Goal: Task Accomplishment & Management: Use online tool/utility

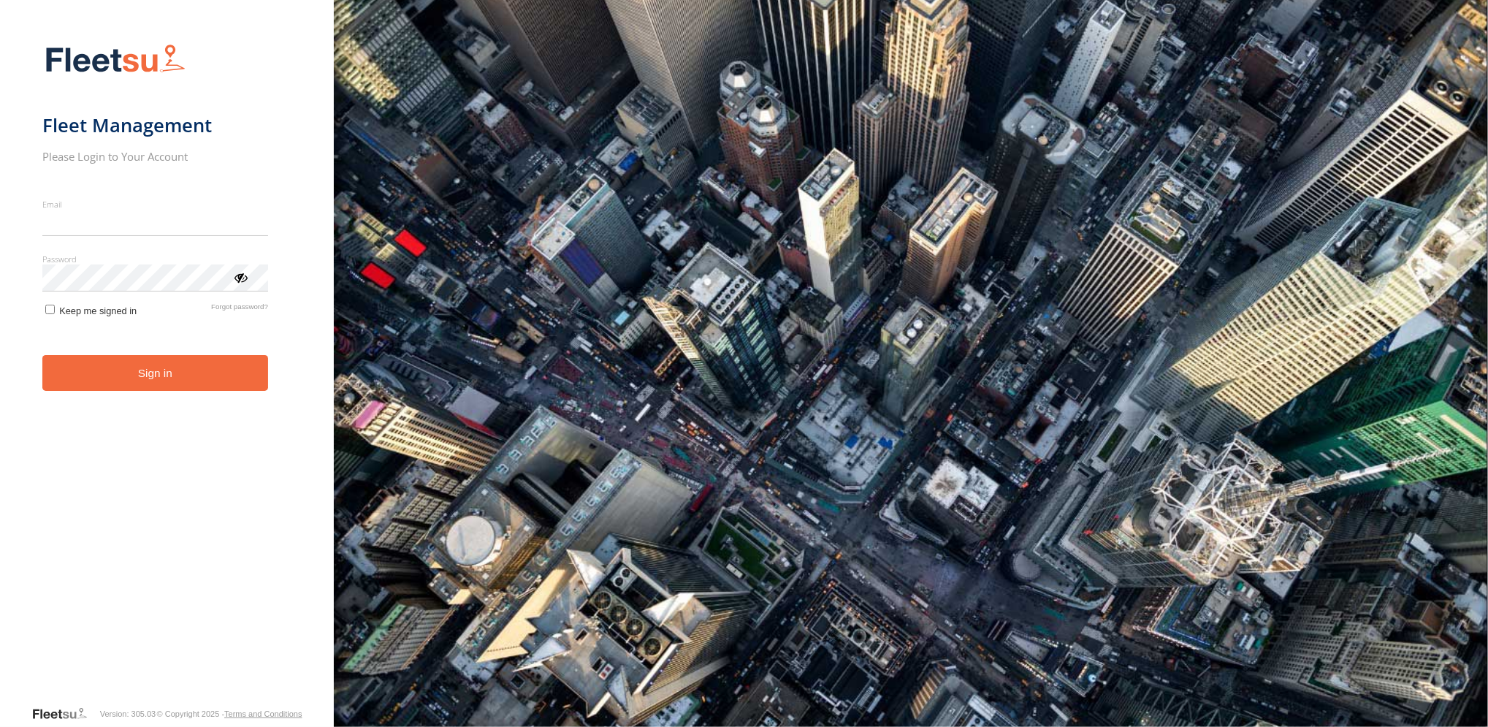
type input "**********"
click at [148, 396] on form "**********" at bounding box center [166, 370] width 249 height 670
click at [157, 378] on button "Sign in" at bounding box center [155, 373] width 226 height 36
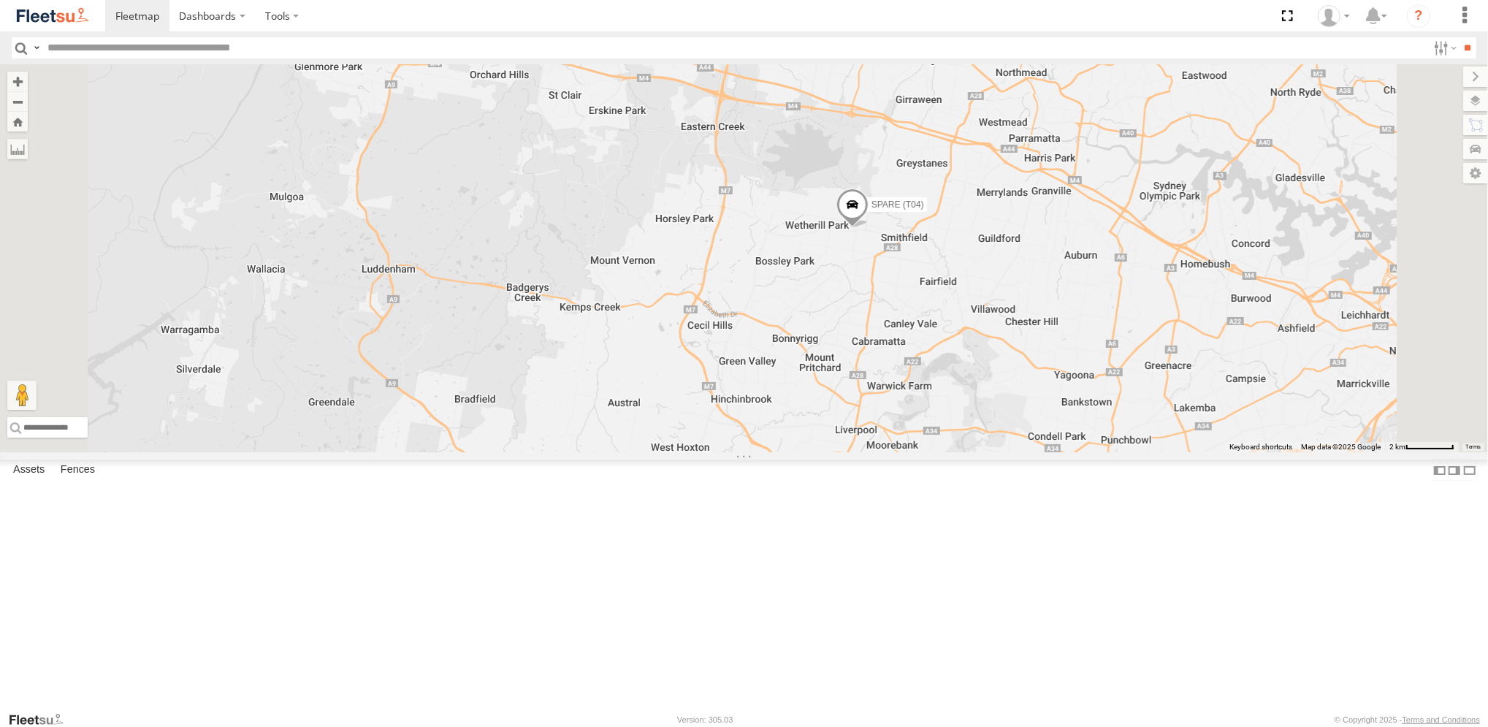
drag, startPoint x: 1188, startPoint y: 559, endPoint x: 898, endPoint y: 343, distance: 362.7
click at [901, 341] on div "Brookvale (T10 - Gary) Rural (T08 - Matt) Revesby (T07 - Dave) SPARE (T04) Blac…" at bounding box center [744, 258] width 1488 height 388
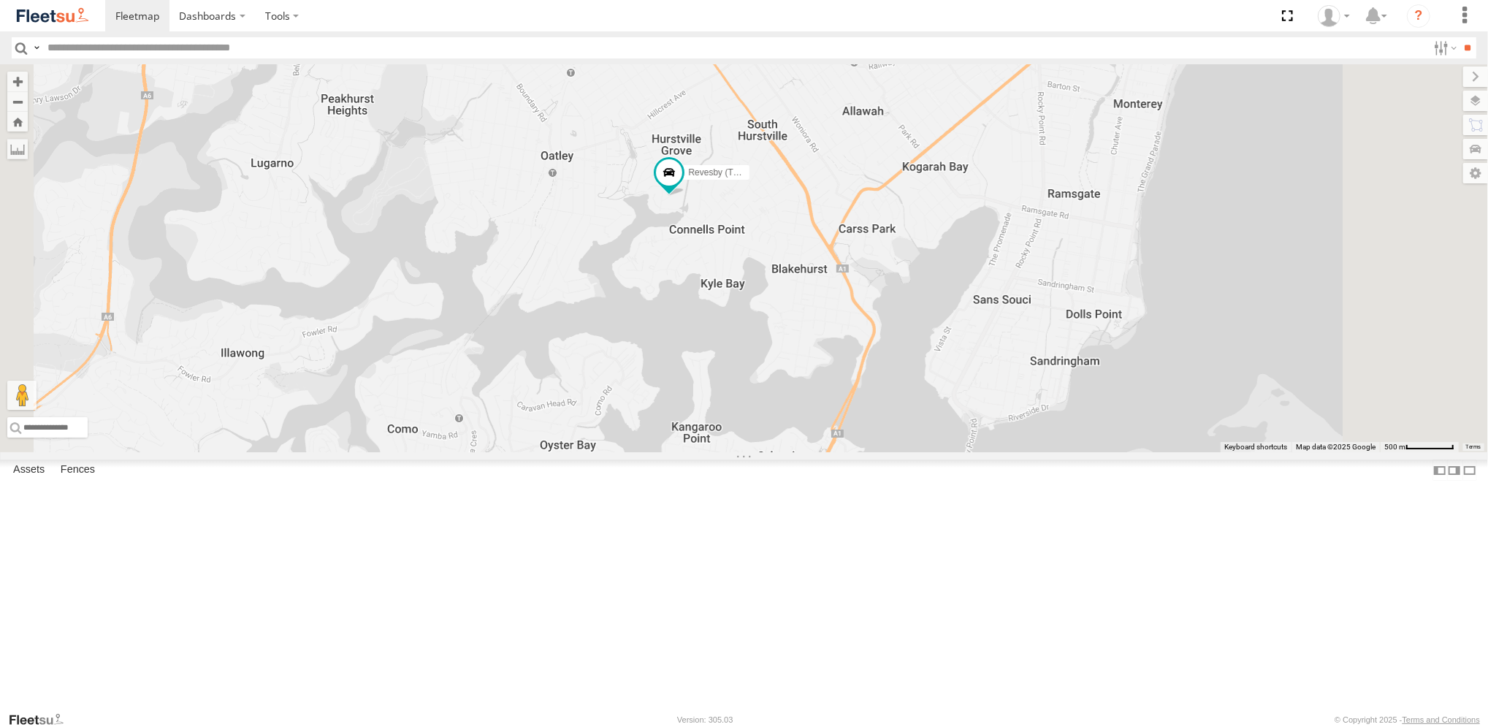
drag, startPoint x: 809, startPoint y: 237, endPoint x: 762, endPoint y: 312, distance: 87.9
click at [773, 335] on div "Brookvale (T10 - Gary) Rural (T08 - Matt) Revesby (T07 - Dave) SPARE (T04) Blac…" at bounding box center [744, 258] width 1488 height 388
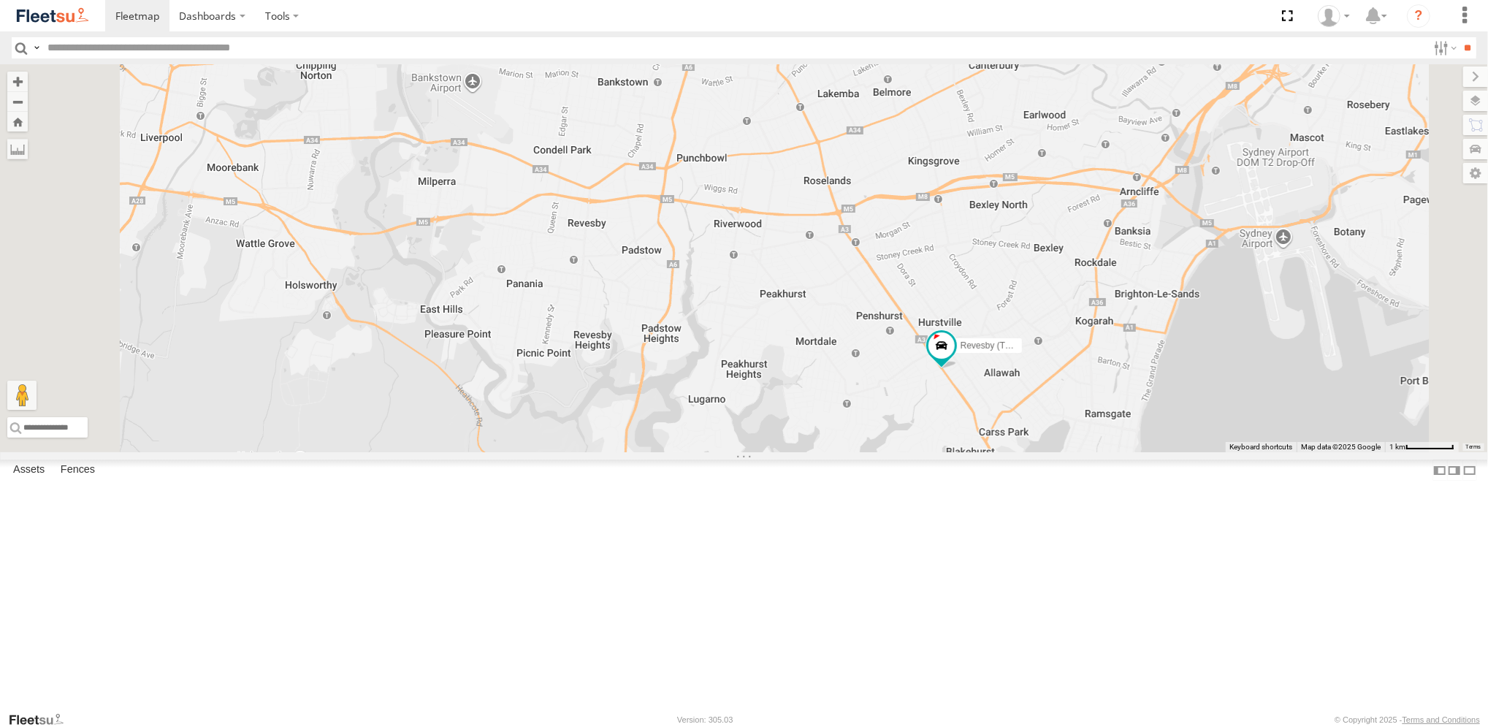
drag, startPoint x: 1072, startPoint y: 483, endPoint x: 1046, endPoint y: 475, distance: 27.5
click at [1046, 452] on div "Brookvale (T10 - Gary) Rural (T08 - Matt) Revesby (T07 - Dave) SPARE (T04)" at bounding box center [744, 258] width 1488 height 388
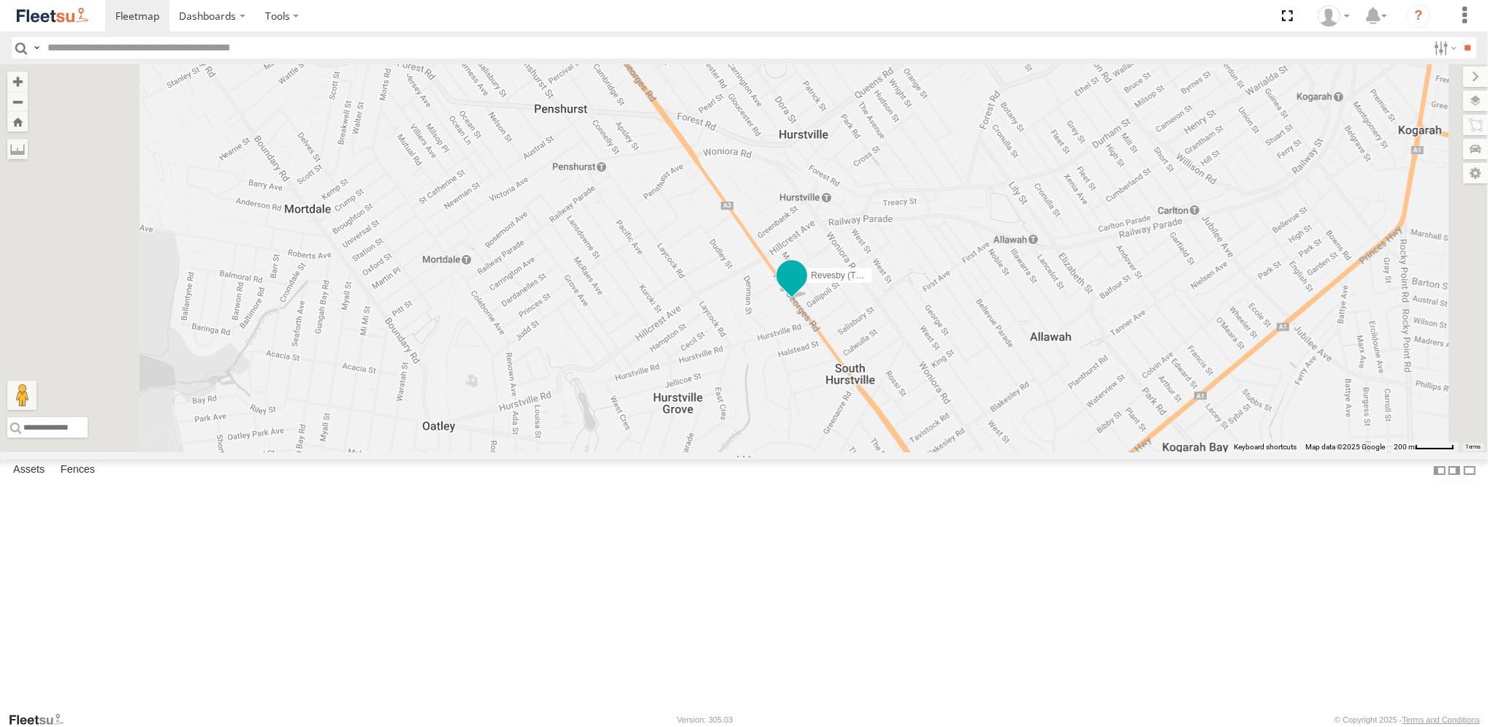
click at [805, 288] on span at bounding box center [792, 275] width 26 height 26
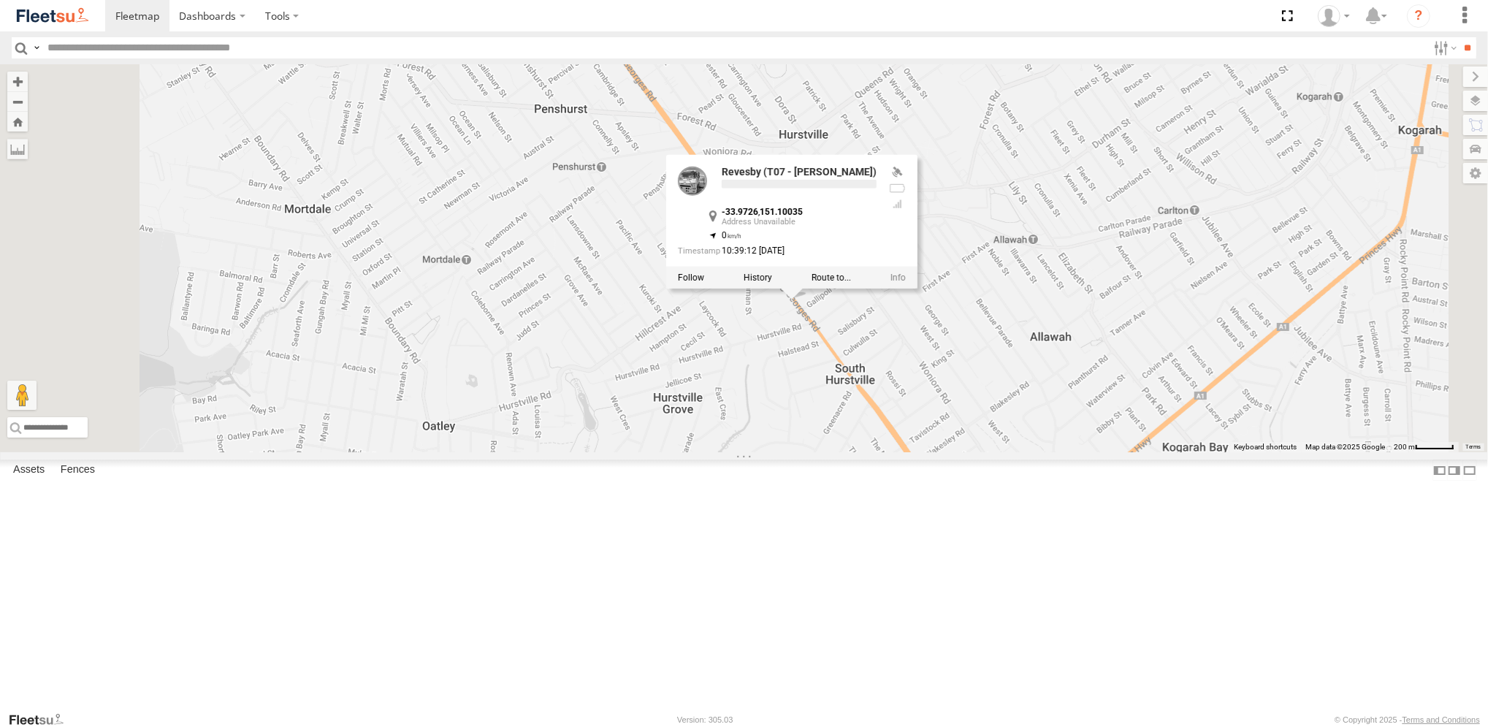
click at [917, 288] on div at bounding box center [791, 277] width 251 height 22
click at [772, 282] on label at bounding box center [757, 277] width 28 height 10
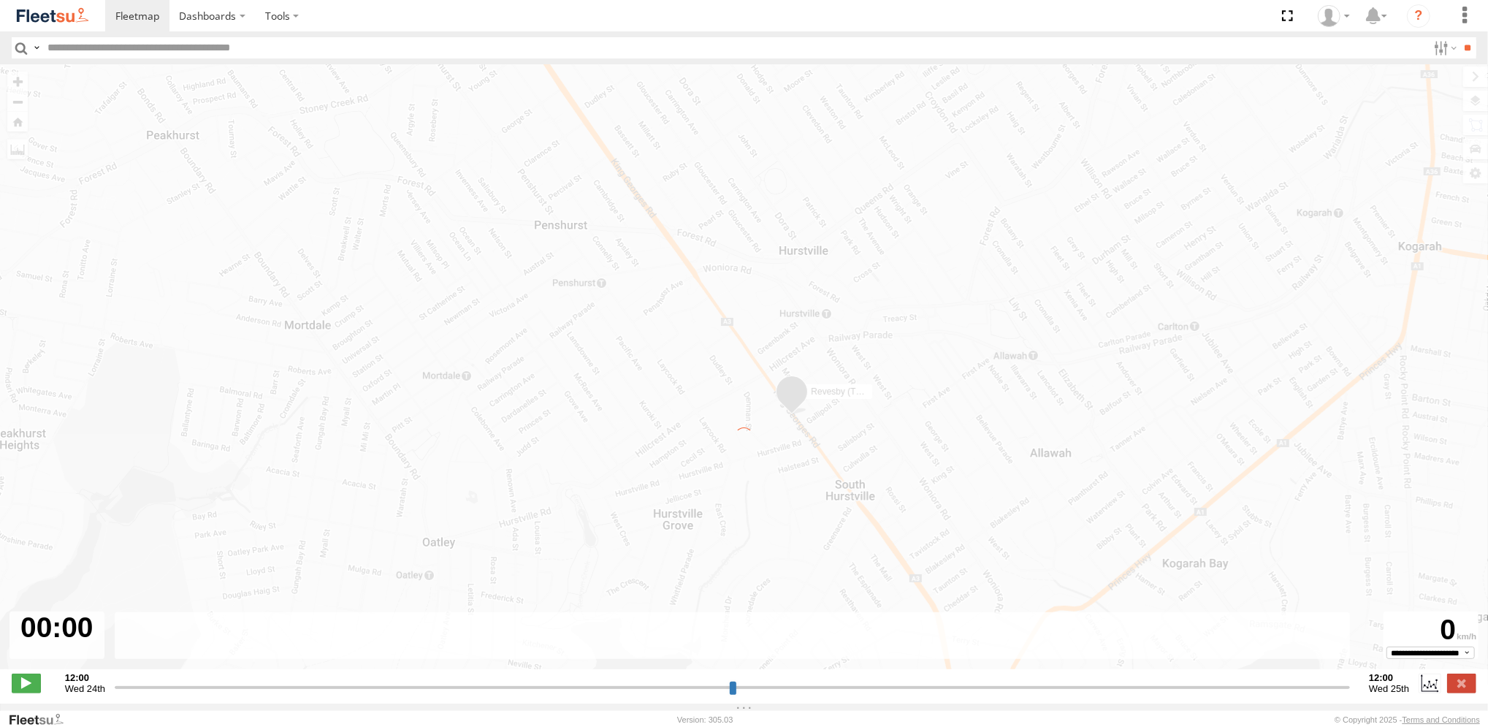
type input "**********"
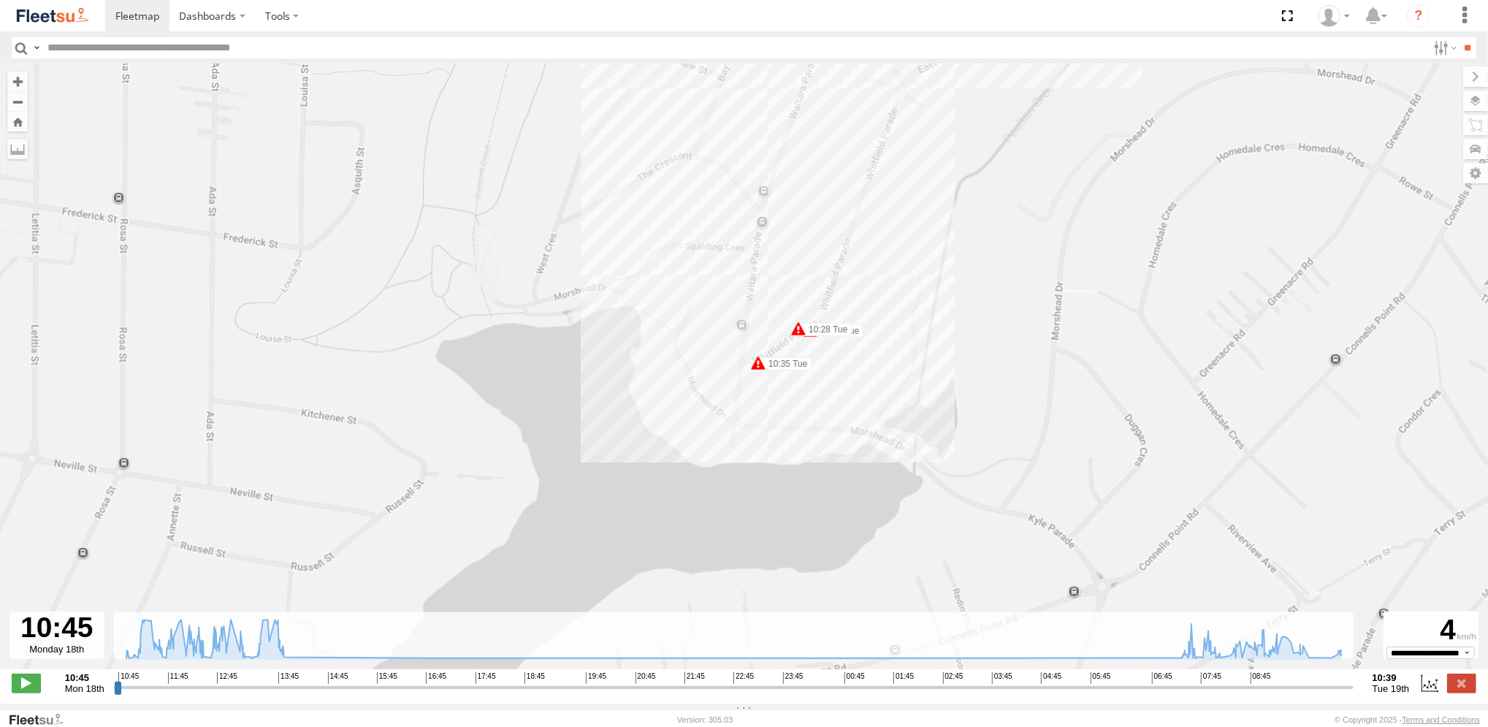
drag, startPoint x: 849, startPoint y: 304, endPoint x: 808, endPoint y: 346, distance: 58.9
click at [819, 345] on div "Revesby (T07 - Dave) 11:50 Mon 11:55 Mon 12:00 Mon 12:27 Mon 12:31 Mon 12:43 Mo…" at bounding box center [744, 374] width 1488 height 620
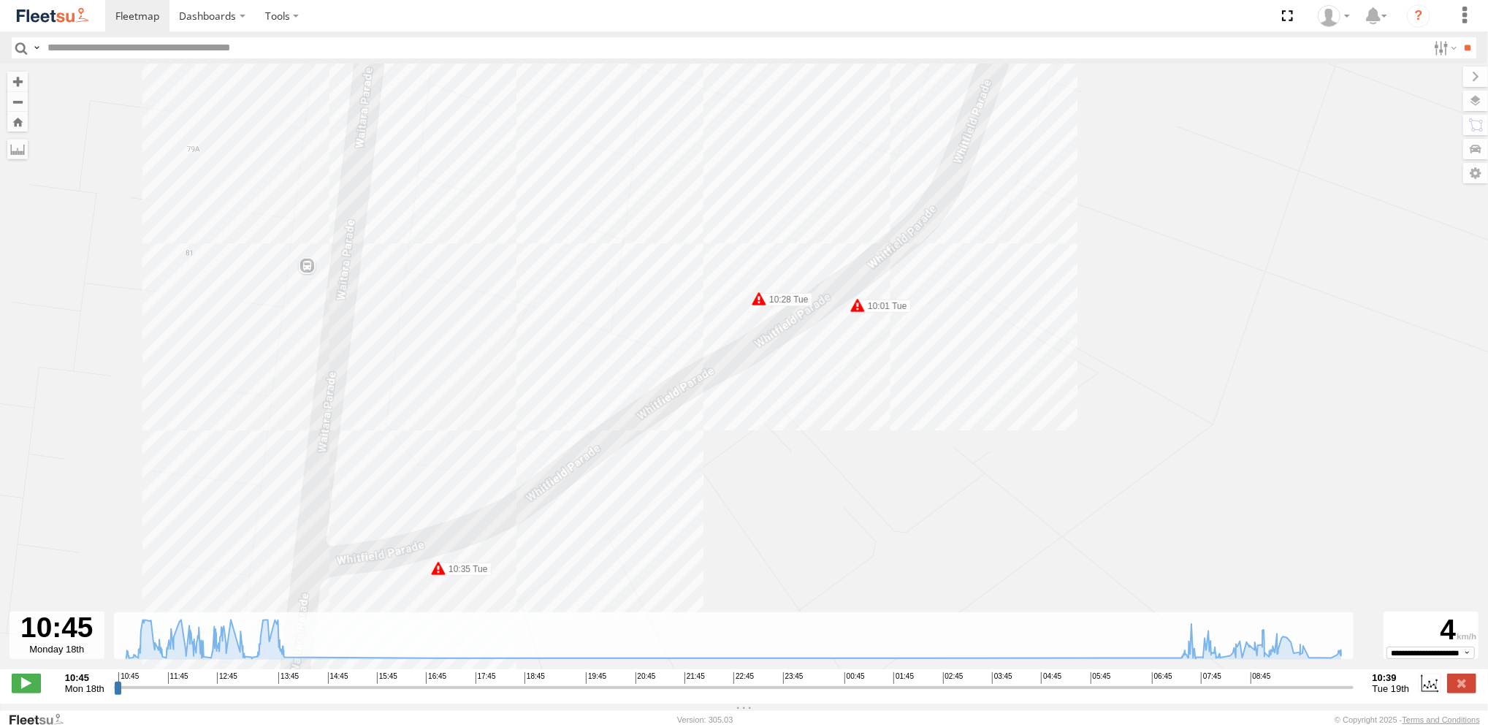
drag, startPoint x: 811, startPoint y: 318, endPoint x: 832, endPoint y: 380, distance: 65.6
click at [832, 380] on div "Revesby (T07 - Dave) 11:50 Mon 11:55 Mon 12:00 Mon 12:27 Mon 12:31 Mon 12:43 Mo…" at bounding box center [744, 374] width 1488 height 620
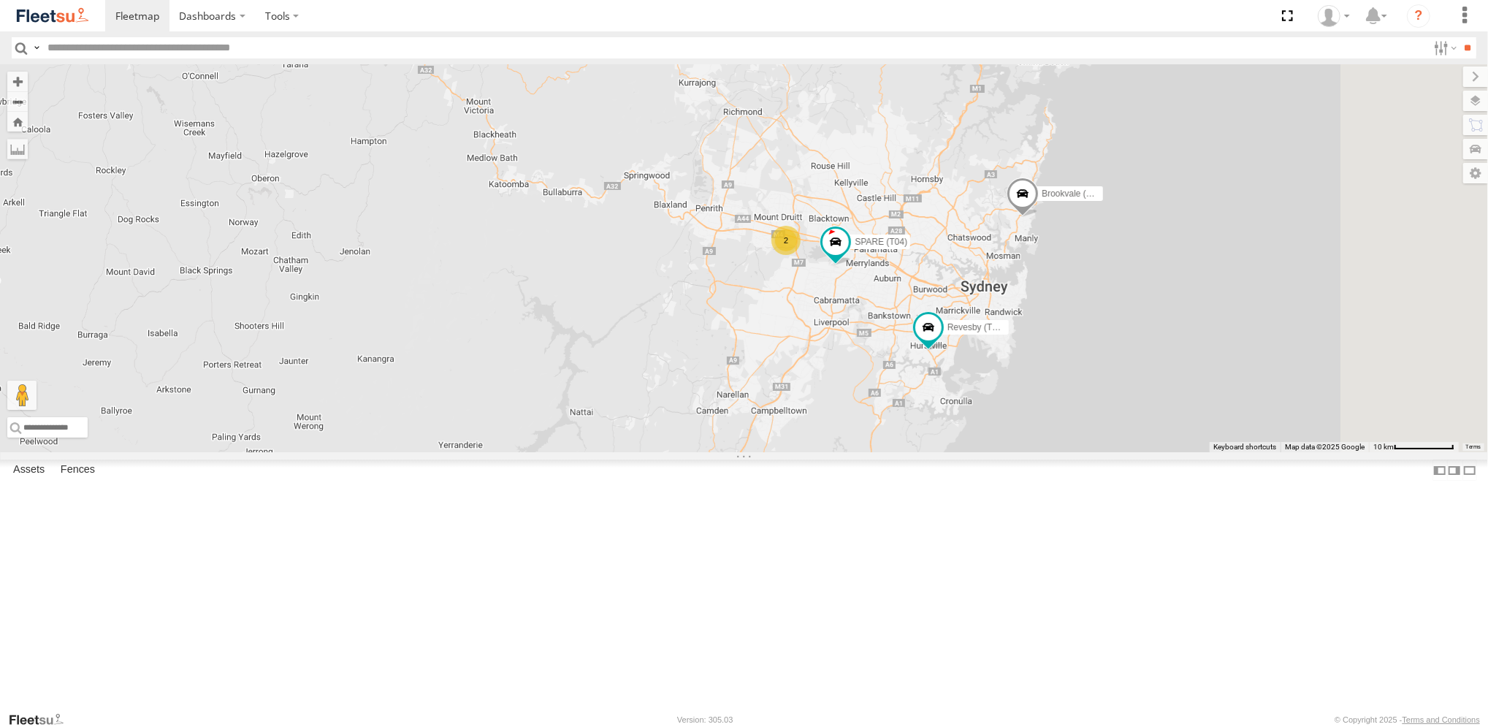
drag, startPoint x: 1239, startPoint y: 523, endPoint x: 1082, endPoint y: 439, distance: 178.1
click at [1082, 439] on div "Brookvale (T10 - Gary) Rural (T08 - Matt) 2 Revesby (T07 - Dave) SPARE (T04)" at bounding box center [744, 258] width 1488 height 388
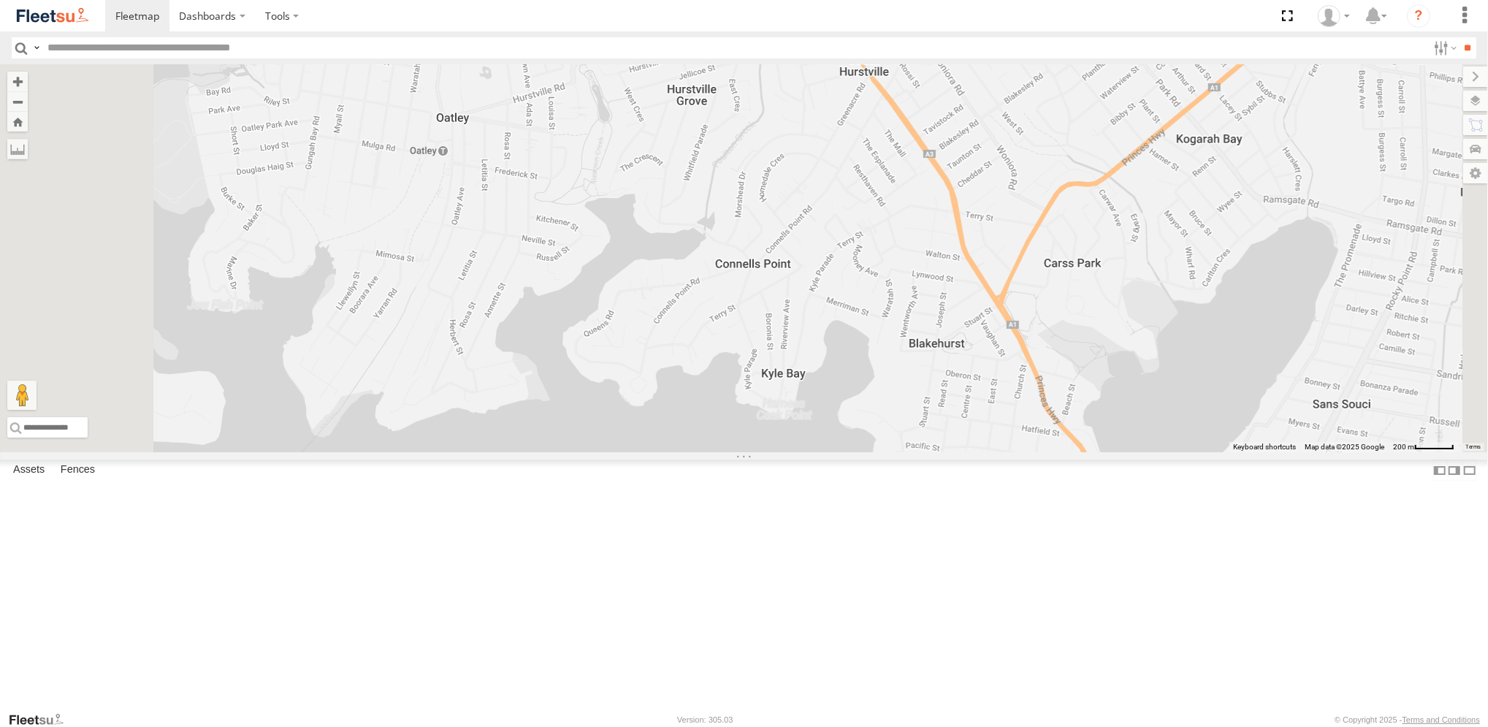
drag, startPoint x: 965, startPoint y: 270, endPoint x: 917, endPoint y: 363, distance: 104.2
click at [944, 345] on div "Brookvale (T10 - [PERSON_NAME]) Rural (T08 - [PERSON_NAME]) Revesby (T07 - [PER…" at bounding box center [744, 258] width 1488 height 388
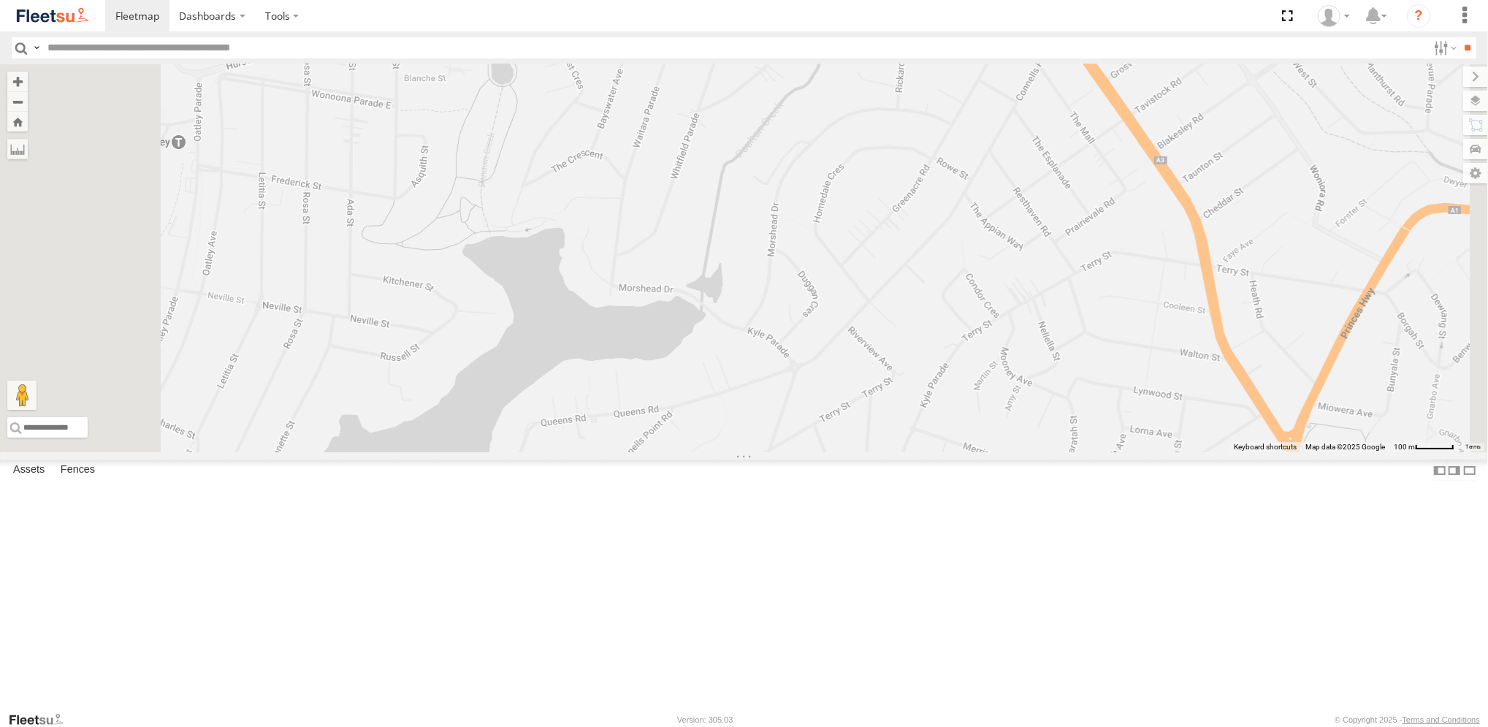
drag, startPoint x: 866, startPoint y: 229, endPoint x: 852, endPoint y: 358, distance: 130.1
click at [852, 358] on div "Brookvale (T10 - Gary) Rural (T08 - Matt) Revesby (T07 - Dave) SPARE (T04)" at bounding box center [744, 258] width 1488 height 388
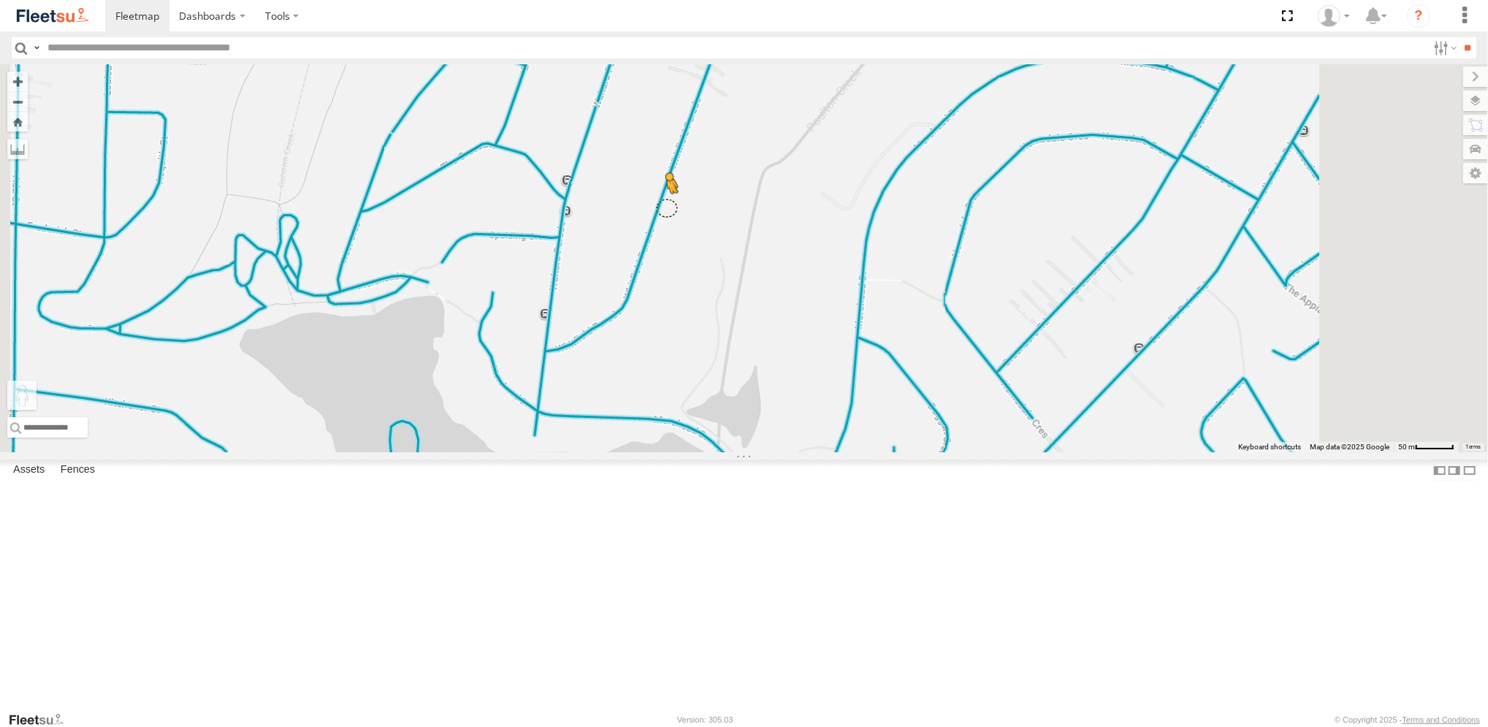
drag, startPoint x: 391, startPoint y: 649, endPoint x: 849, endPoint y: 336, distance: 554.4
click at [849, 336] on div "Brookvale (T10 - Gary) Rural (T08 - Matt) Revesby (T07 - Dave) SPARE (T04) To a…" at bounding box center [744, 258] width 1488 height 388
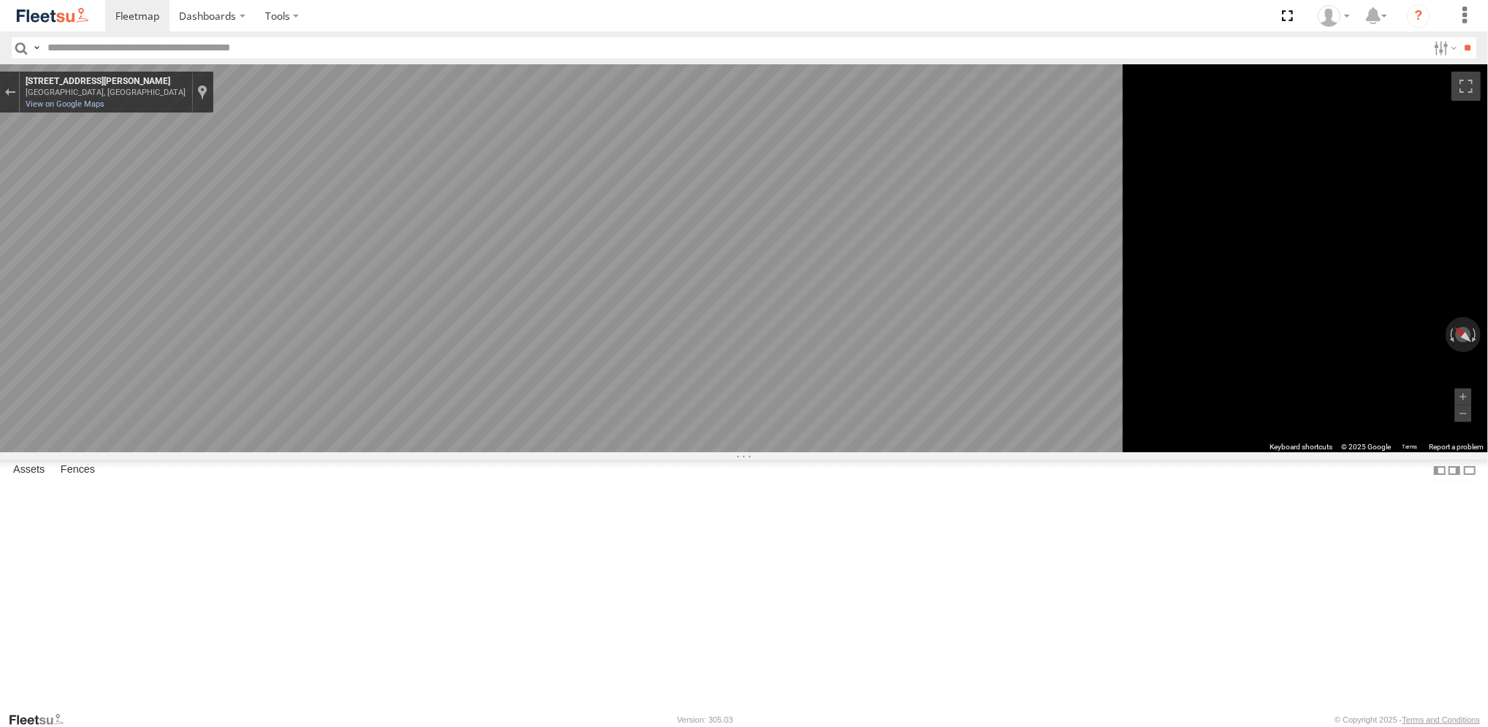
click at [301, 353] on main "← Move left → Move right ↑ Move up ↓ Move down + Zoom in - Zoom out Home Jump l…" at bounding box center [744, 387] width 1488 height 646
click at [354, 244] on main "← Move left → Move right ↑ Move up ↓ Move down + Zoom in - Zoom out Home Jump l…" at bounding box center [744, 387] width 1488 height 646
click at [657, 470] on icon "Go South, Whitfield Parade" at bounding box center [604, 458] width 105 height 43
click at [657, 469] on icon "Go South, Whitfield Parade" at bounding box center [604, 458] width 105 height 43
click at [657, 455] on icon "Go South, Whitfield Parade" at bounding box center [604, 458] width 105 height 43
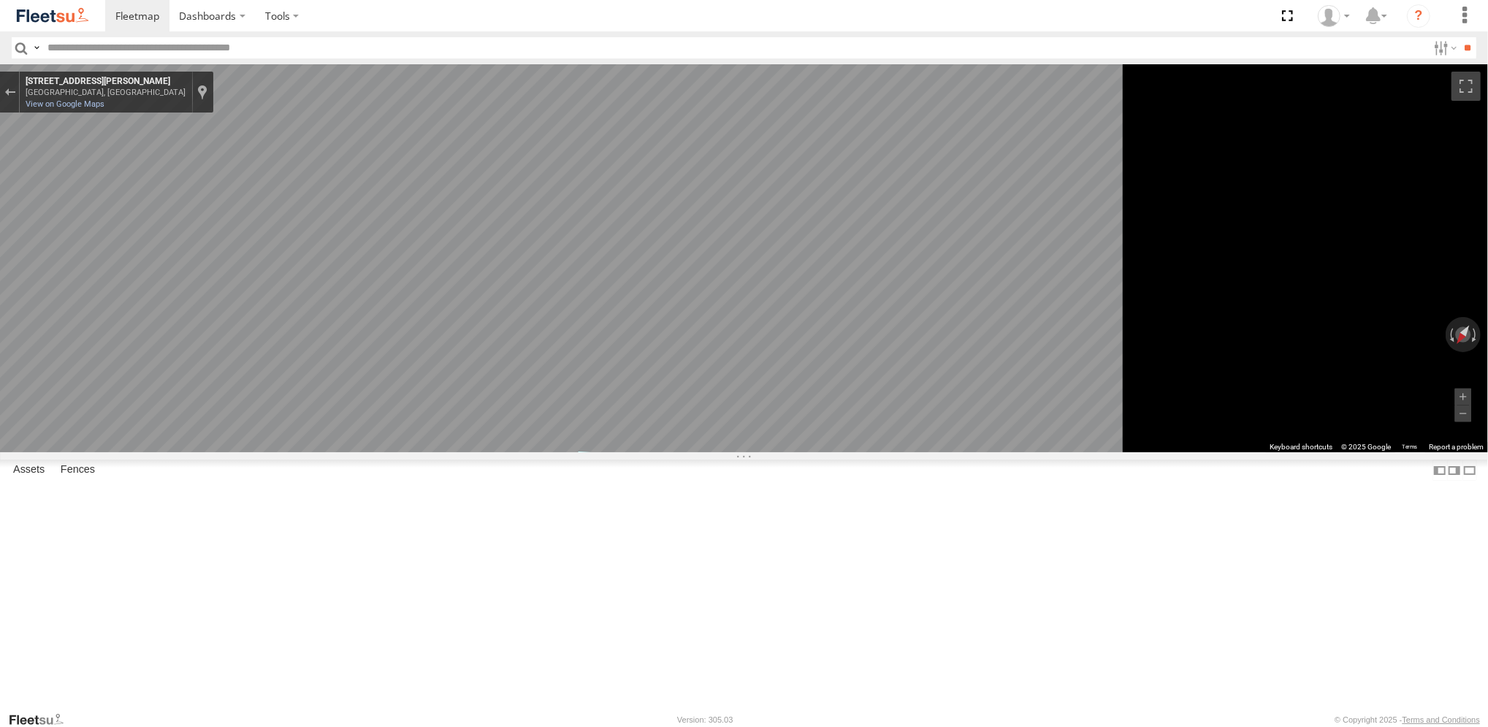
click at [657, 455] on icon "Go South, Whitfield Parade" at bounding box center [604, 458] width 105 height 43
click at [657, 455] on icon "Go South, Whitfield Parade" at bounding box center [604, 458] width 106 height 43
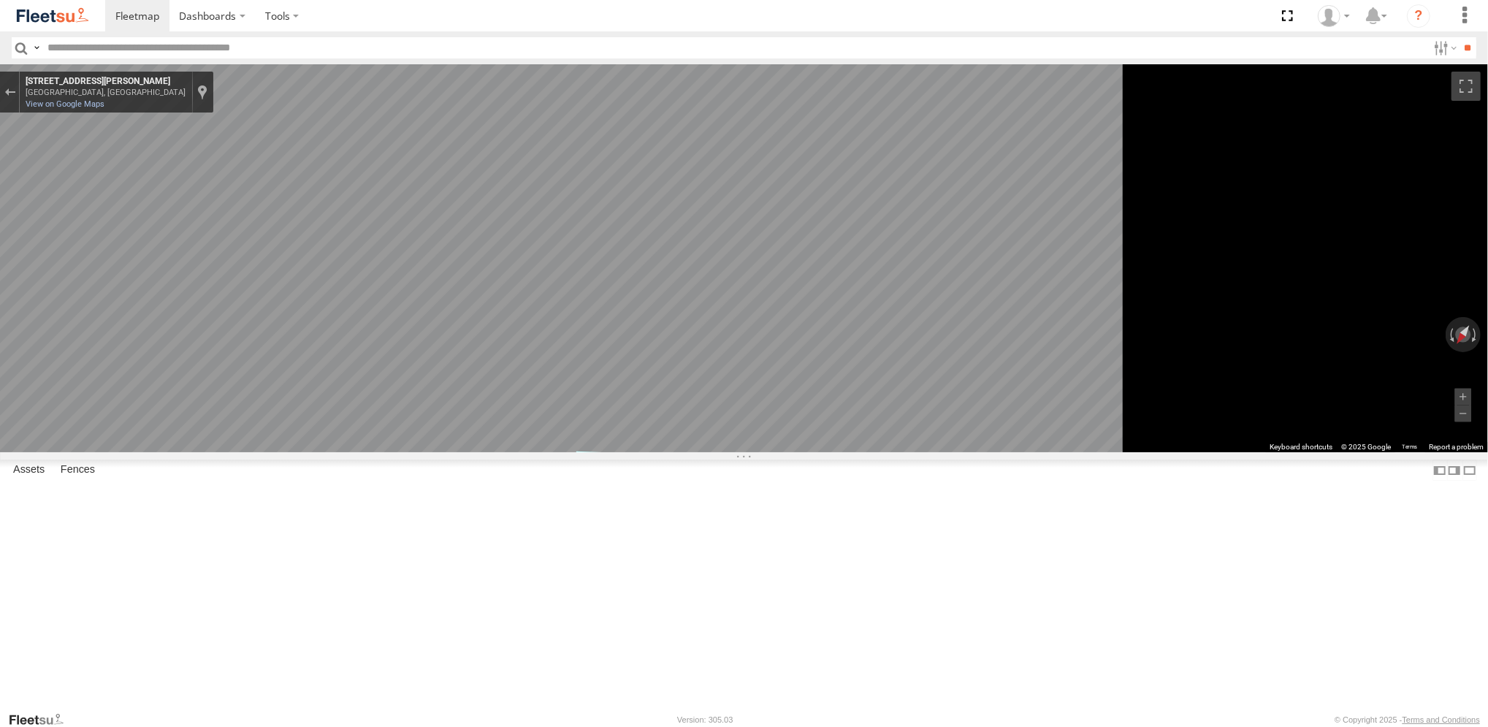
click at [657, 455] on icon "Go South, Whitfield Parade" at bounding box center [603, 457] width 107 height 43
click at [658, 455] on icon "Go South, Whitfield Parade" at bounding box center [605, 458] width 106 height 43
click at [658, 455] on icon "Go South, Whitfield Parade" at bounding box center [605, 458] width 105 height 43
click at [659, 455] on icon "Go South, Whitfield Parade" at bounding box center [607, 458] width 104 height 43
click at [658, 455] on icon "Go Southwest, Whitfield Parade" at bounding box center [613, 464] width 89 height 41
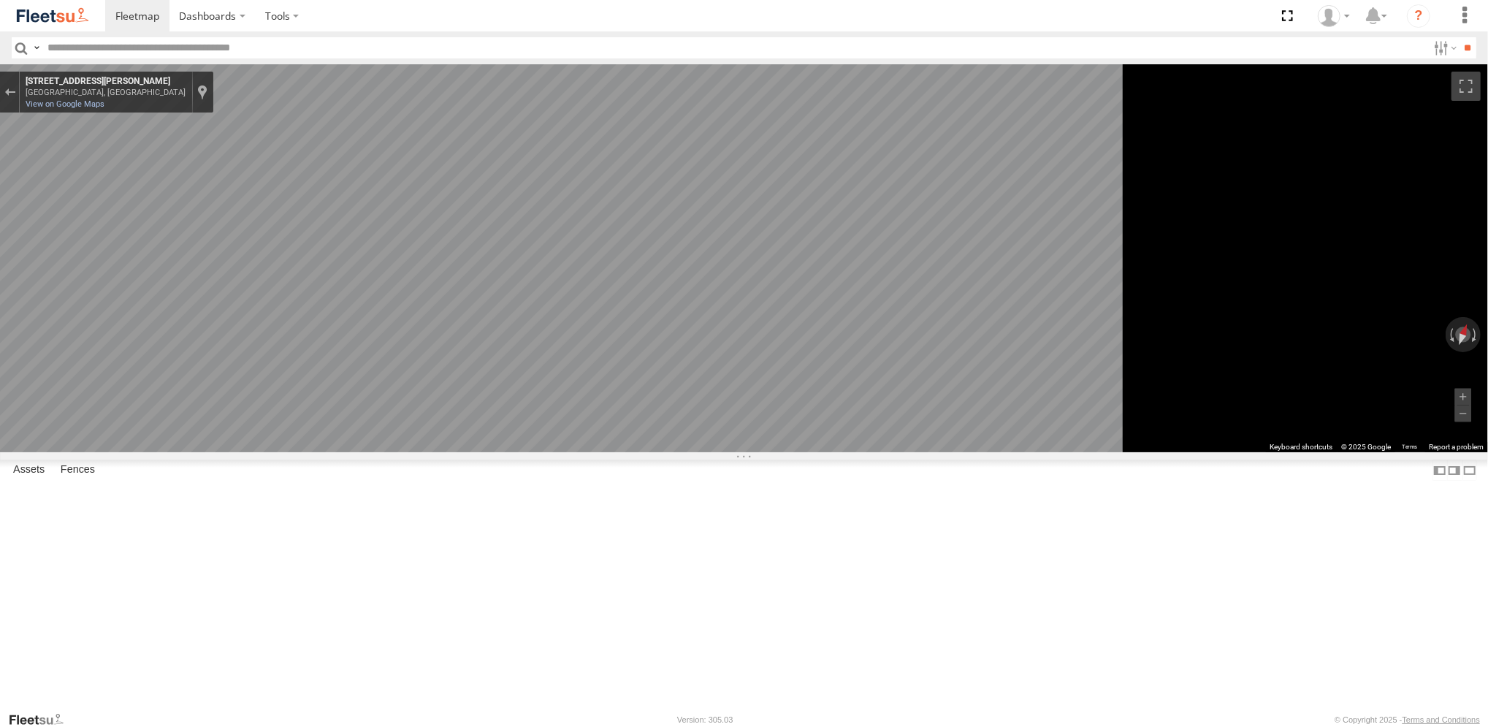
click at [274, 427] on main "← Move left → Move right ↑ Move up ↓ Move down + Zoom in - Zoom out Home Jump l…" at bounding box center [744, 387] width 1488 height 646
click at [362, 474] on main "← Move left → Move right ↑ Move up ↓ Move down + Zoom in - Zoom out Home Jump l…" at bounding box center [744, 387] width 1488 height 646
click at [651, 524] on icon "Go Northeast, Whitfield Parade" at bounding box center [597, 522] width 110 height 37
click at [658, 587] on icon "Go Northeast, Whitfield Parade" at bounding box center [612, 576] width 92 height 33
click at [587, 549] on icon "Go Southwest, Whitfield Parade" at bounding box center [533, 549] width 110 height 33
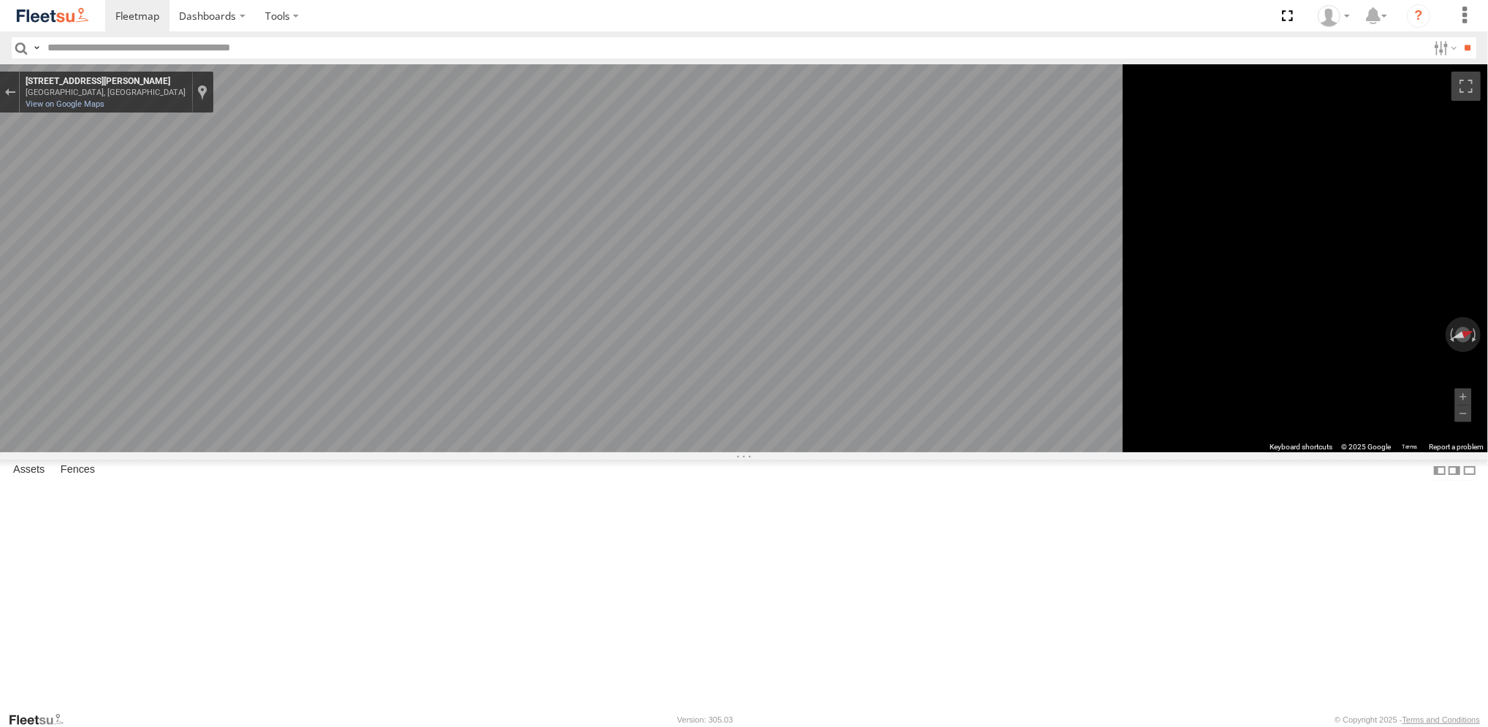
click at [267, 525] on main "← Move left → Move right ↑ Move up ↓ Move down + Zoom in - Zoom out Home Jump l…" at bounding box center [744, 387] width 1488 height 646
click at [649, 558] on icon "Go Northeast, Whitfield Parade" at bounding box center [616, 555] width 66 height 28
click at [1487, 492] on html "Dashboards" at bounding box center [744, 363] width 1488 height 727
click at [565, 556] on icon "Go Southwest, Whitfield Parade" at bounding box center [515, 557] width 102 height 35
click at [581, 546] on icon "Go Southwest, Whitfield Parade" at bounding box center [526, 549] width 110 height 34
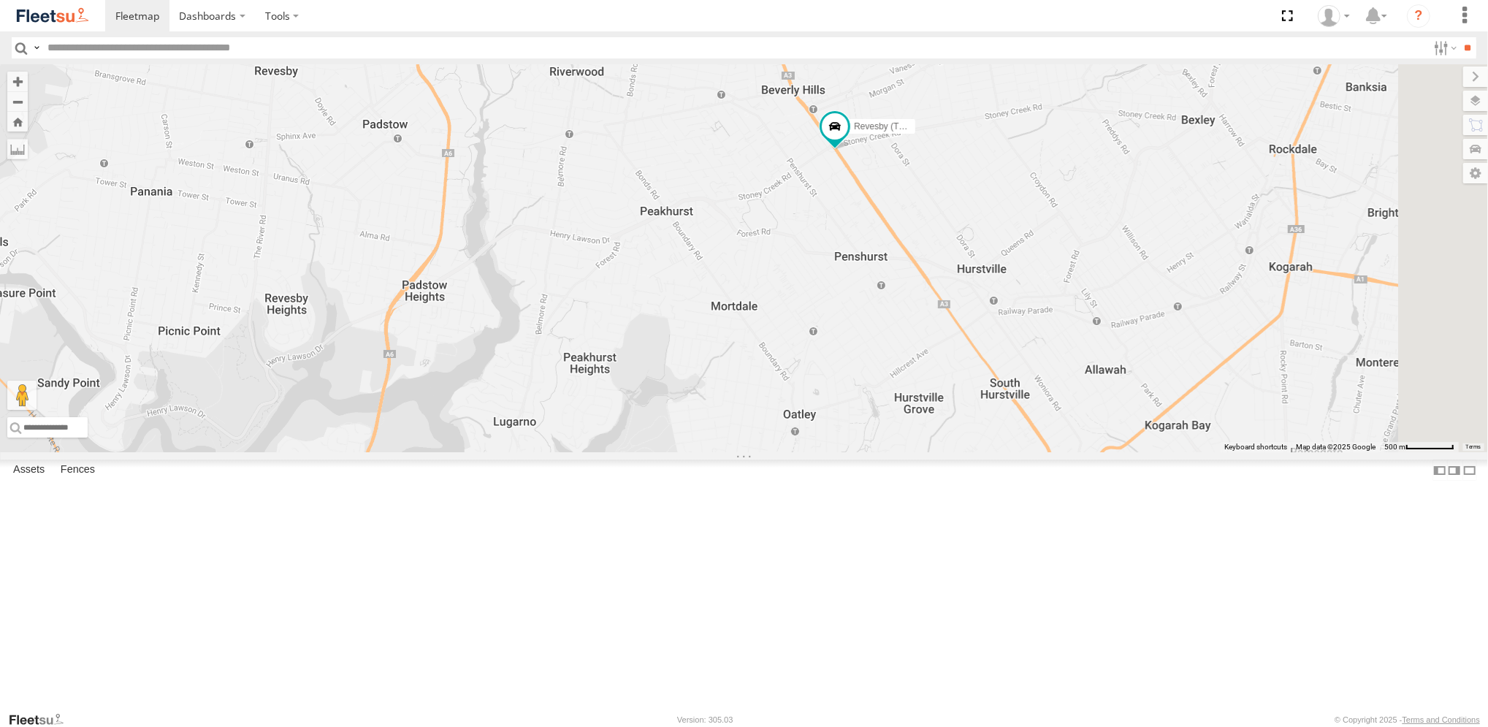
drag, startPoint x: 976, startPoint y: 345, endPoint x: 838, endPoint y: 512, distance: 216.3
click at [836, 452] on div "Brookvale (T10 - [PERSON_NAME]) Rural (T08 - [PERSON_NAME]) Revesby (T07 - [PER…" at bounding box center [744, 258] width 1488 height 388
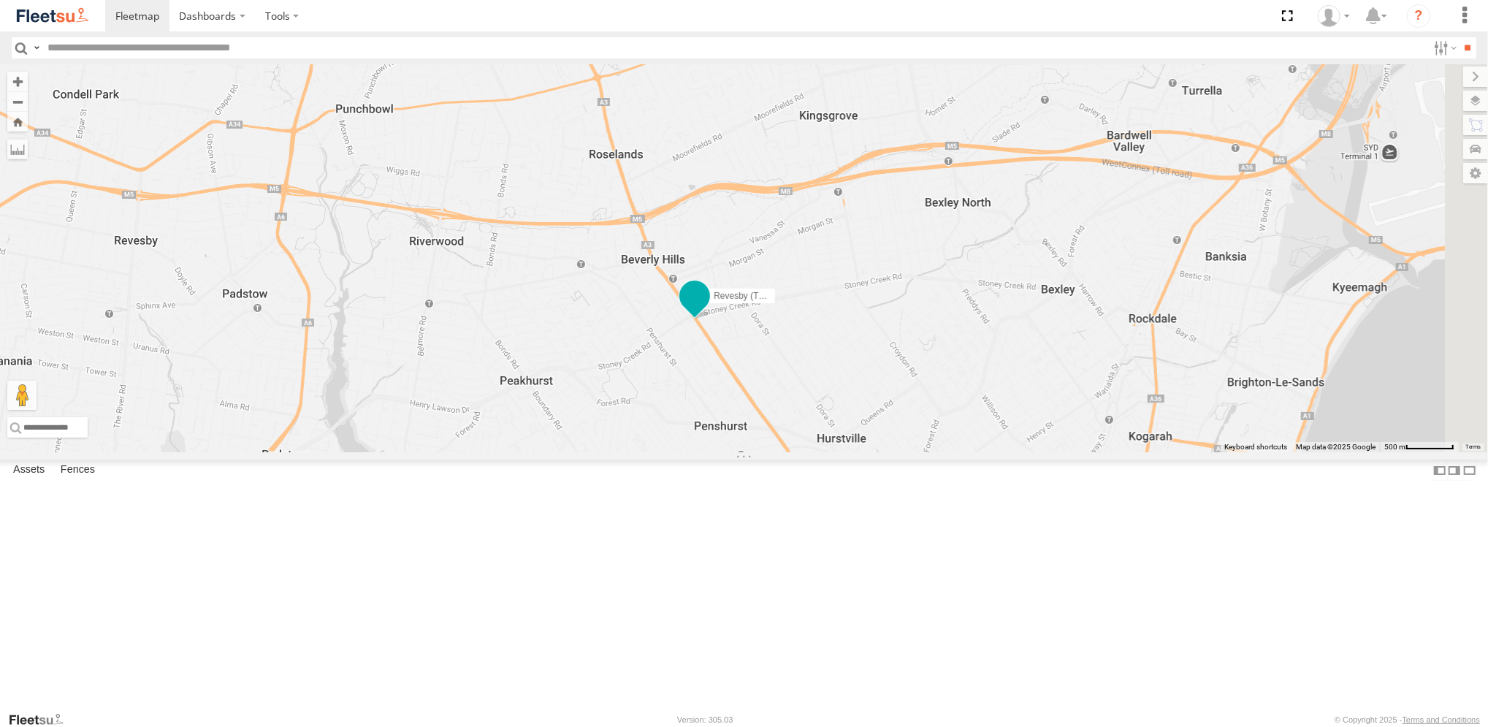
click at [708, 308] on span at bounding box center [694, 295] width 26 height 26
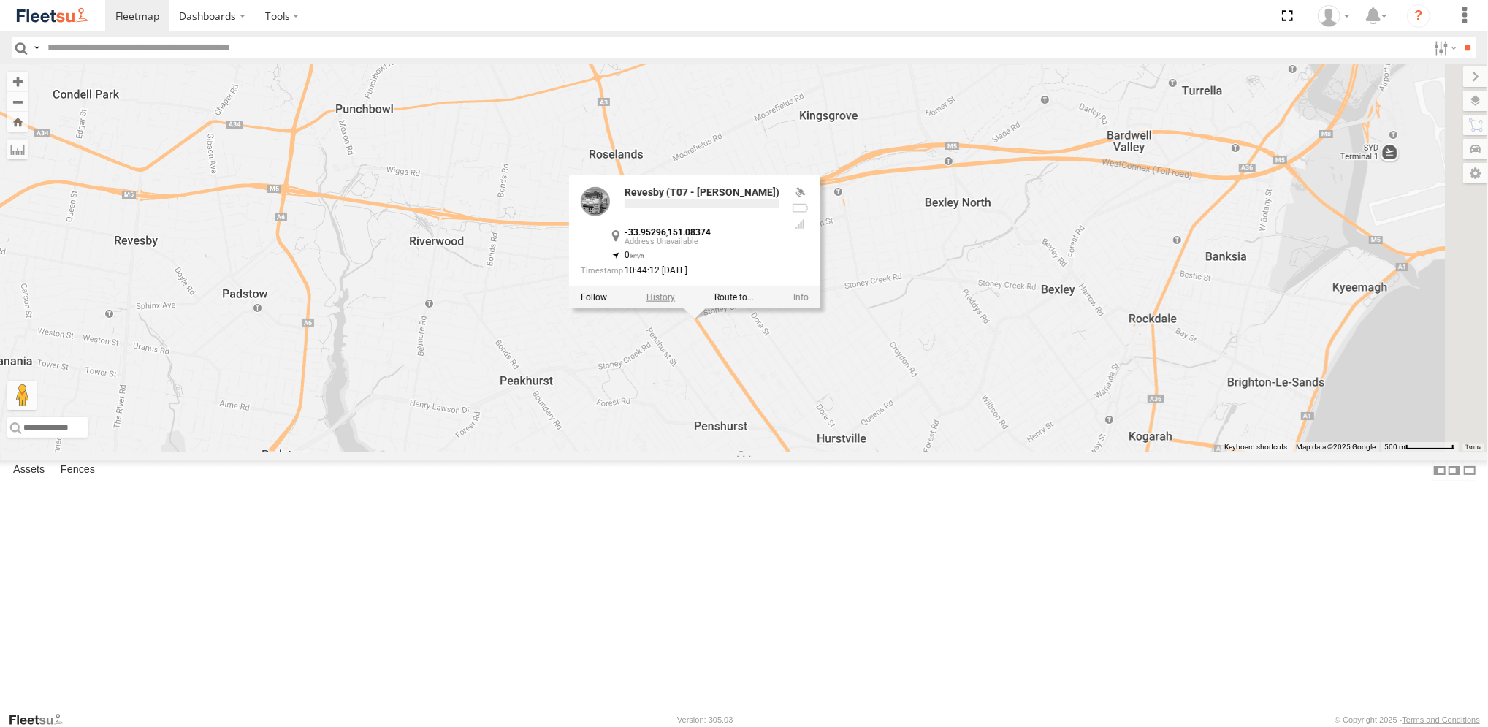
click at [675, 302] on label at bounding box center [660, 296] width 28 height 10
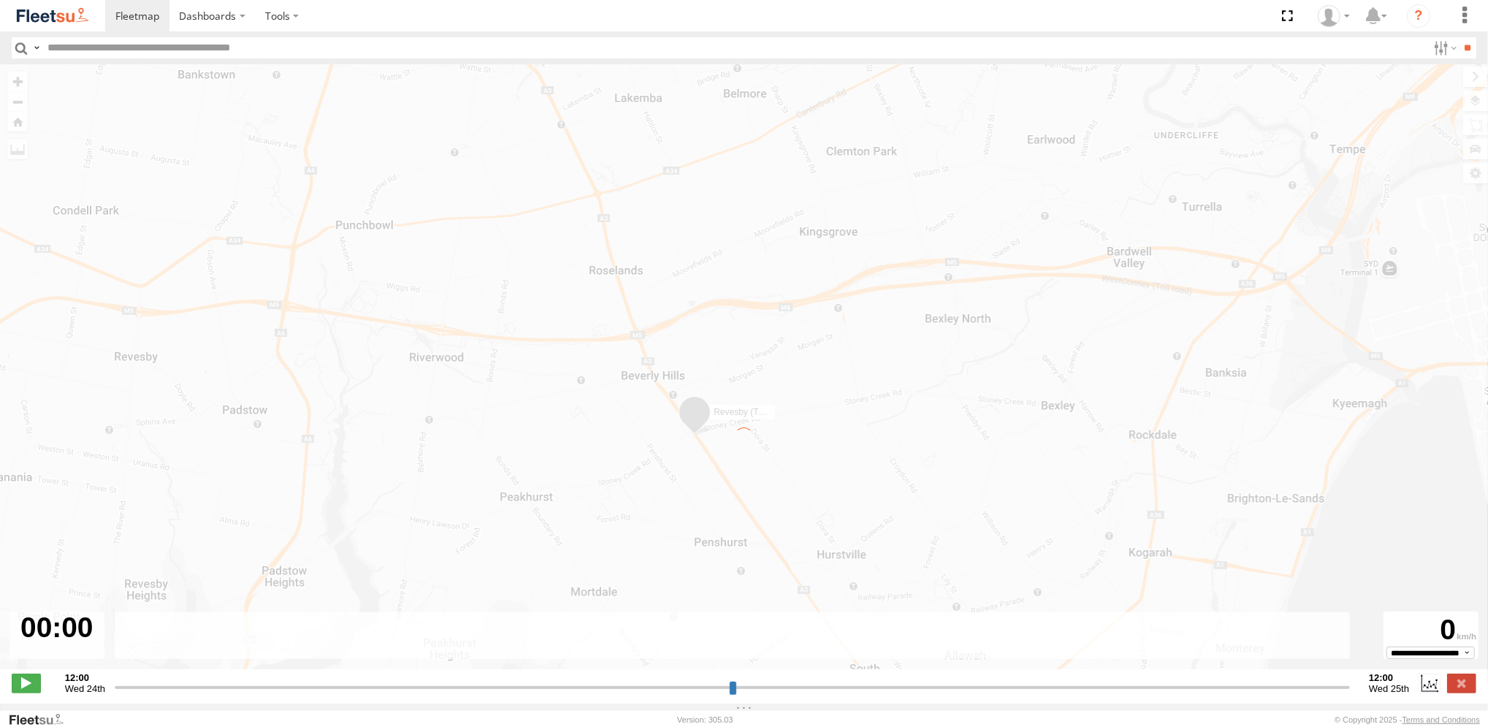
type input "**********"
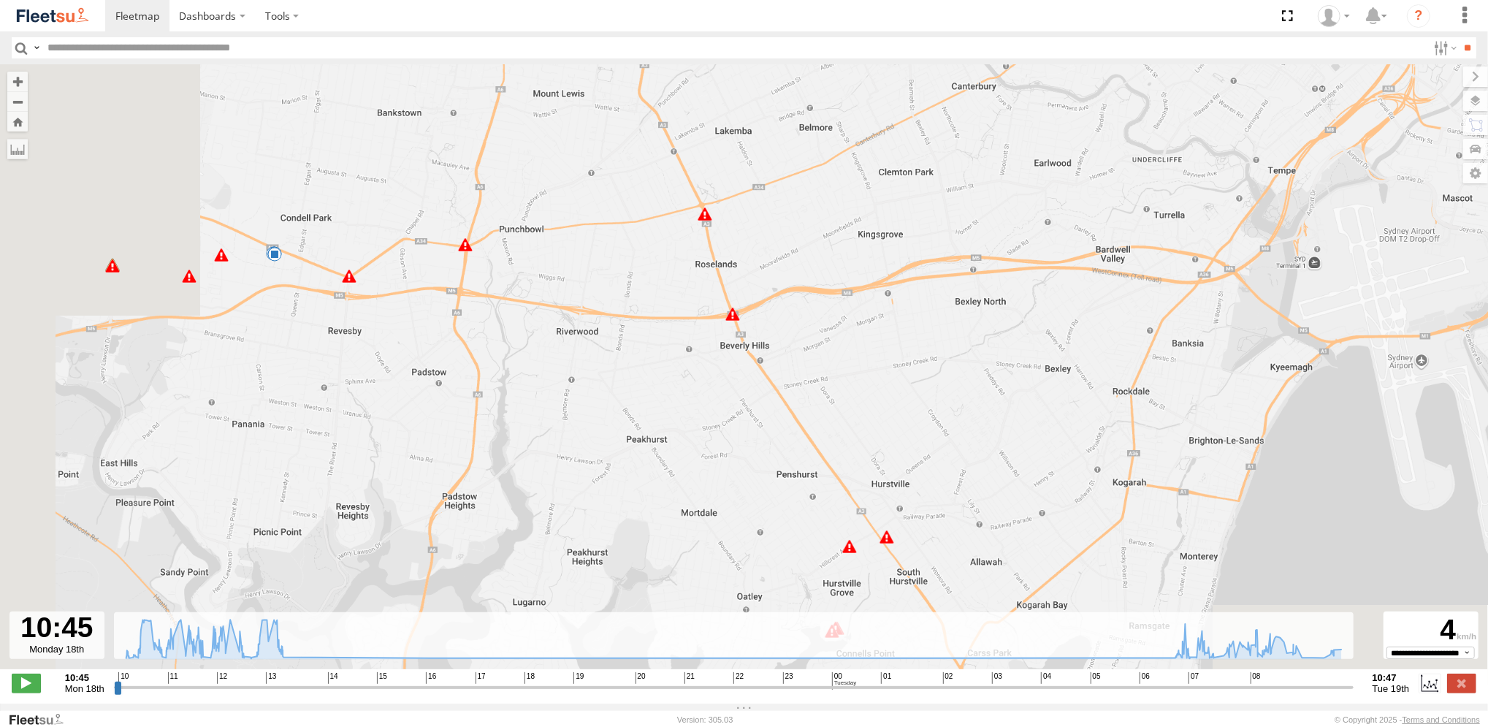
drag, startPoint x: 520, startPoint y: 302, endPoint x: 521, endPoint y: 352, distance: 50.4
click at [521, 352] on div "← Move left → Move right ↑ Move up ↓ Move down + Zoom in - Zoom out Home Jump l…" at bounding box center [744, 374] width 1488 height 620
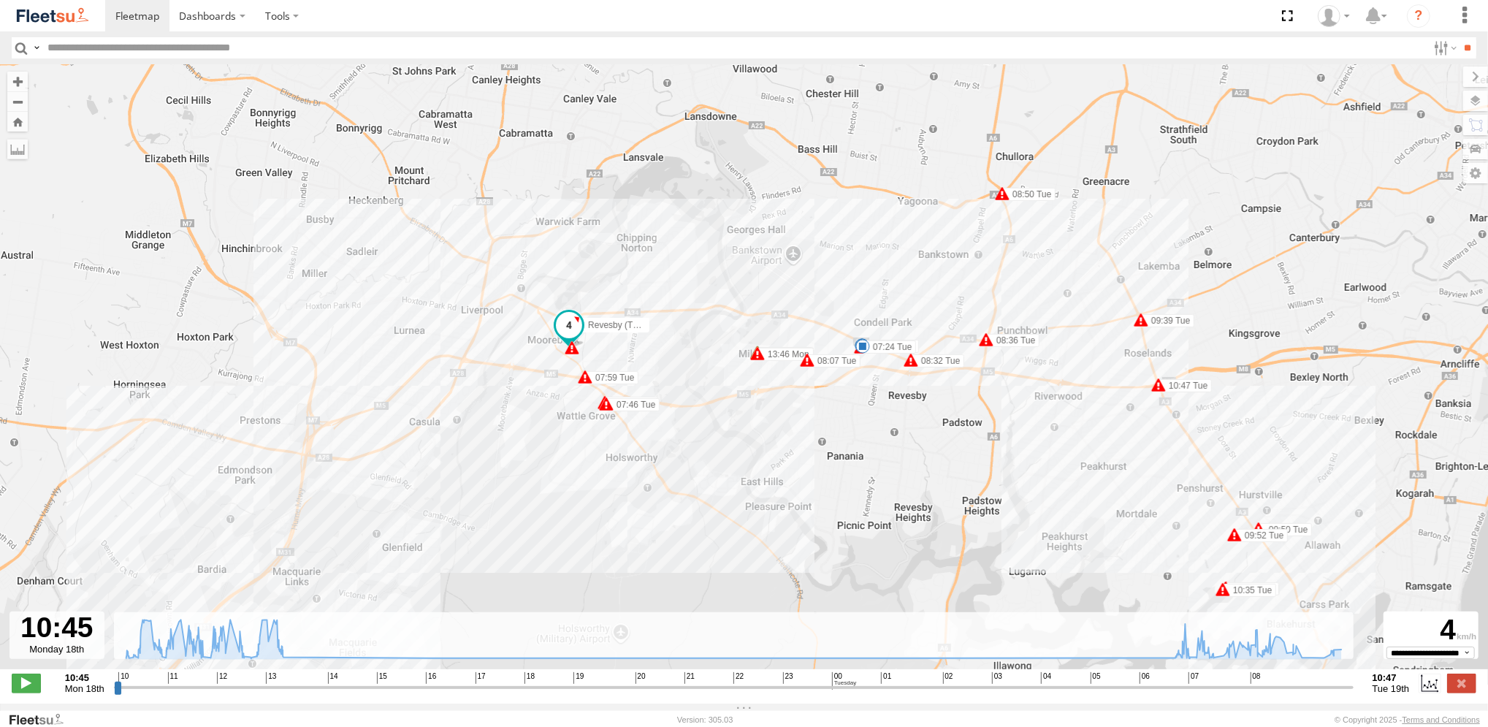
drag, startPoint x: 898, startPoint y: 244, endPoint x: 800, endPoint y: 442, distance: 220.5
click at [821, 447] on div "Revesby (T07 - Dave) 11:50 Mon 11:55 Mon 12:00 Mon 12:27 Mon 12:31 Mon 12:43 Mo…" at bounding box center [744, 374] width 1488 height 620
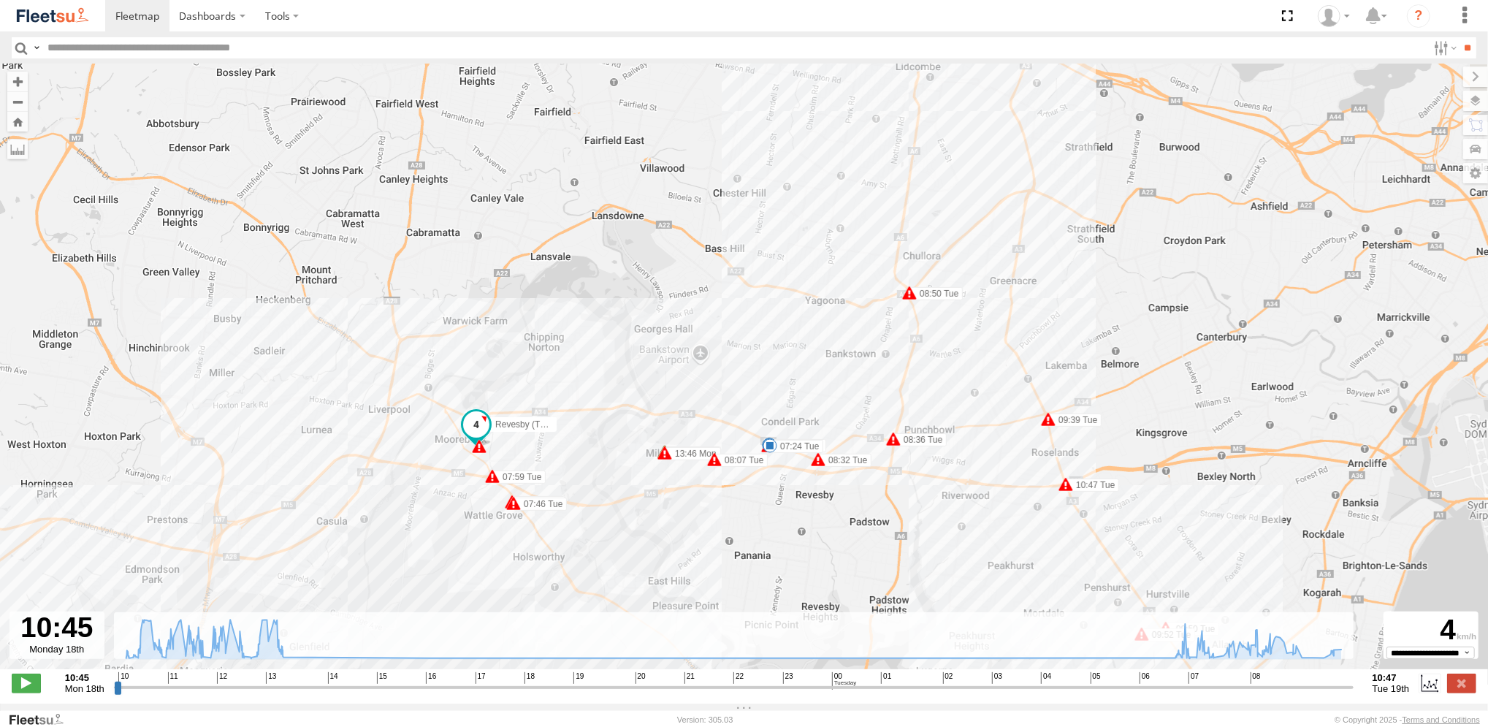
drag, startPoint x: 775, startPoint y: 337, endPoint x: 754, endPoint y: 364, distance: 34.3
click at [754, 364] on div "Revesby (T07 - Dave) 11:50 Mon 11:55 Mon 12:00 Mon 12:27 Mon 12:31 Mon 12:43 Mo…" at bounding box center [744, 374] width 1488 height 620
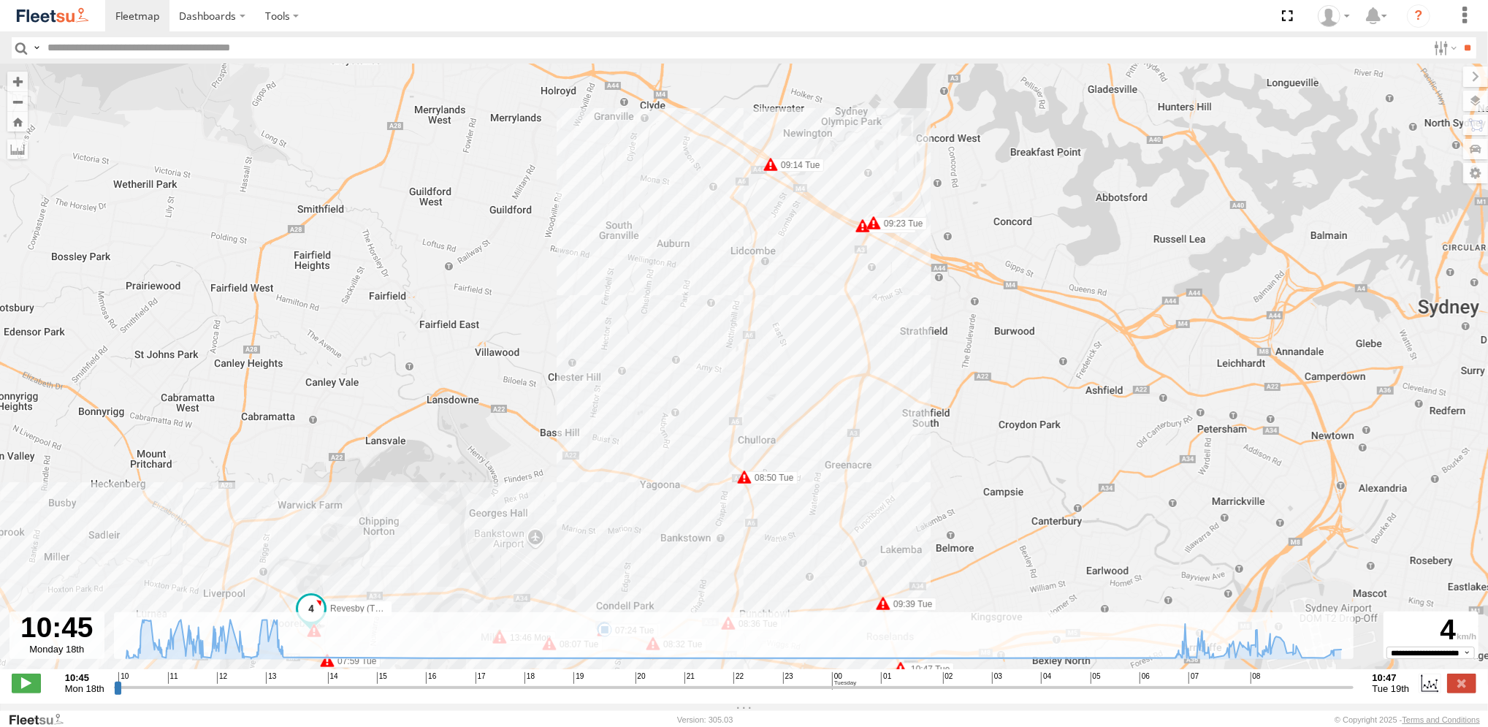
drag, startPoint x: 885, startPoint y: 353, endPoint x: 741, endPoint y: 510, distance: 213.0
click at [741, 510] on div "Revesby (T07 - Dave) 11:50 Mon 11:55 Mon 12:00 Mon 12:27 Mon 12:31 Mon 12:43 Mo…" at bounding box center [744, 374] width 1488 height 620
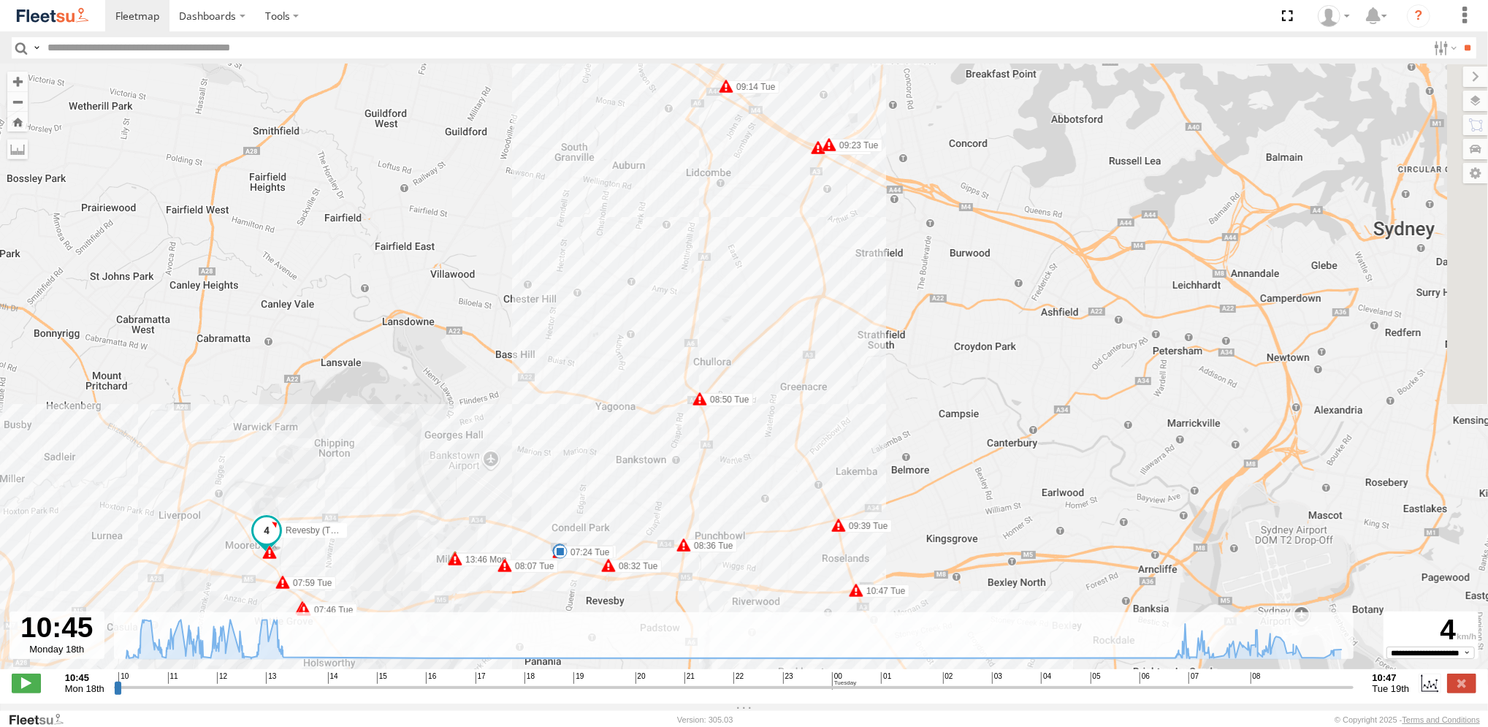
drag, startPoint x: 741, startPoint y: 428, endPoint x: 692, endPoint y: 308, distance: 129.7
click at [692, 308] on div "Revesby (T07 - Dave) 11:50 Mon 11:55 Mon 12:00 Mon 12:27 Mon 12:31 Mon 12:43 Mo…" at bounding box center [744, 374] width 1488 height 620
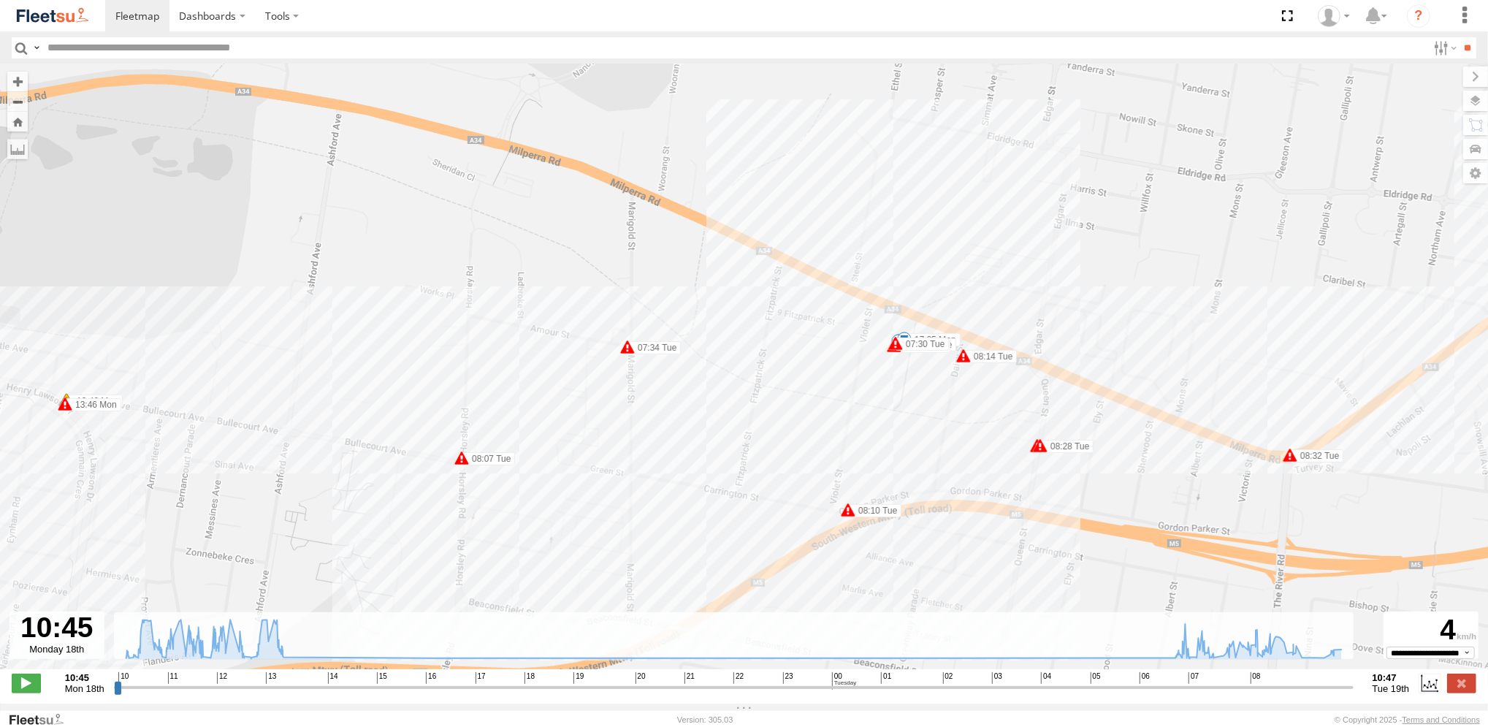
drag, startPoint x: 422, startPoint y: 508, endPoint x: 473, endPoint y: 502, distance: 50.8
click at [473, 502] on div "Revesby (T07 - Dave) 11:50 Mon 11:55 Mon 12:00 Mon 12:27 Mon 12:31 Mon 12:43 Mo…" at bounding box center [744, 374] width 1488 height 620
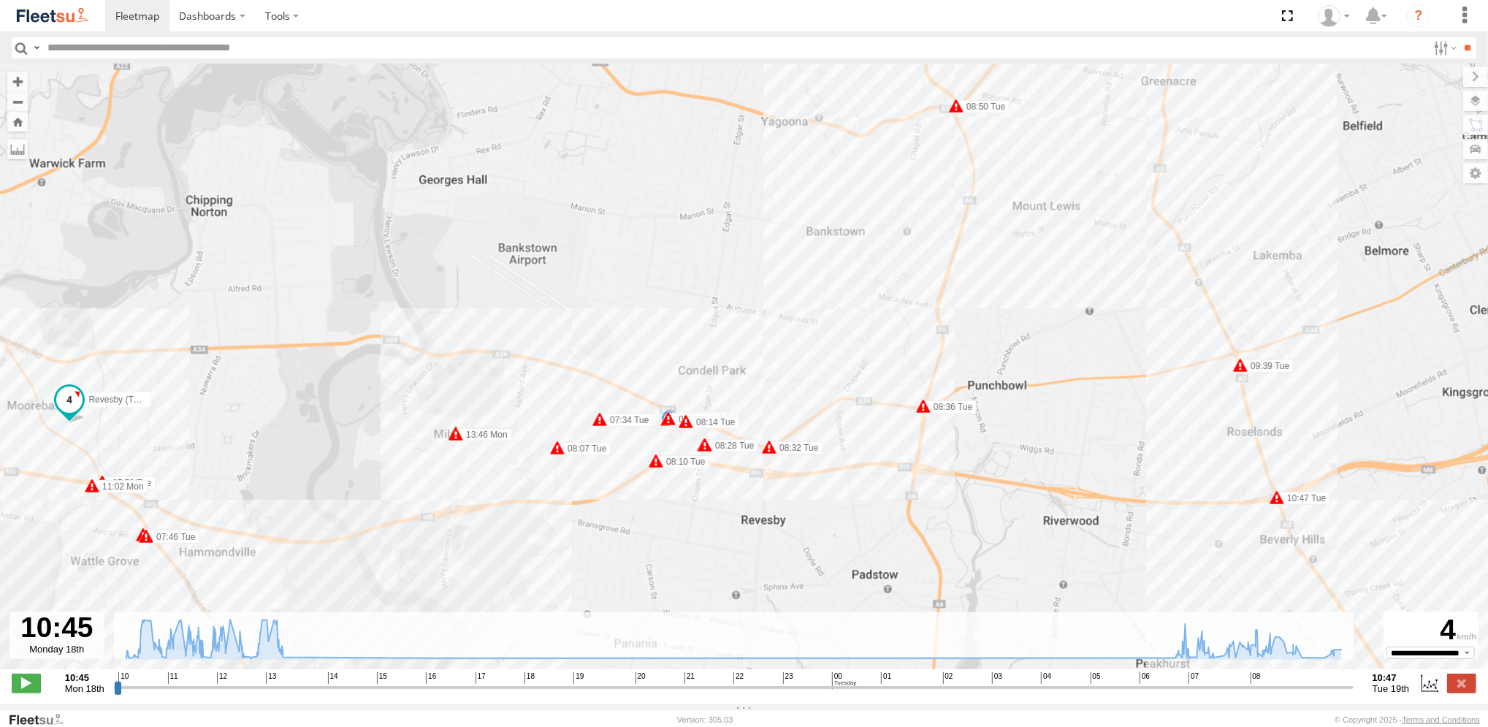
drag, startPoint x: 441, startPoint y: 501, endPoint x: 468, endPoint y: 494, distance: 27.8
click at [468, 494] on div "Revesby (T07 - Dave) 11:50 Mon 11:55 Mon 12:00 Mon 12:27 Mon 12:31 Mon 12:43 Mo…" at bounding box center [744, 374] width 1488 height 620
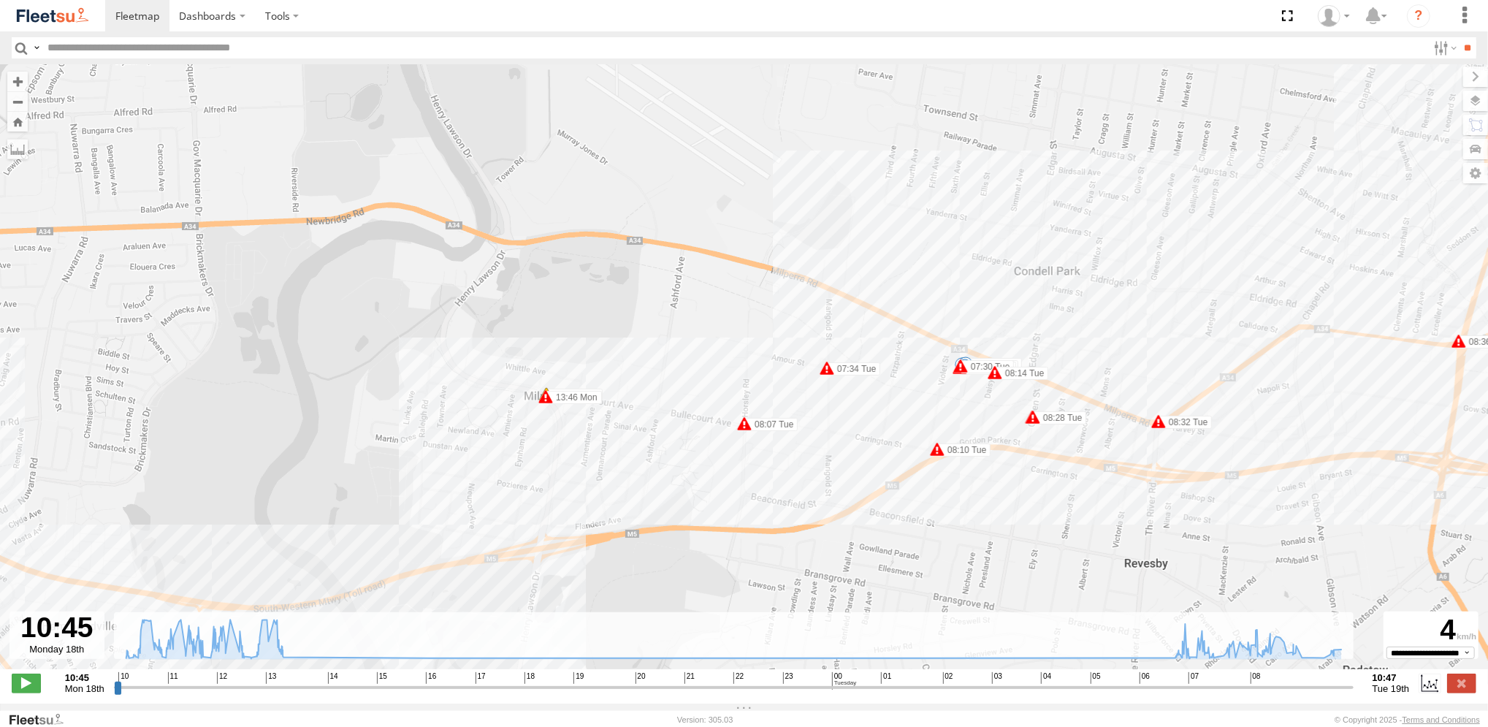
drag, startPoint x: 821, startPoint y: 392, endPoint x: 575, endPoint y: 512, distance: 273.7
click at [575, 512] on div "Revesby (T07 - Dave) 11:50 Mon 11:55 Mon 12:00 Mon 12:27 Mon 12:31 Mon 12:43 Mo…" at bounding box center [744, 374] width 1488 height 620
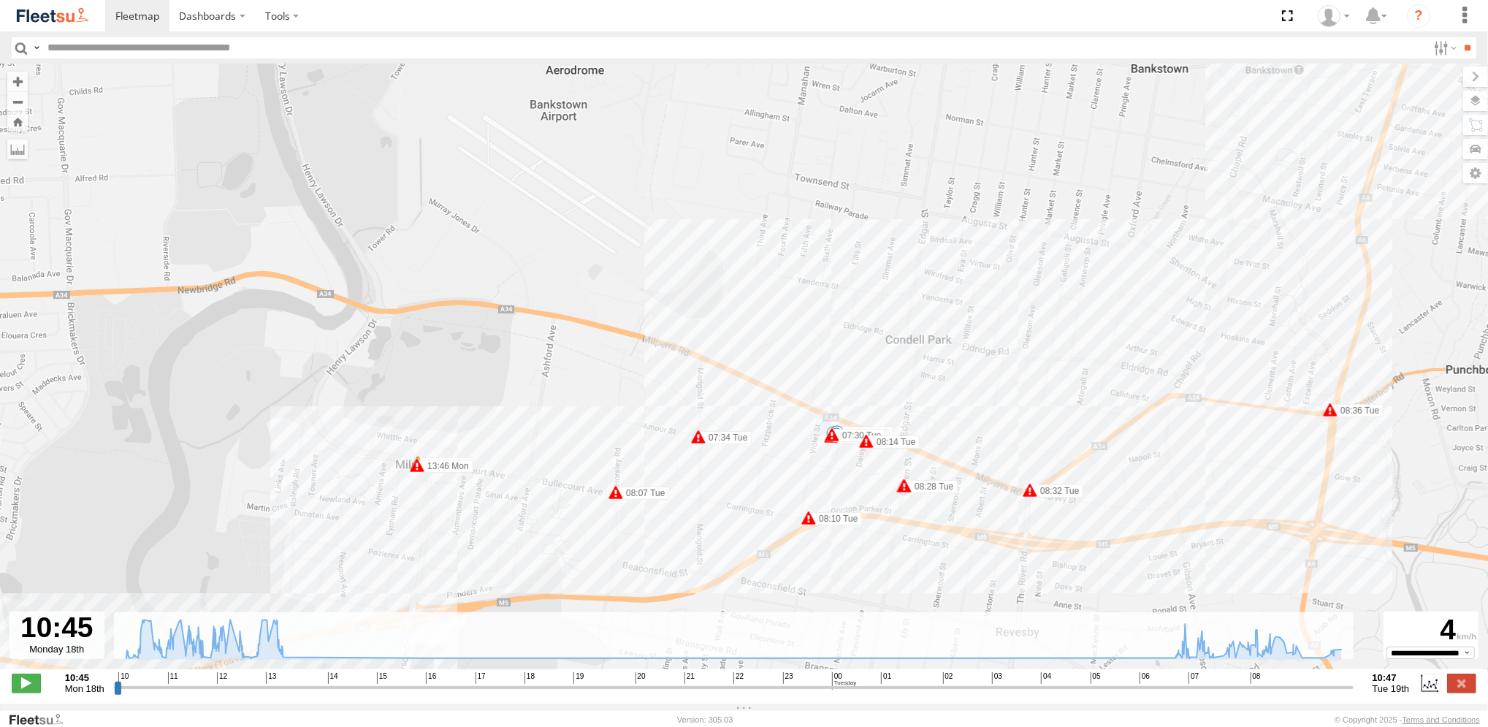
drag, startPoint x: 662, startPoint y: 413, endPoint x: 535, endPoint y: 481, distance: 143.4
click at [535, 481] on div "Revesby (T07 - Dave) 11:50 Mon 11:55 Mon 12:00 Mon 12:27 Mon 12:31 Mon 12:43 Mo…" at bounding box center [744, 374] width 1488 height 620
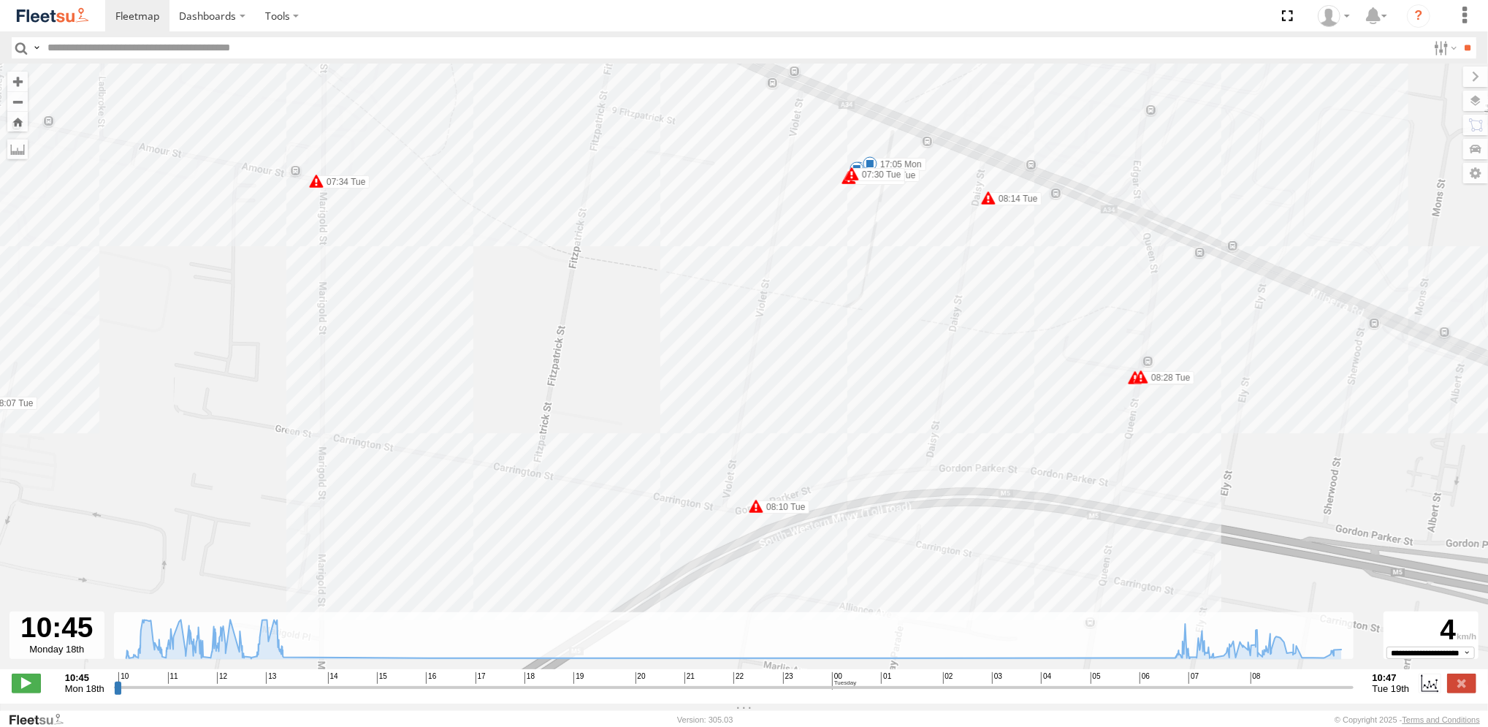
drag, startPoint x: 727, startPoint y: 516, endPoint x: 663, endPoint y: 543, distance: 69.7
click at [663, 543] on div "Revesby (T07 - Dave) 11:50 Mon 11:55 Mon 12:00 Mon 12:27 Mon 12:31 Mon 12:43 Mo…" at bounding box center [744, 374] width 1488 height 620
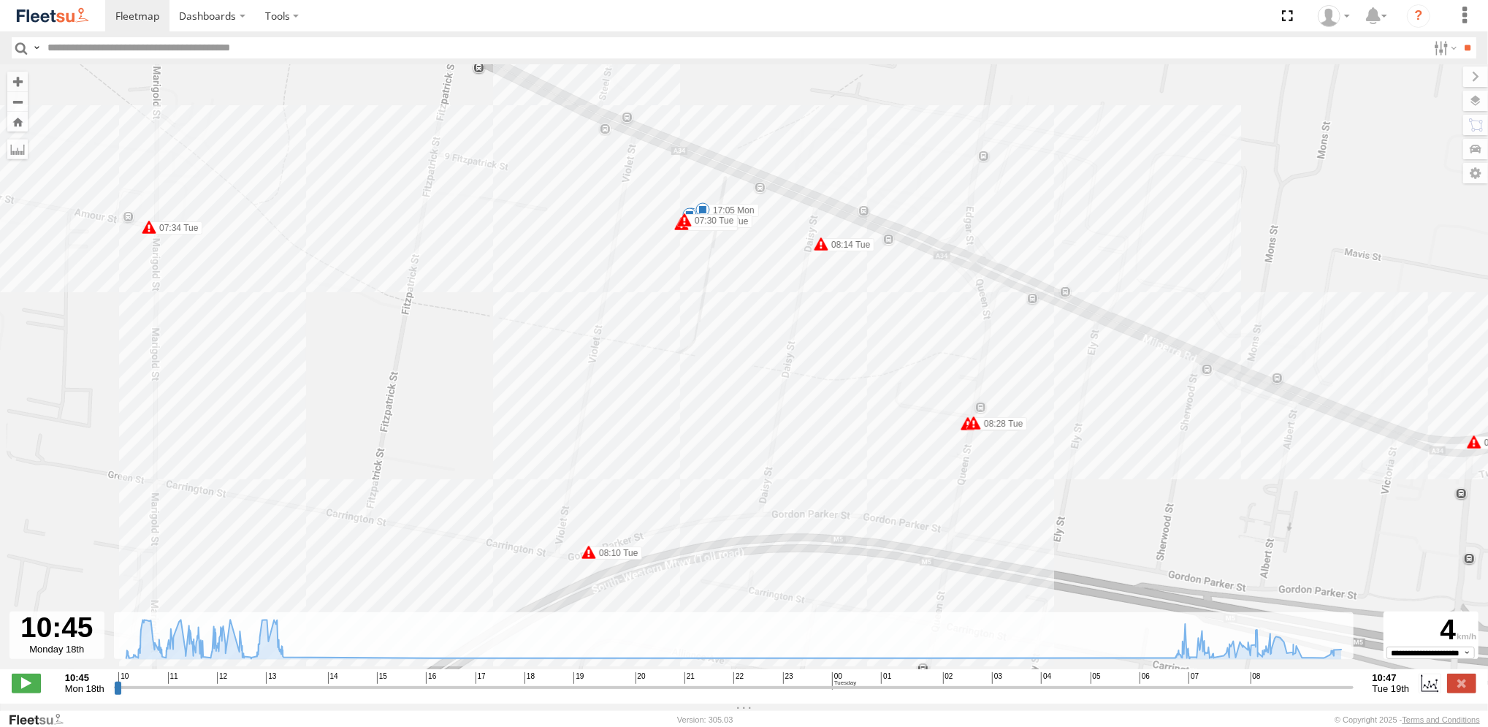
drag, startPoint x: 867, startPoint y: 432, endPoint x: 698, endPoint y: 479, distance: 175.3
click at [698, 479] on div "Revesby (T07 - Dave) 11:50 Mon 11:55 Mon 12:00 Mon 12:27 Mon 12:31 Mon 12:43 Mo…" at bounding box center [744, 374] width 1488 height 620
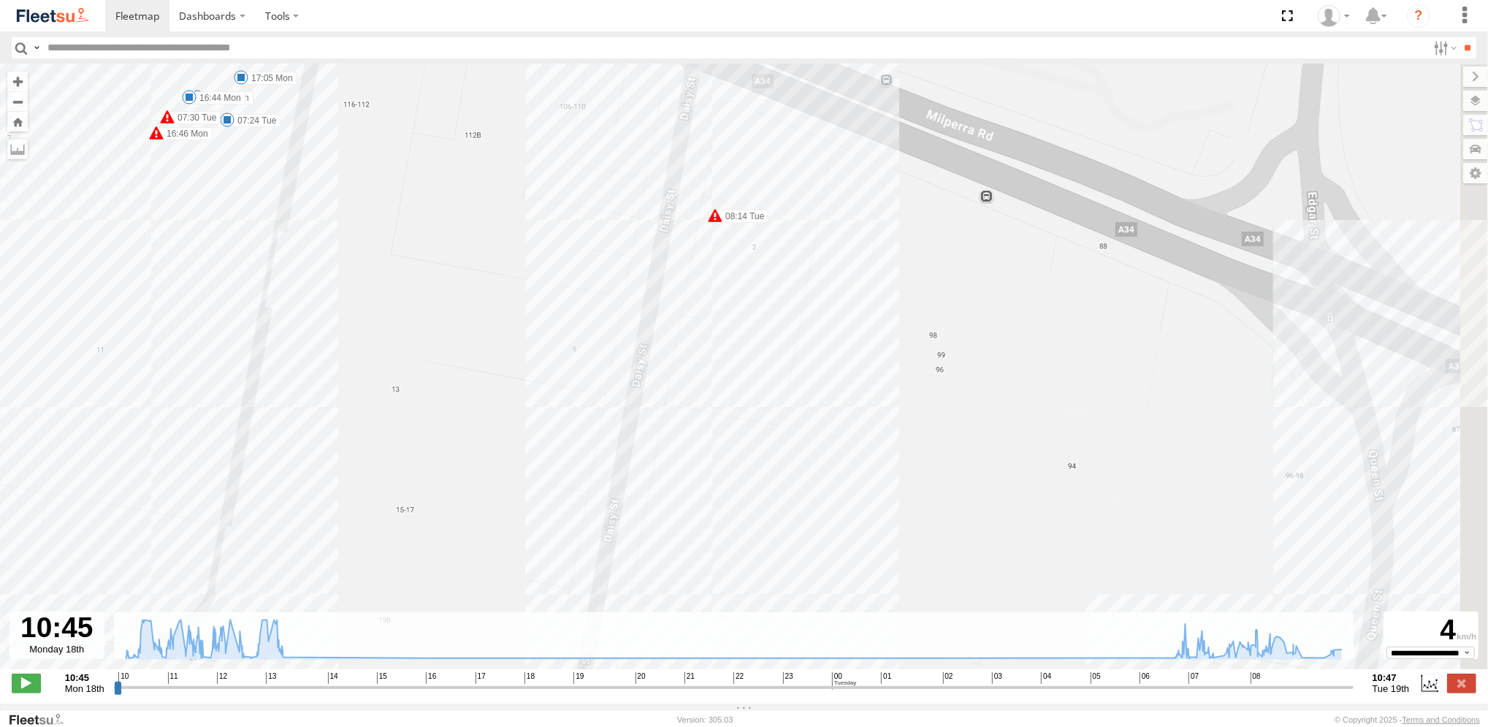
drag, startPoint x: 814, startPoint y: 202, endPoint x: 722, endPoint y: 360, distance: 183.0
click at [722, 360] on div "Revesby (T07 - Dave) 11:50 Mon 11:55 Mon 12:00 Mon 12:27 Mon 12:31 Mon 12:43 Mo…" at bounding box center [744, 374] width 1488 height 620
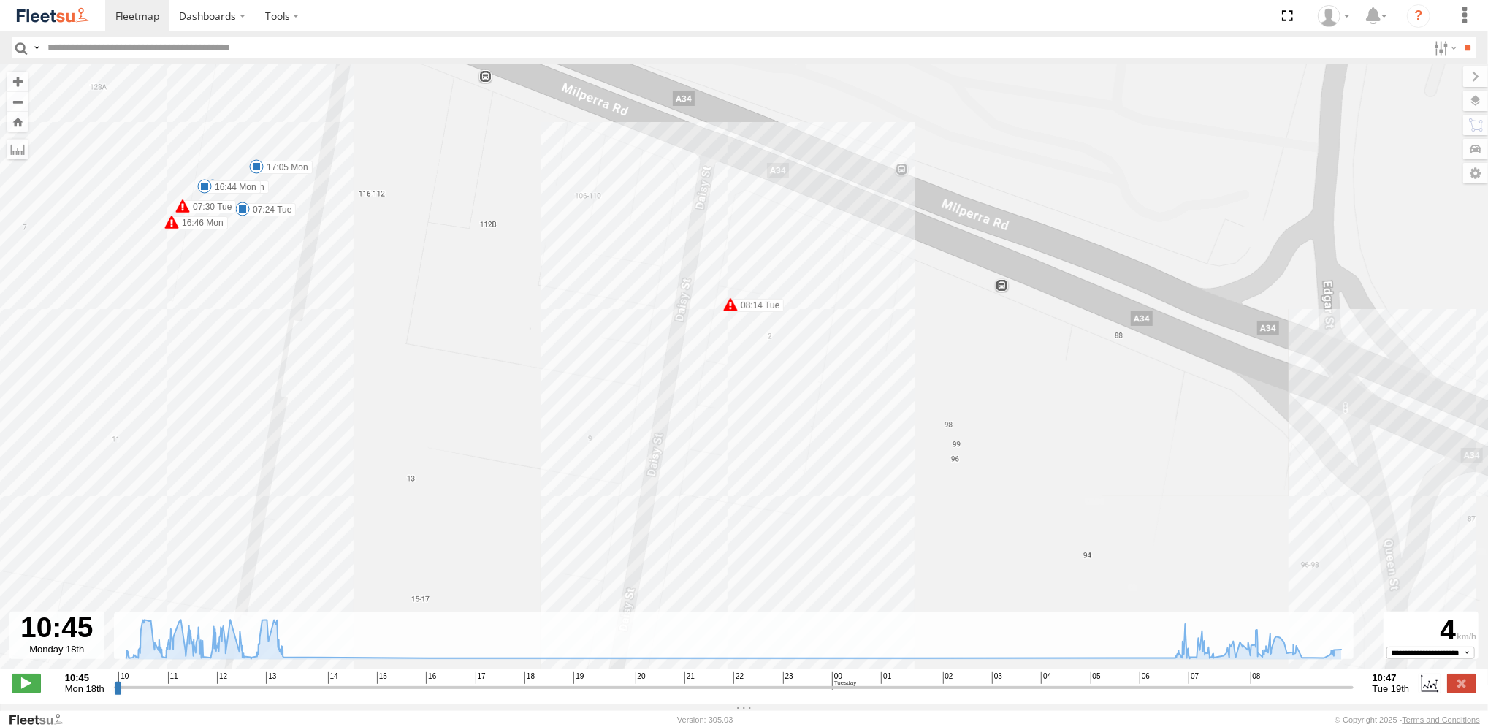
drag, startPoint x: 709, startPoint y: 294, endPoint x: 739, endPoint y: 362, distance: 74.9
click at [739, 362] on div "Revesby (T07 - Dave) 11:50 Mon 11:55 Mon 12:00 Mon 12:27 Mon 12:31 Mon 12:43 Mo…" at bounding box center [744, 374] width 1488 height 620
click at [730, 306] on span at bounding box center [730, 304] width 15 height 15
click at [733, 334] on div "Revesby (T07 - Dave) 11:50 Mon 11:55 Mon 12:00 Mon 12:27 Mon 12:31 Mon 12:43 Mo…" at bounding box center [744, 374] width 1488 height 620
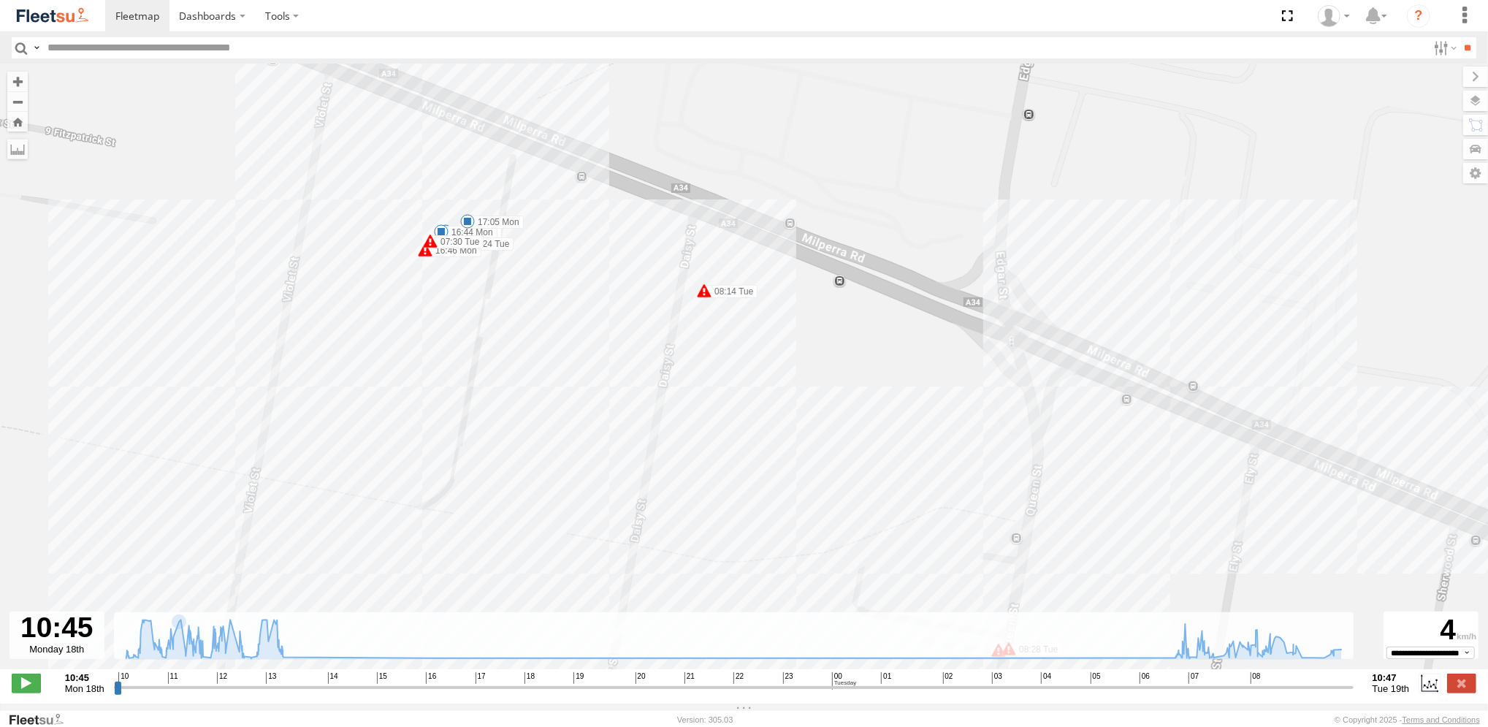
drag, startPoint x: 632, startPoint y: 383, endPoint x: 649, endPoint y: 342, distance: 45.2
click at [649, 342] on div "Revesby (T07 - Dave) 11:50 Mon 11:55 Mon 12:00 Mon 12:27 Mon 12:31 Mon 12:43 Mo…" at bounding box center [744, 374] width 1488 height 620
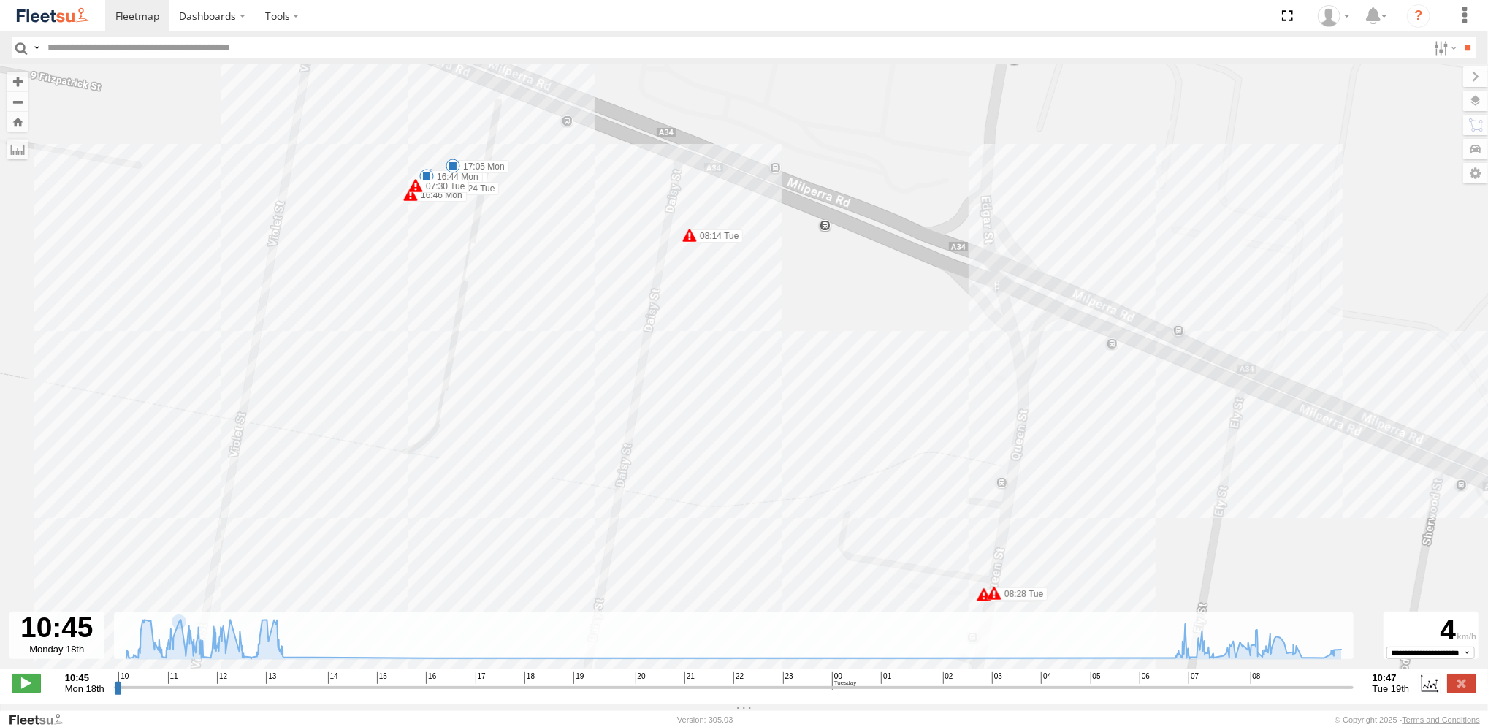
drag, startPoint x: 608, startPoint y: 432, endPoint x: 551, endPoint y: 206, distance: 232.9
click at [551, 206] on div "Revesby (T07 - Dave) 11:50 Mon 11:55 Mon 12:00 Mon 12:27 Mon 12:31 Mon 12:43 Mo…" at bounding box center [744, 374] width 1488 height 620
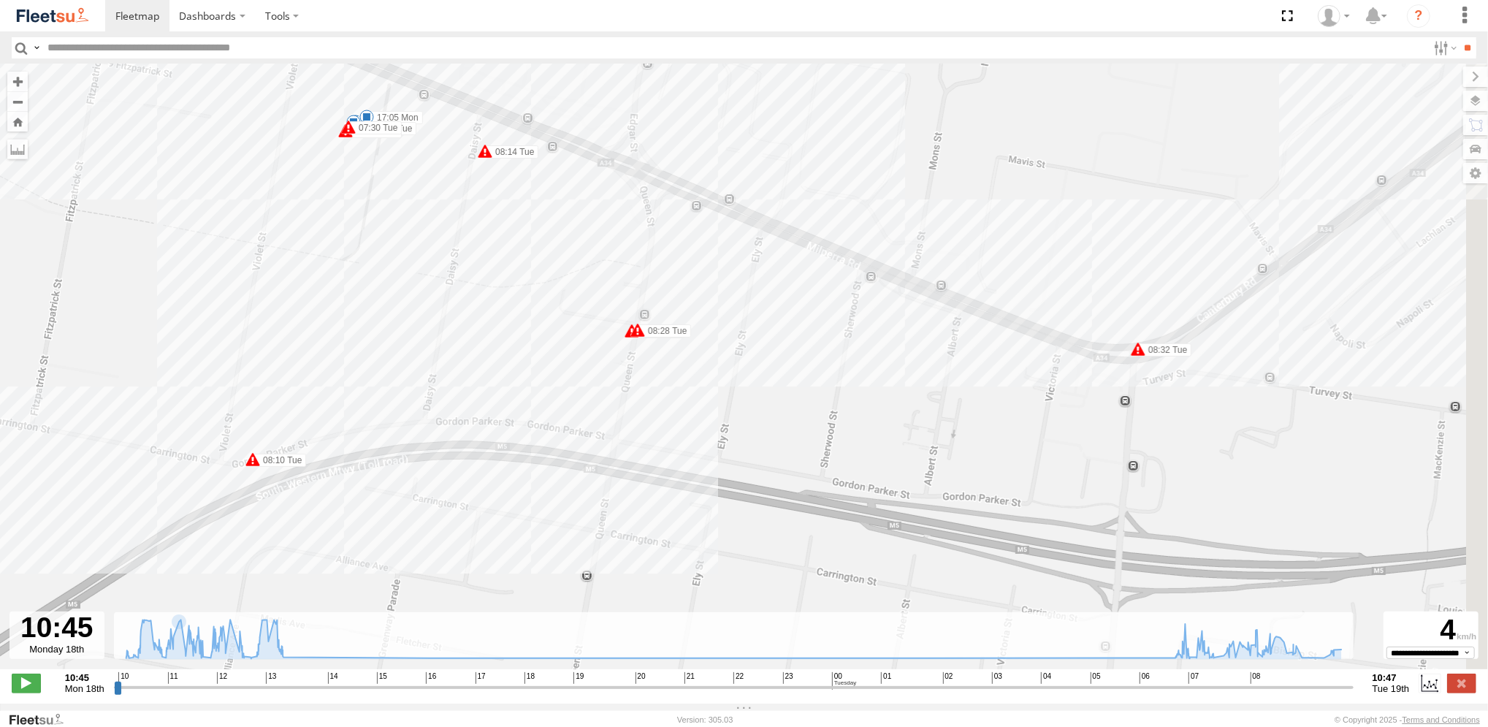
drag, startPoint x: 592, startPoint y: 349, endPoint x: 530, endPoint y: 374, distance: 66.2
click at [498, 366] on div "Revesby (T07 - Dave) 11:50 Mon 11:55 Mon 12:00 Mon 12:27 Mon 12:31 Mon 12:43 Mo…" at bounding box center [744, 374] width 1488 height 620
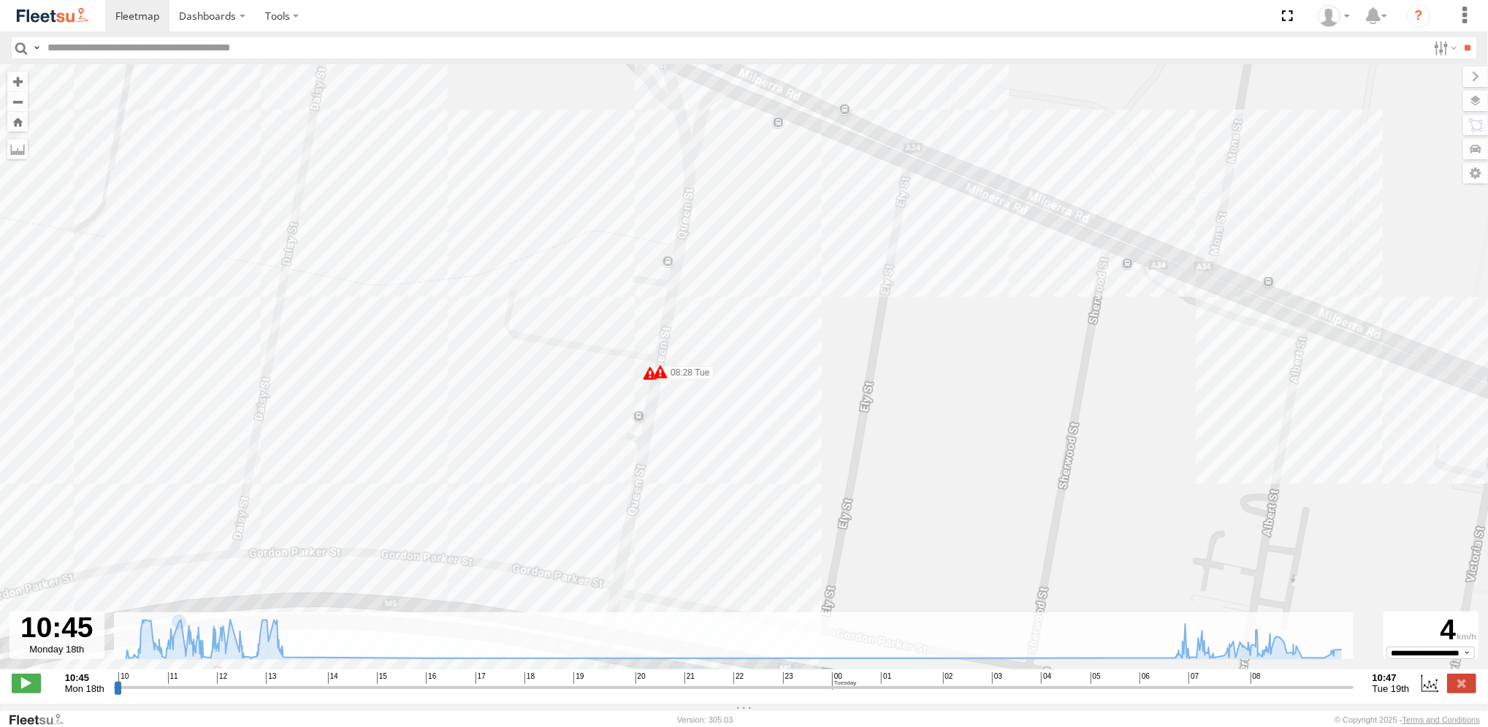
drag, startPoint x: 609, startPoint y: 345, endPoint x: 581, endPoint y: 432, distance: 91.5
click at [604, 443] on div "Revesby (T07 - Dave) 11:50 Mon 11:55 Mon 12:00 Mon 12:27 Mon 12:31 Mon 12:43 Mo…" at bounding box center [744, 374] width 1488 height 620
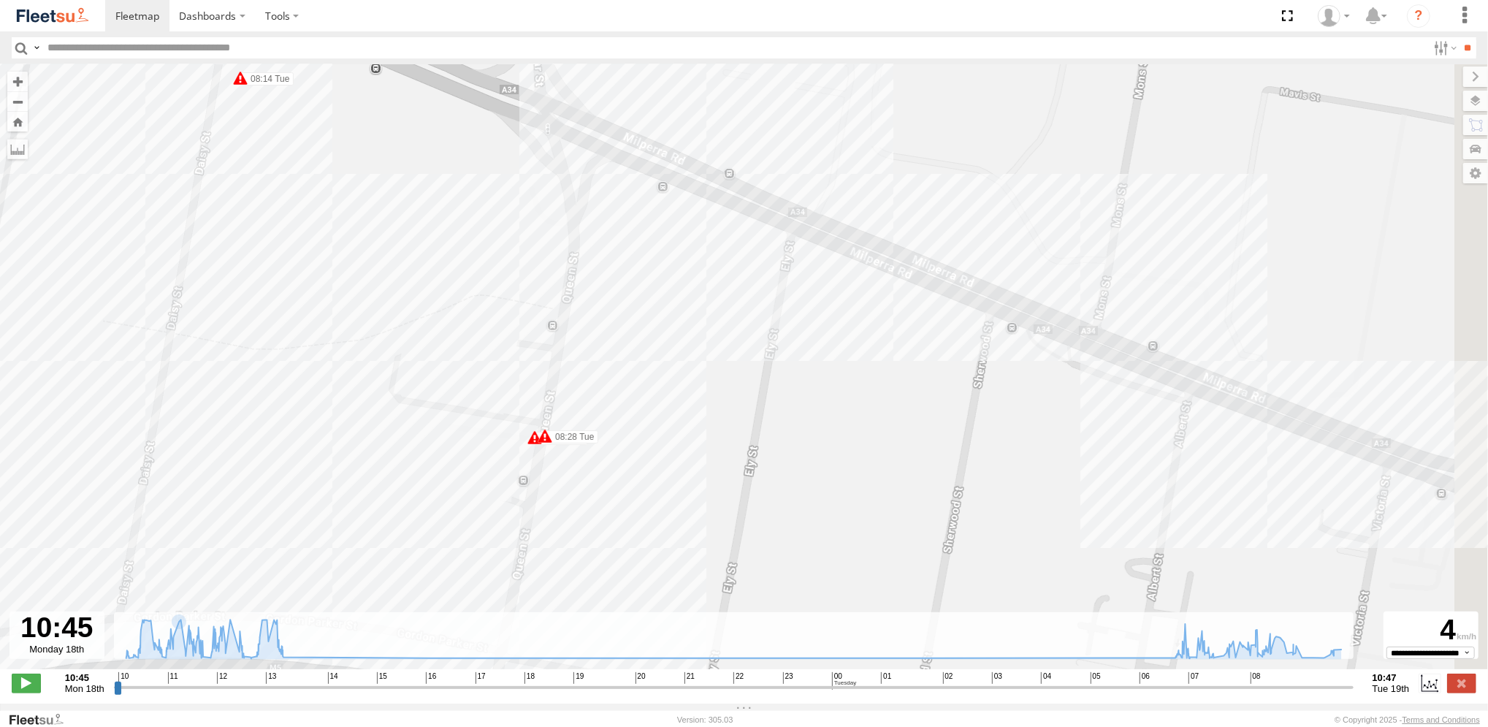
drag, startPoint x: 543, startPoint y: 359, endPoint x: 427, endPoint y: 415, distance: 128.7
click at [427, 415] on div "Revesby (T07 - Dave) 11:50 Mon 11:55 Mon 12:00 Mon 12:27 Mon 12:31 Mon 12:43 Mo…" at bounding box center [744, 374] width 1488 height 620
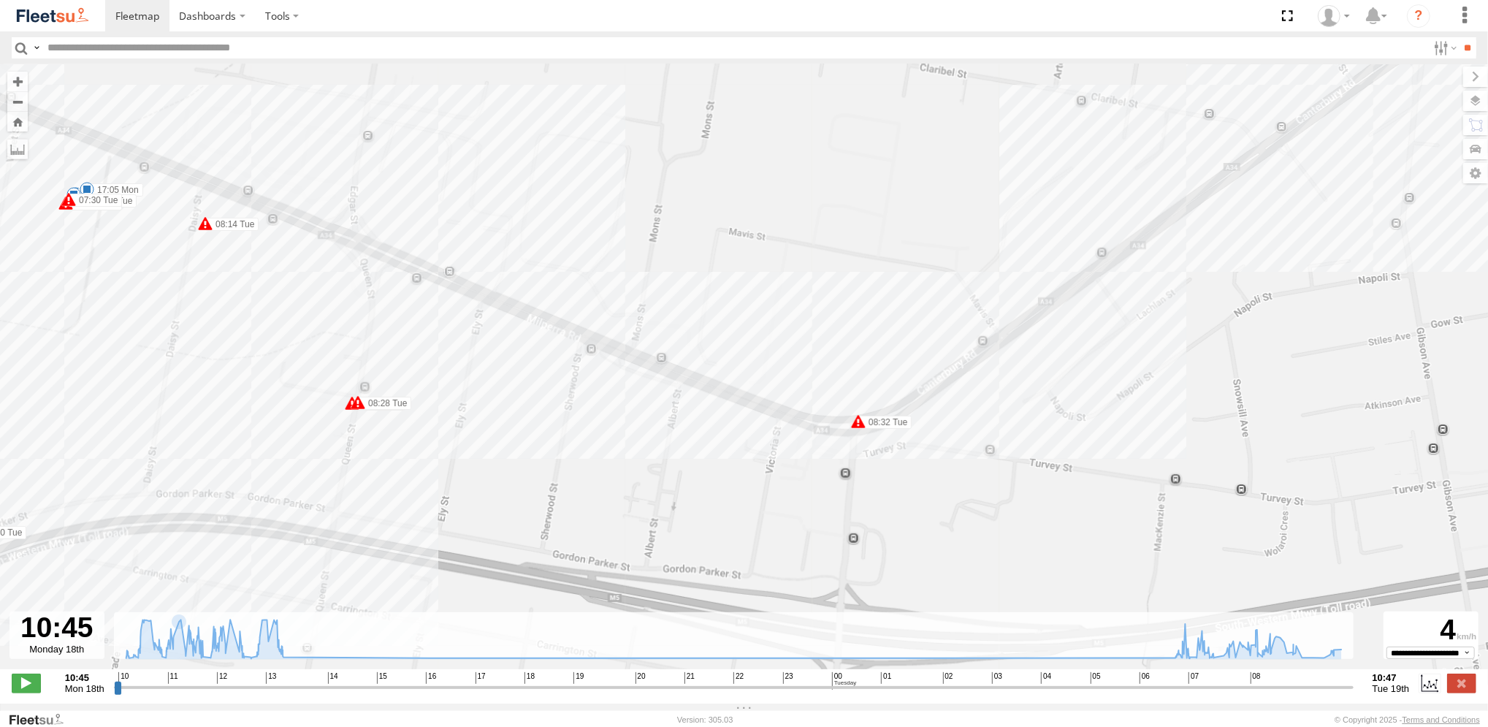
drag, startPoint x: 721, startPoint y: 424, endPoint x: 593, endPoint y: 411, distance: 128.5
click at [593, 411] on div "Revesby (T07 - Dave) 11:50 Mon 11:55 Mon 12:00 Mon 12:27 Mon 12:31 Mon 12:43 Mo…" at bounding box center [744, 374] width 1488 height 620
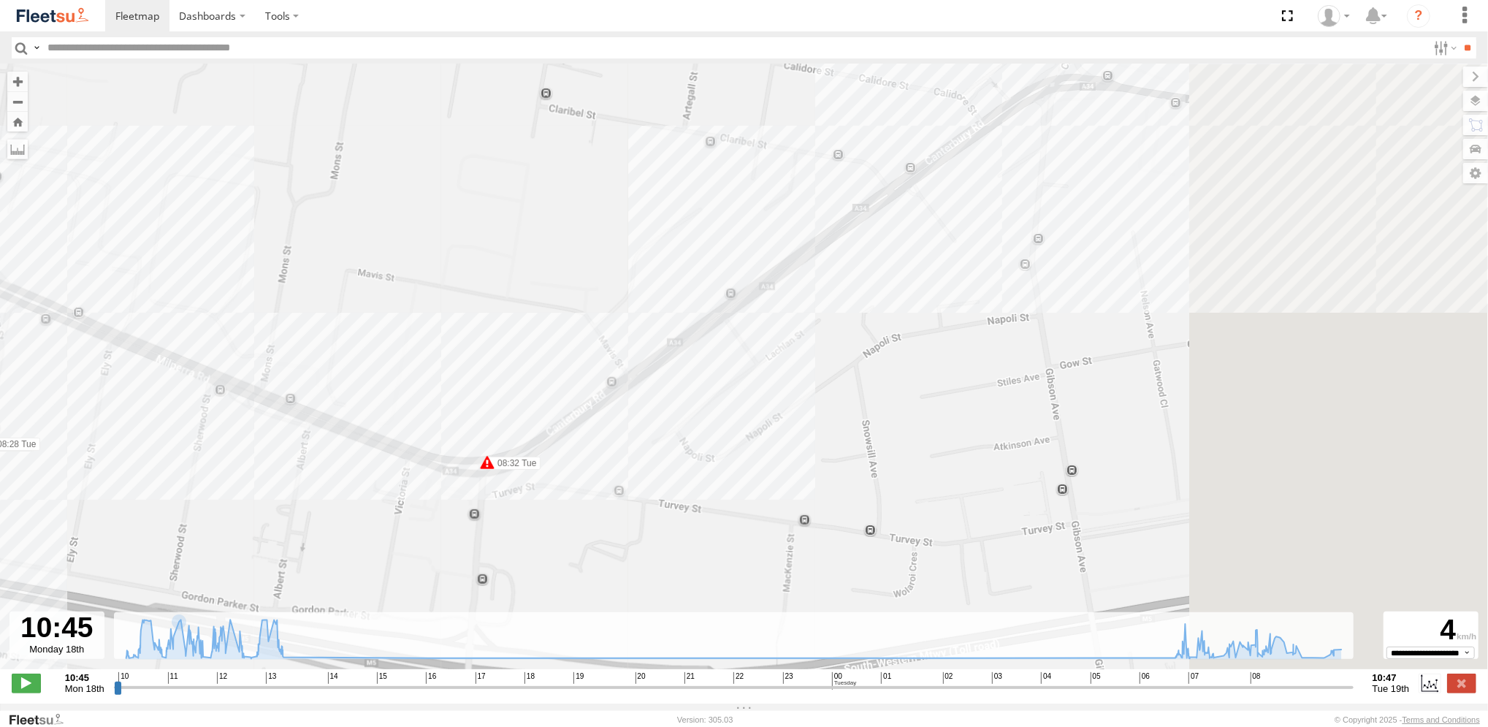
drag, startPoint x: 693, startPoint y: 410, endPoint x: 325, endPoint y: 448, distance: 370.1
click at [316, 454] on div "Revesby (T07 - Dave) 11:50 Mon 11:55 Mon 12:00 Mon 12:27 Mon 12:31 Mon 12:43 Mo…" at bounding box center [744, 374] width 1488 height 620
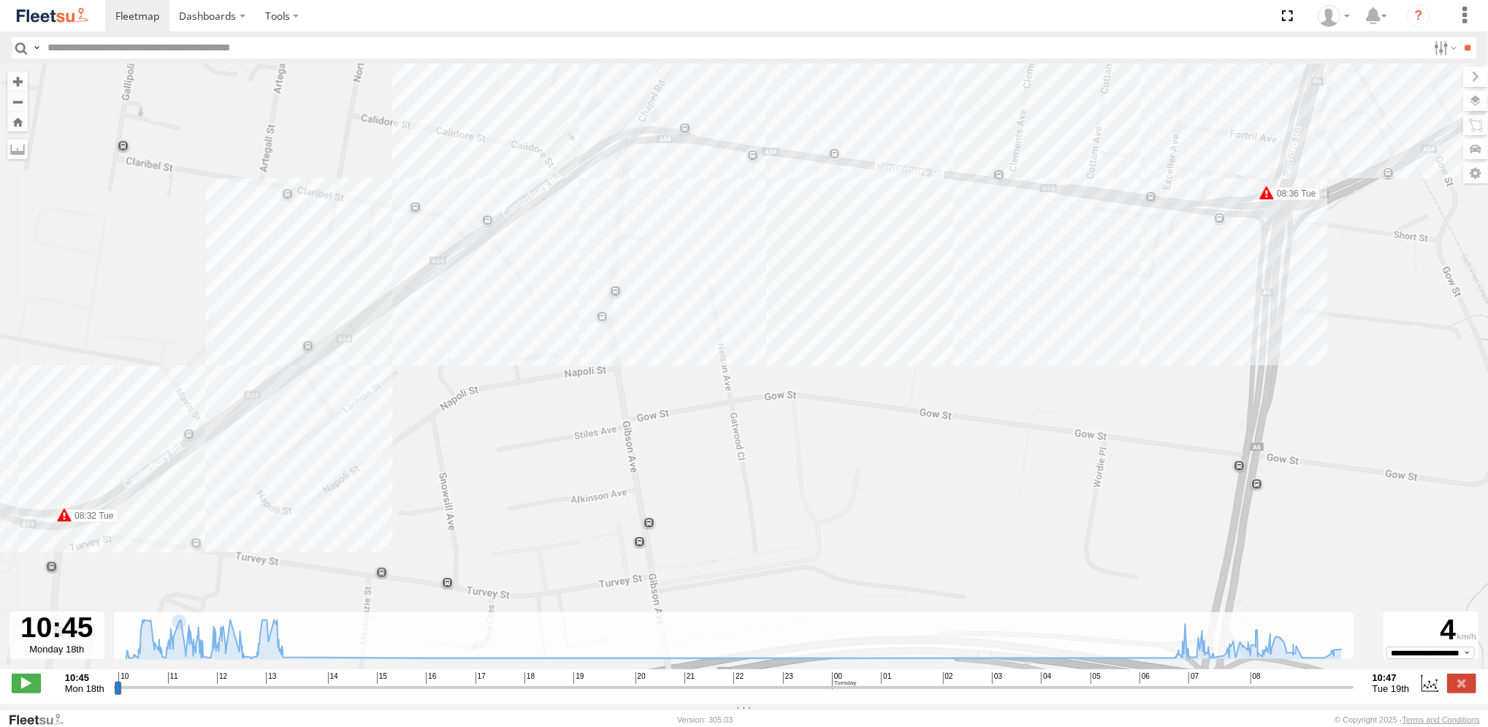
drag, startPoint x: 720, startPoint y: 382, endPoint x: 540, endPoint y: 516, distance: 223.9
click at [540, 516] on div "Revesby (T07 - Dave) 11:50 Mon 11:55 Mon 12:00 Mon 12:27 Mon 12:31 Mon 12:43 Mo…" at bounding box center [744, 374] width 1488 height 620
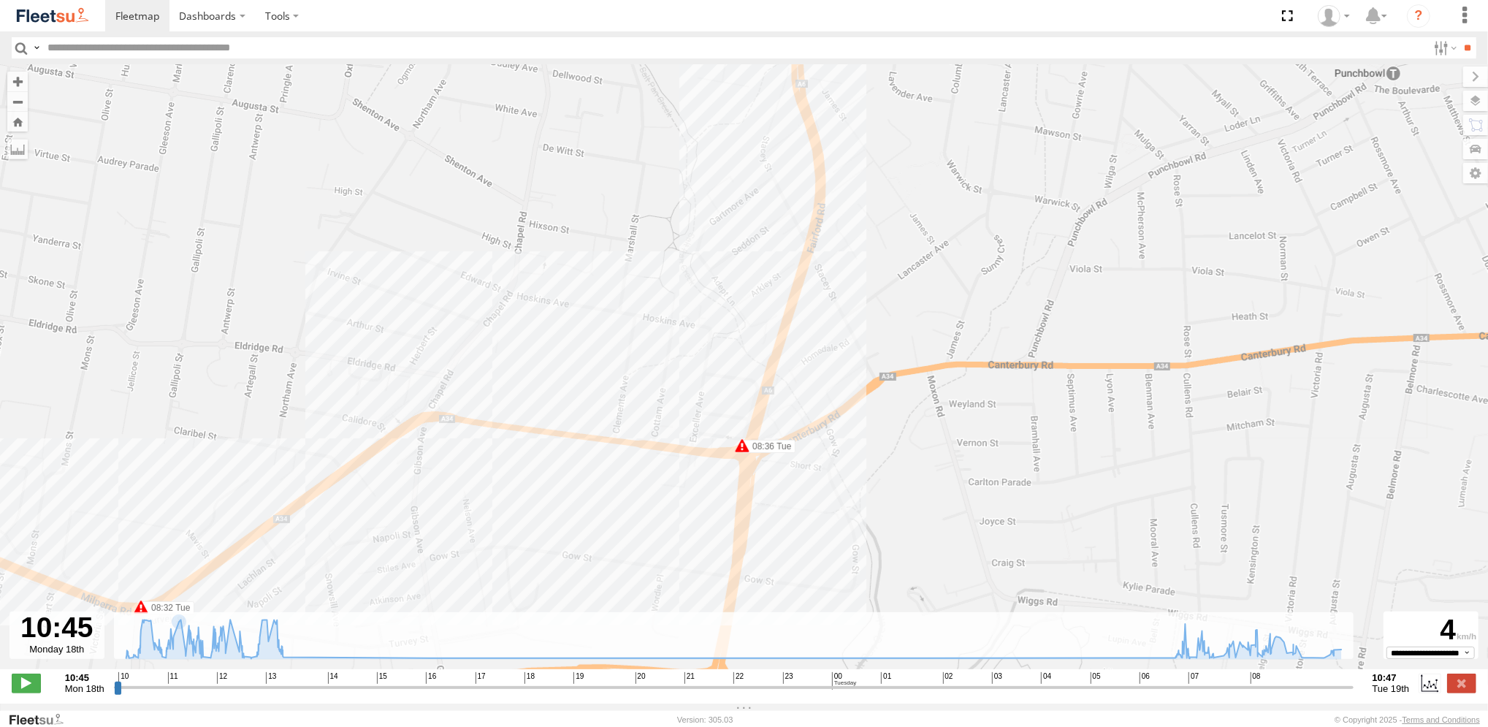
drag, startPoint x: 790, startPoint y: 418, endPoint x: 668, endPoint y: 486, distance: 140.2
click at [668, 486] on div "Revesby (T07 - Dave) 11:50 Mon 11:55 Mon 12:00 Mon 12:27 Mon 12:31 Mon 12:43 Mo…" at bounding box center [744, 374] width 1488 height 620
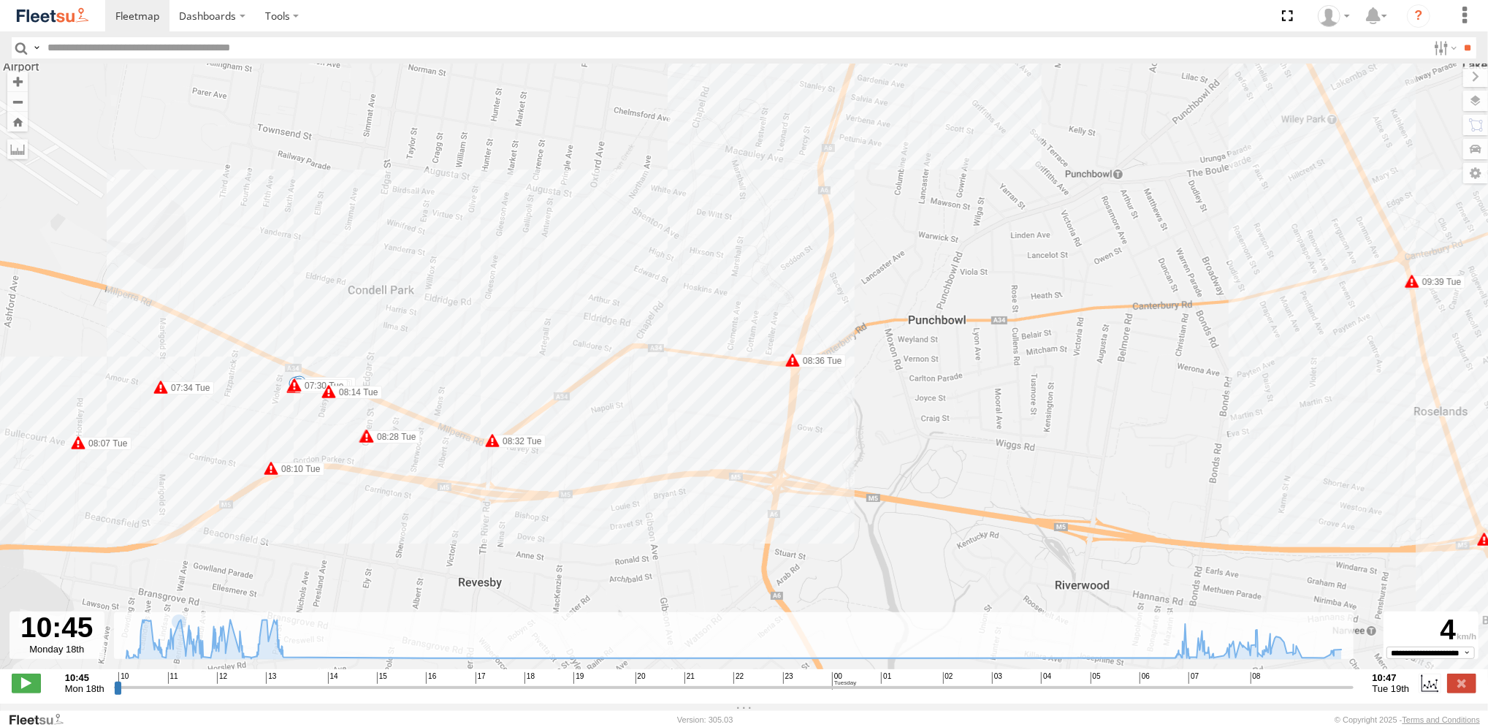
drag, startPoint x: 345, startPoint y: 516, endPoint x: 440, endPoint y: 328, distance: 211.0
click at [440, 328] on div "Revesby (T07 - Dave) 11:50 Mon 11:55 Mon 12:00 Mon 12:27 Mon 12:31 Mon 12:43 Mo…" at bounding box center [744, 374] width 1488 height 620
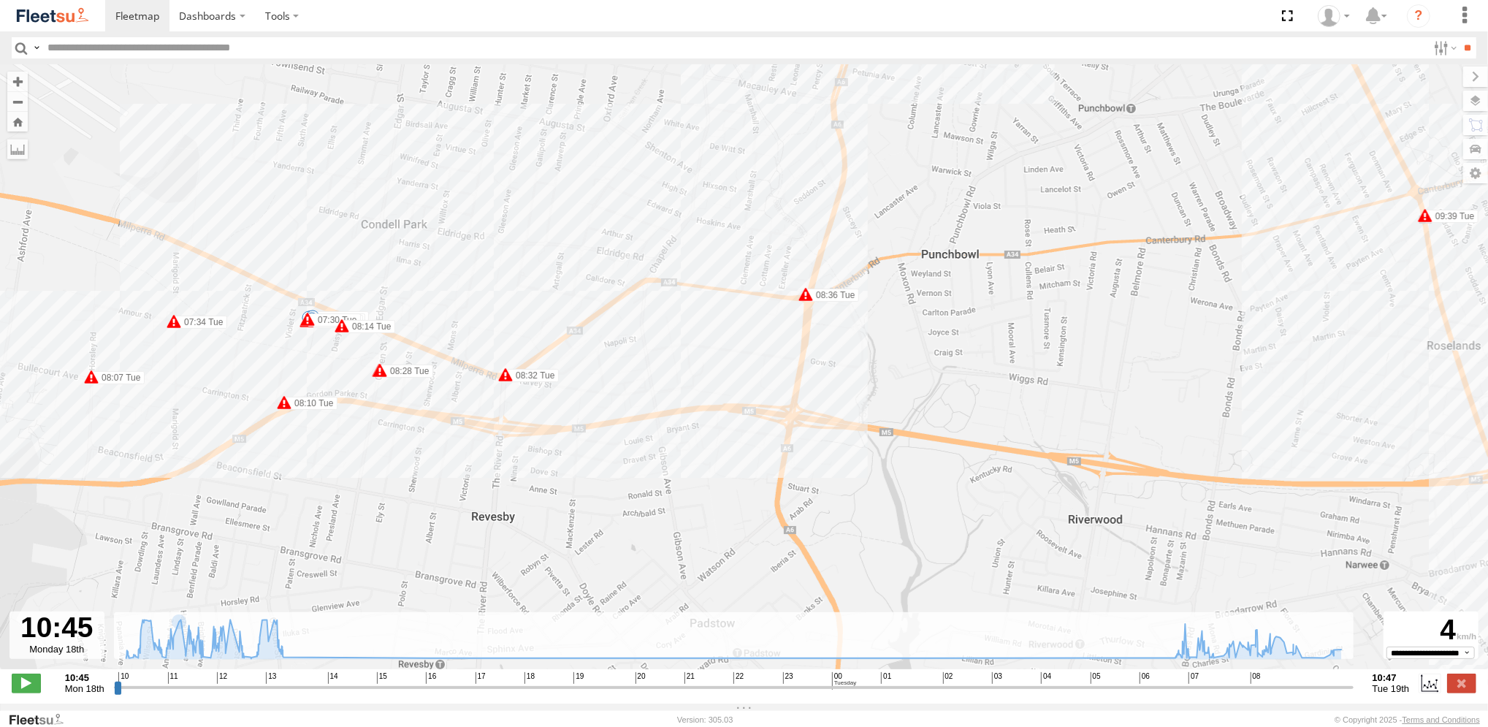
drag, startPoint x: 873, startPoint y: 337, endPoint x: 704, endPoint y: 493, distance: 230.0
click at [704, 493] on div "Revesby (T07 - Dave) 11:50 Mon 11:55 Mon 12:00 Mon 12:27 Mon 12:31 Mon 12:43 Mo…" at bounding box center [744, 374] width 1488 height 620
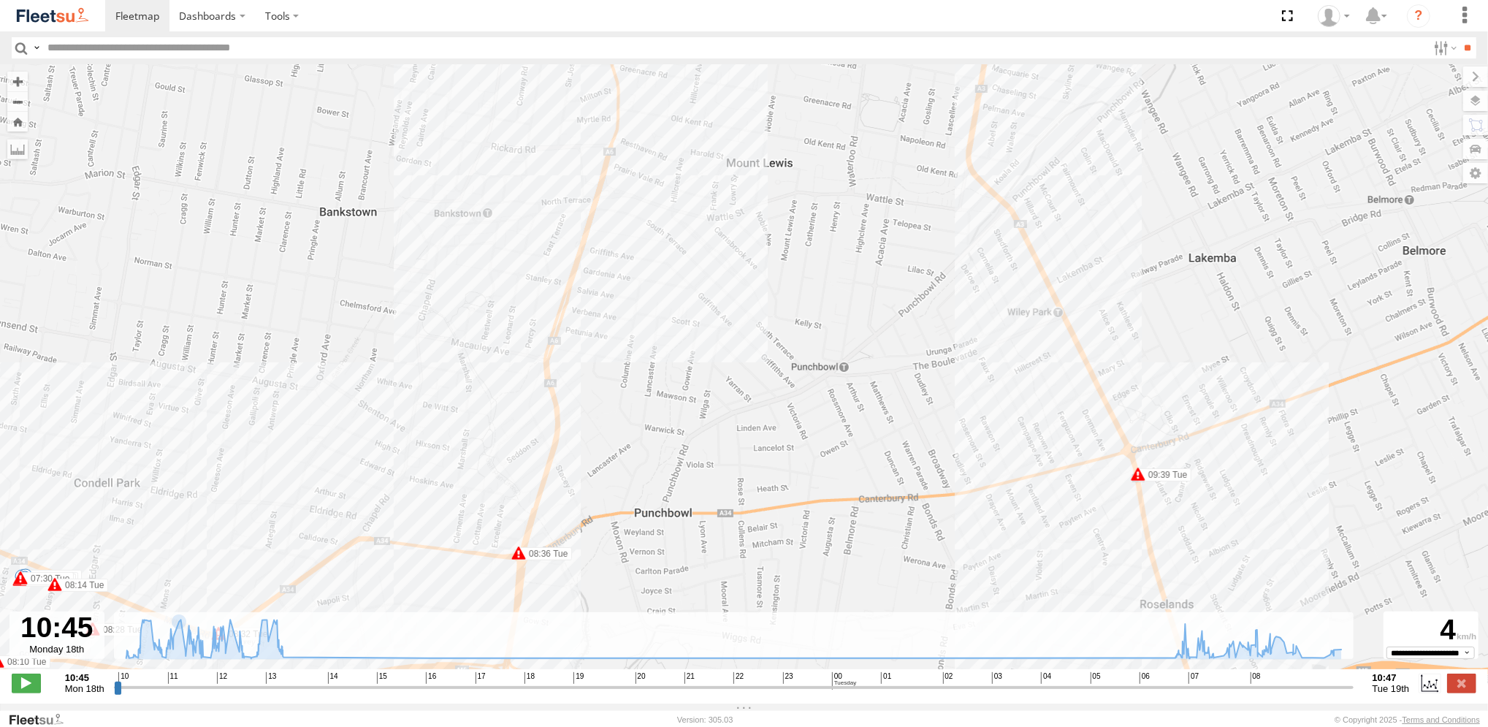
drag, startPoint x: 673, startPoint y: 219, endPoint x: 627, endPoint y: 405, distance: 191.3
click at [627, 405] on div "Revesby (T07 - Dave) 11:50 Mon 11:55 Mon 12:00 Mon 12:27 Mon 12:31 Mon 12:43 Mo…" at bounding box center [744, 374] width 1488 height 620
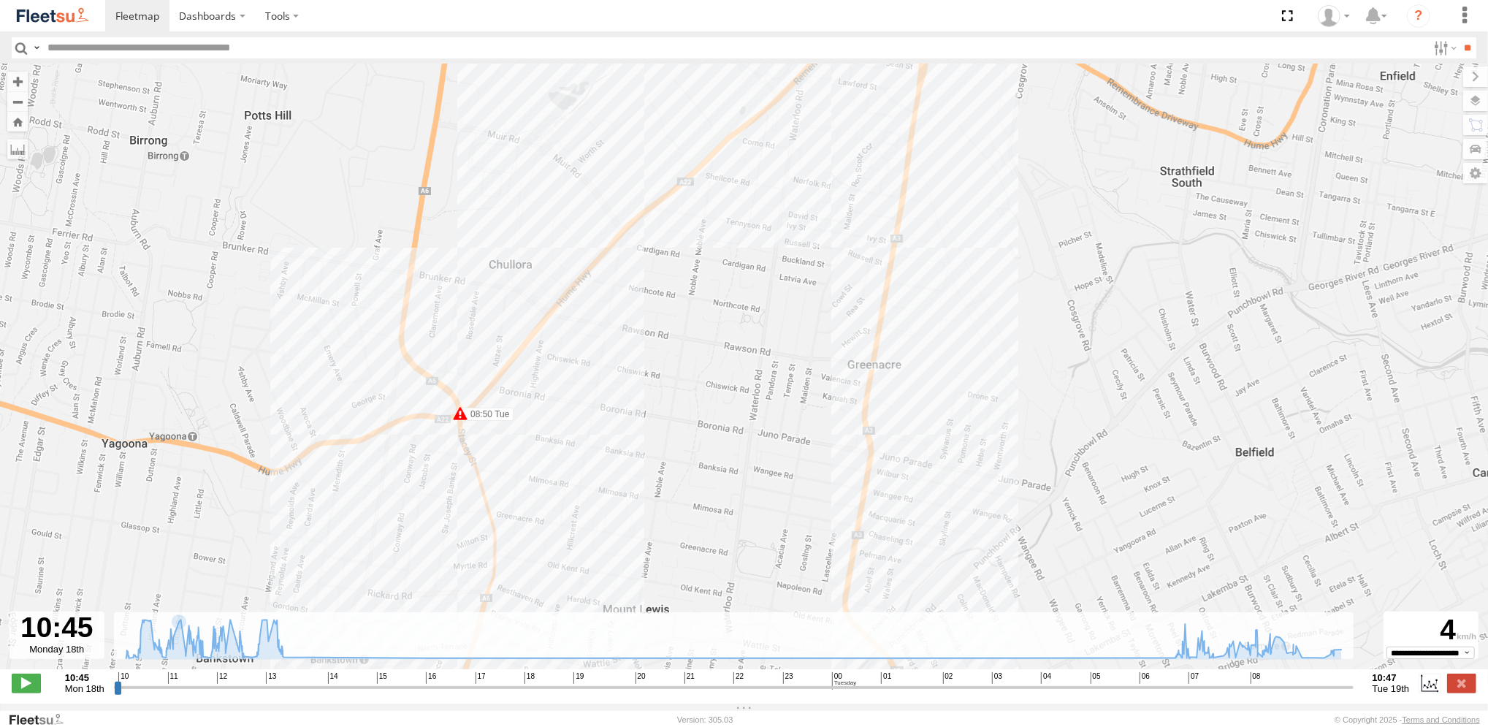
drag, startPoint x: 573, startPoint y: 318, endPoint x: 520, endPoint y: 439, distance: 131.8
click at [520, 439] on div "Revesby (T07 - Dave) 11:50 Mon 11:55 Mon 12:00 Mon 12:27 Mon 12:31 Mon 12:43 Mo…" at bounding box center [744, 374] width 1488 height 620
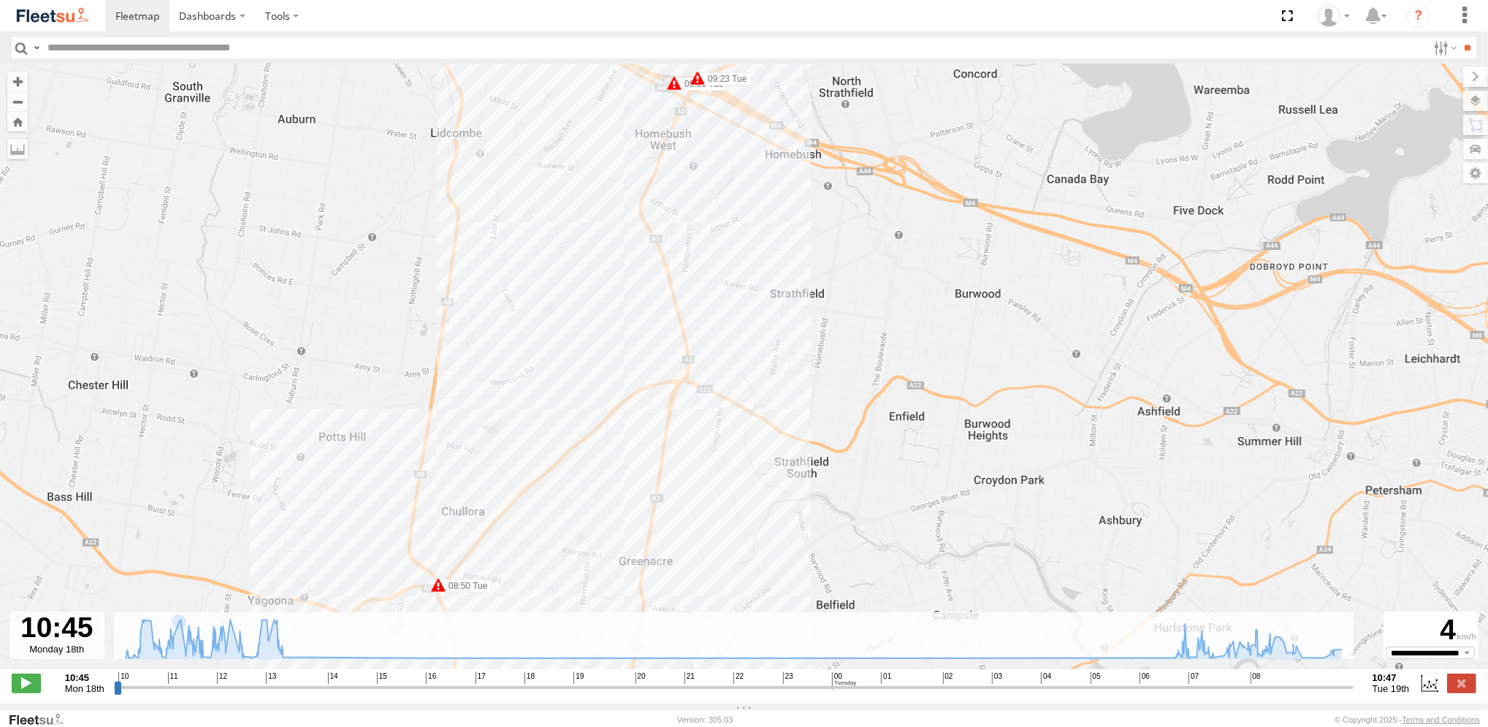
drag, startPoint x: 603, startPoint y: 308, endPoint x: 530, endPoint y: 551, distance: 253.7
click at [530, 551] on div "Revesby (T07 - Dave) 11:50 Mon 11:55 Mon 12:00 Mon 12:27 Mon 12:31 Mon 12:43 Mo…" at bounding box center [744, 374] width 1488 height 620
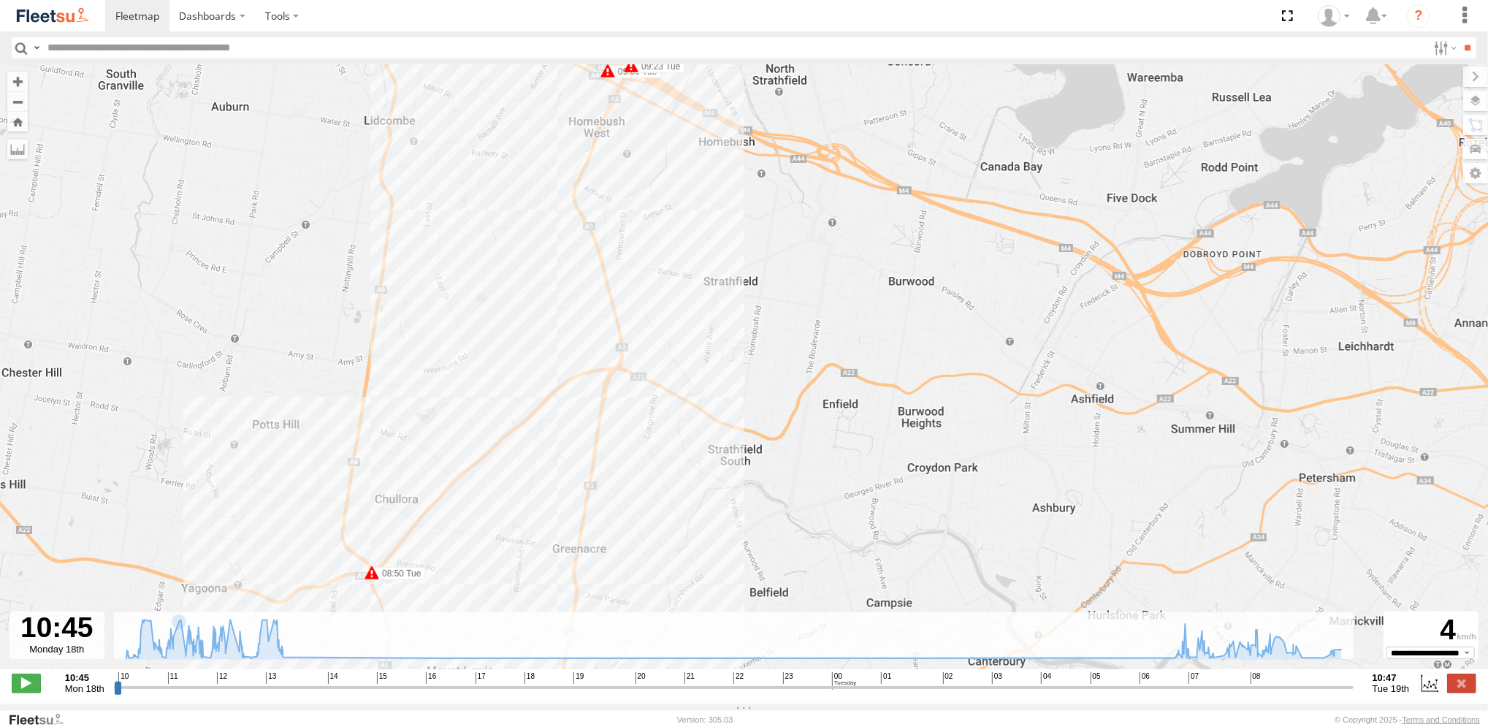
drag, startPoint x: 617, startPoint y: 457, endPoint x: 579, endPoint y: 272, distance: 189.4
click at [581, 278] on div "Revesby (T07 - Dave) 11:50 Mon 11:55 Mon 12:00 Mon 12:27 Mon 12:31 Mon 12:43 Mo…" at bounding box center [744, 374] width 1488 height 620
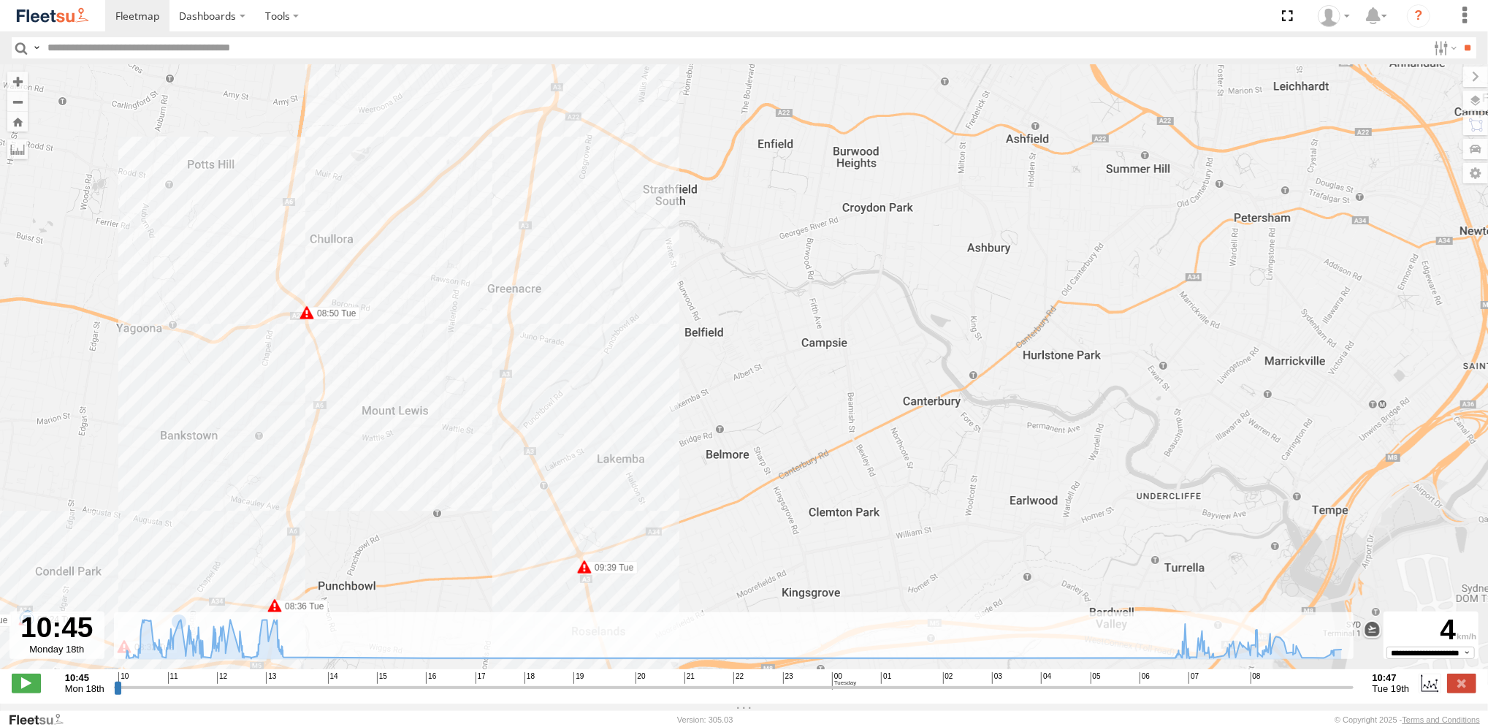
drag, startPoint x: 577, startPoint y: 451, endPoint x: 540, endPoint y: 266, distance: 189.2
click at [541, 271] on div "Revesby (T07 - Dave) 11:50 Mon 11:55 Mon 12:00 Mon 12:27 Mon 12:31 Mon 12:43 Mo…" at bounding box center [744, 374] width 1488 height 620
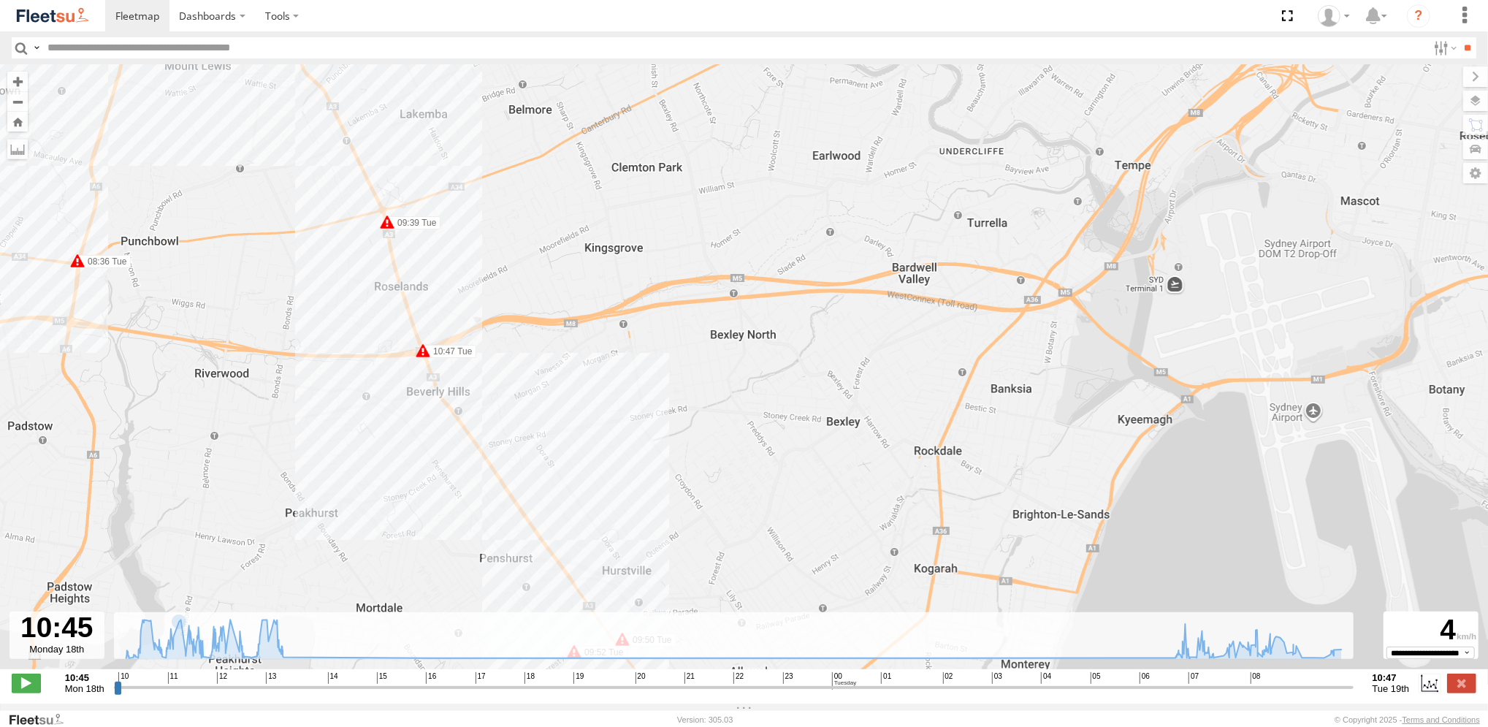
drag, startPoint x: 673, startPoint y: 352, endPoint x: 573, endPoint y: 493, distance: 173.3
click at [573, 493] on div "Revesby (T07 - Dave) 11:50 Mon 11:55 Mon 12:00 Mon 12:27 Mon 12:31 Mon 12:43 Mo…" at bounding box center [744, 374] width 1488 height 620
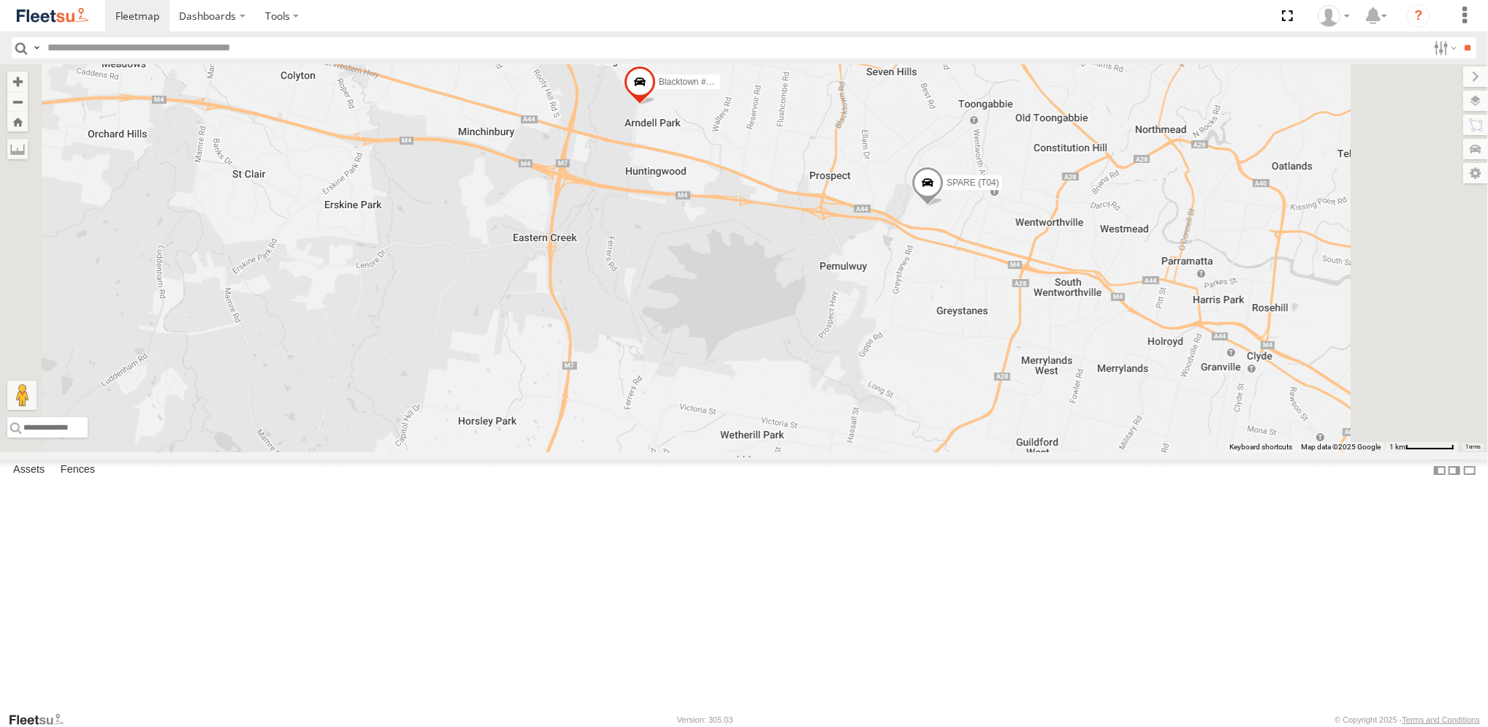
drag, startPoint x: 1104, startPoint y: 489, endPoint x: 600, endPoint y: 226, distance: 568.4
click at [600, 228] on div "Revesby (T07 - [PERSON_NAME]) Brookvale (T10 - [PERSON_NAME]) Rural (T08 - [PER…" at bounding box center [744, 258] width 1488 height 388
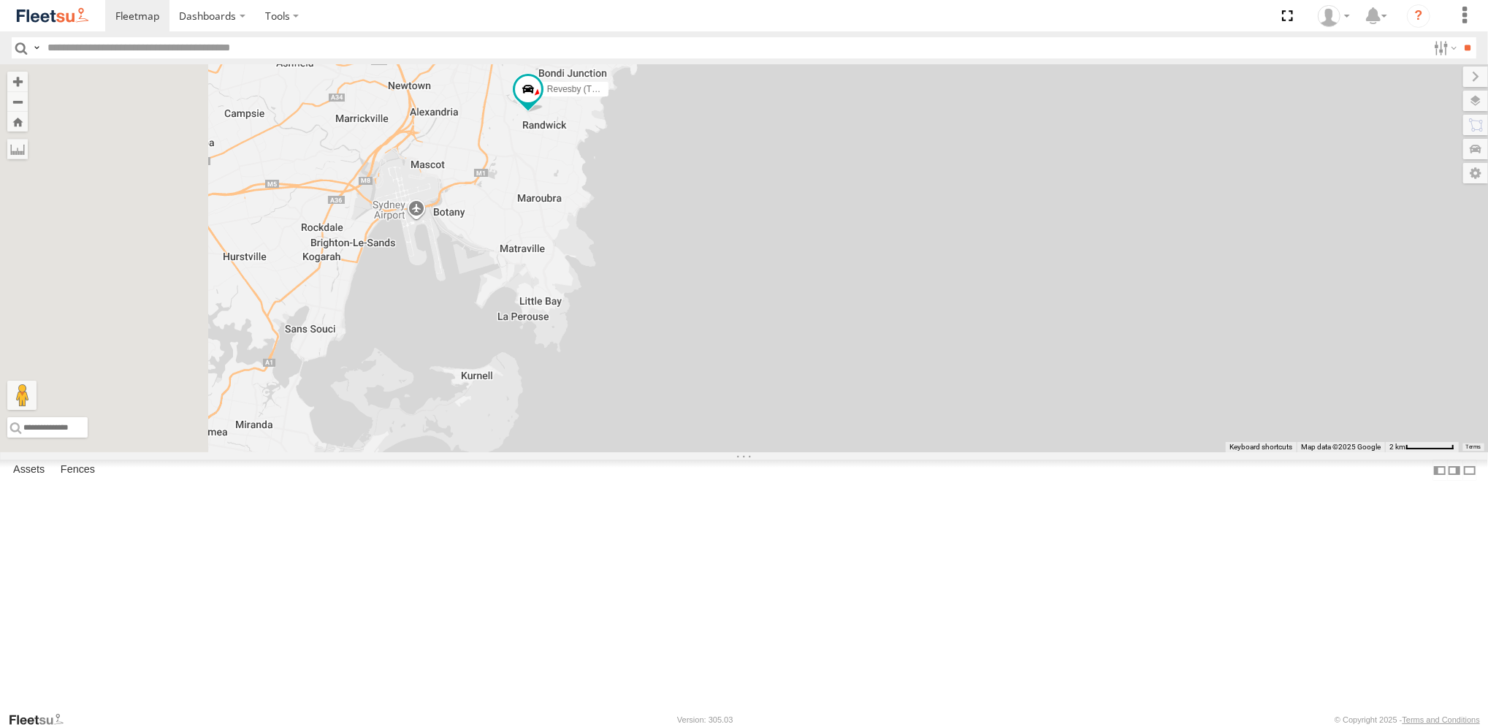
drag, startPoint x: 616, startPoint y: 259, endPoint x: 825, endPoint y: 432, distance: 271.2
click at [825, 432] on div "Revesby (T07 - [PERSON_NAME]) Brookvale (T10 - [PERSON_NAME]) Rural (T08 - [PER…" at bounding box center [744, 258] width 1488 height 388
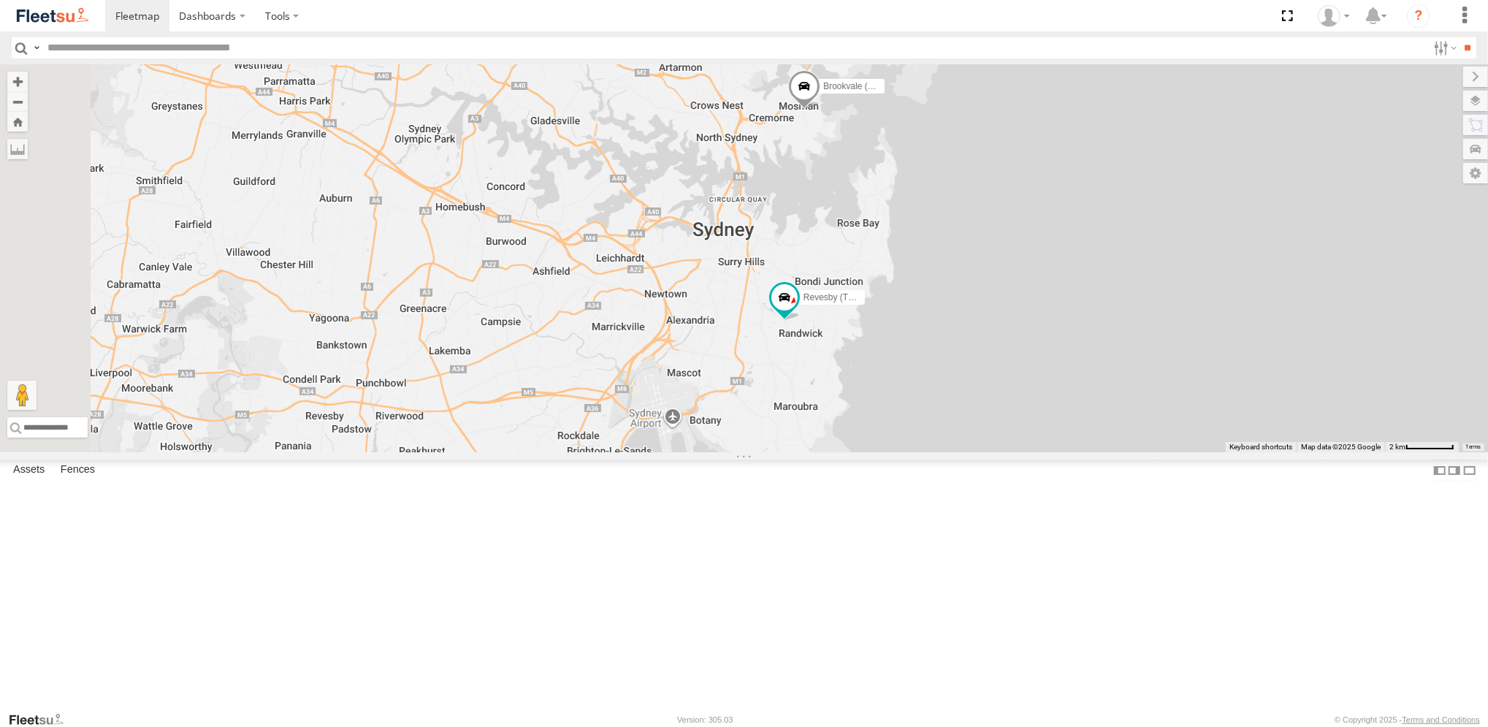
drag, startPoint x: 622, startPoint y: 318, endPoint x: 861, endPoint y: 448, distance: 272.9
click at [882, 452] on div "Revesby (T07 - [PERSON_NAME]) Brookvale (T10 - [PERSON_NAME]) Rural (T08 - [PER…" at bounding box center [744, 258] width 1488 height 388
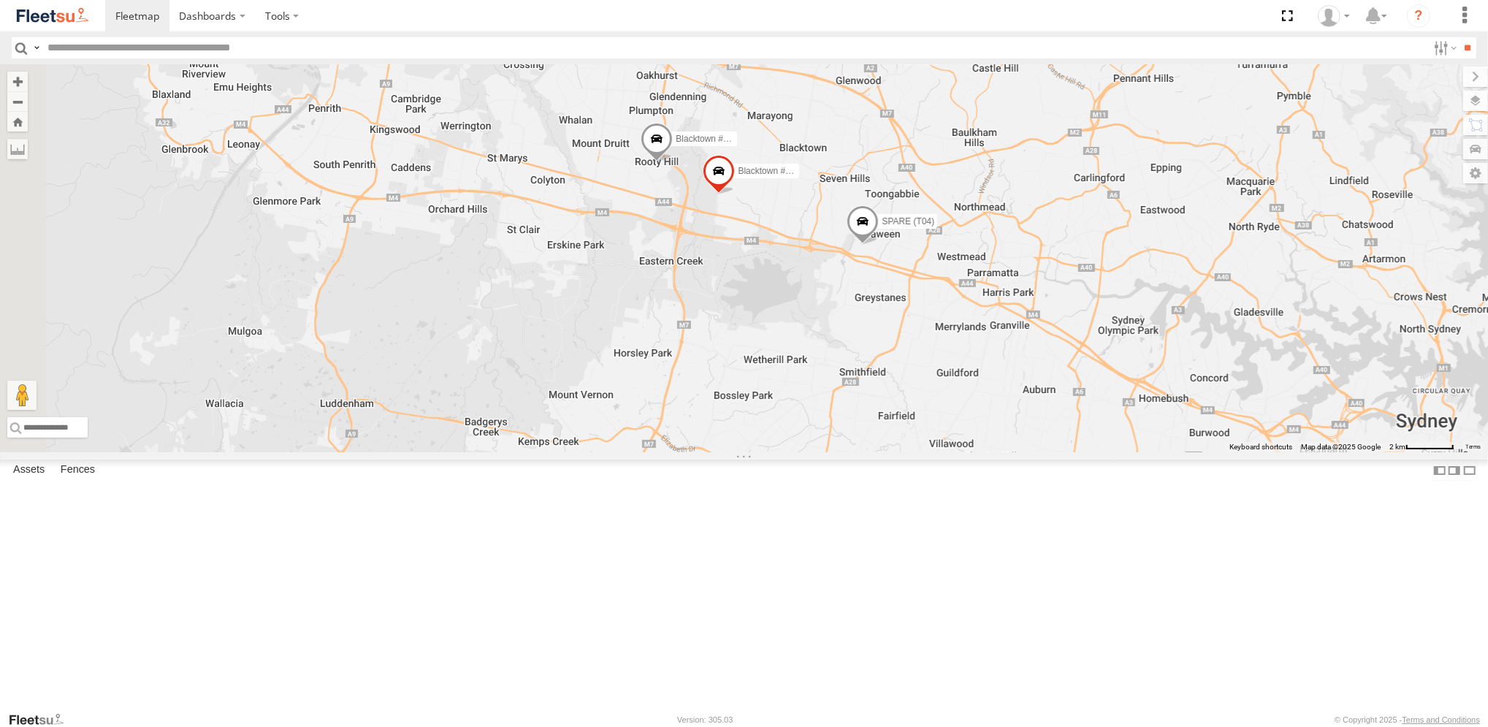
drag, startPoint x: 706, startPoint y: 353, endPoint x: 717, endPoint y: 390, distance: 39.0
click at [717, 390] on div "Revesby (T07 - [PERSON_NAME]) Brookvale (T10 - [PERSON_NAME]) Rural (T08 - [PER…" at bounding box center [744, 258] width 1488 height 388
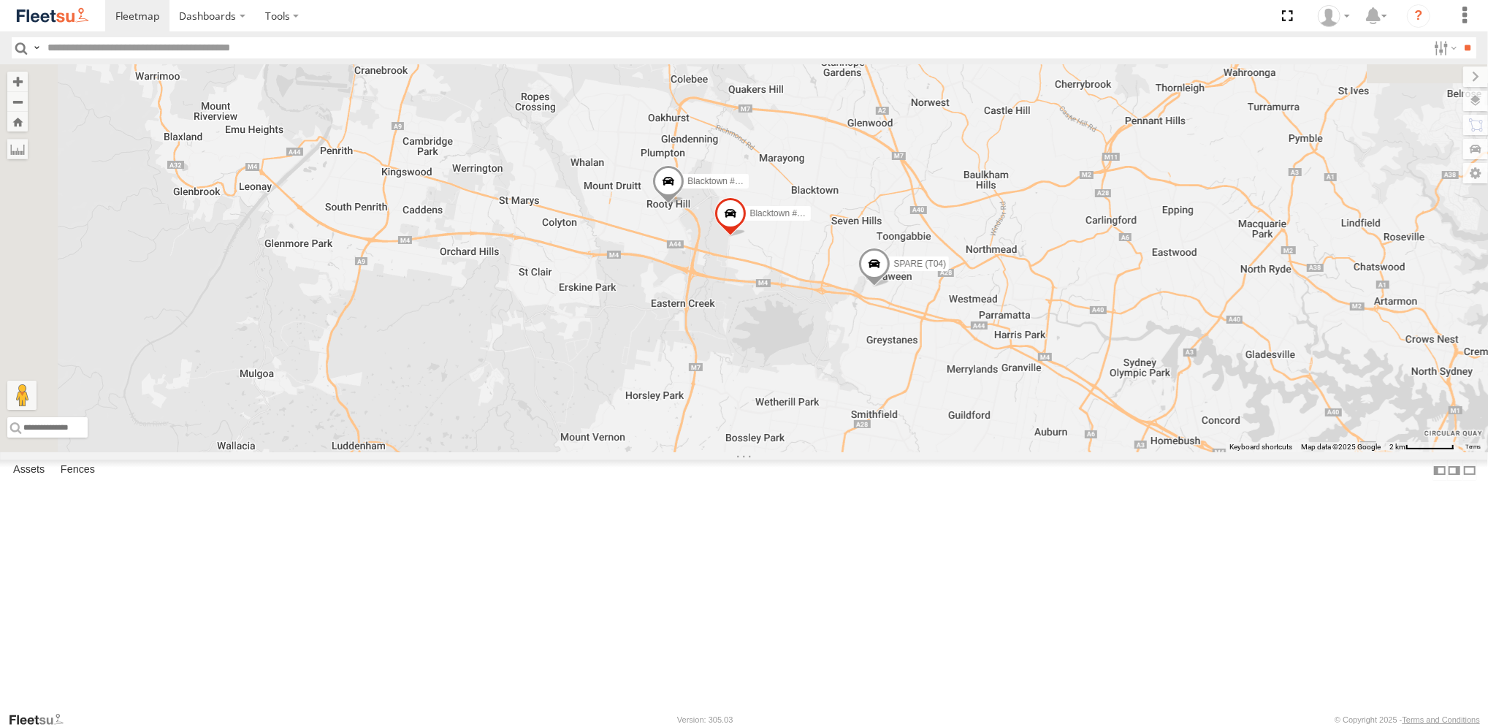
click at [890, 287] on span at bounding box center [874, 267] width 32 height 39
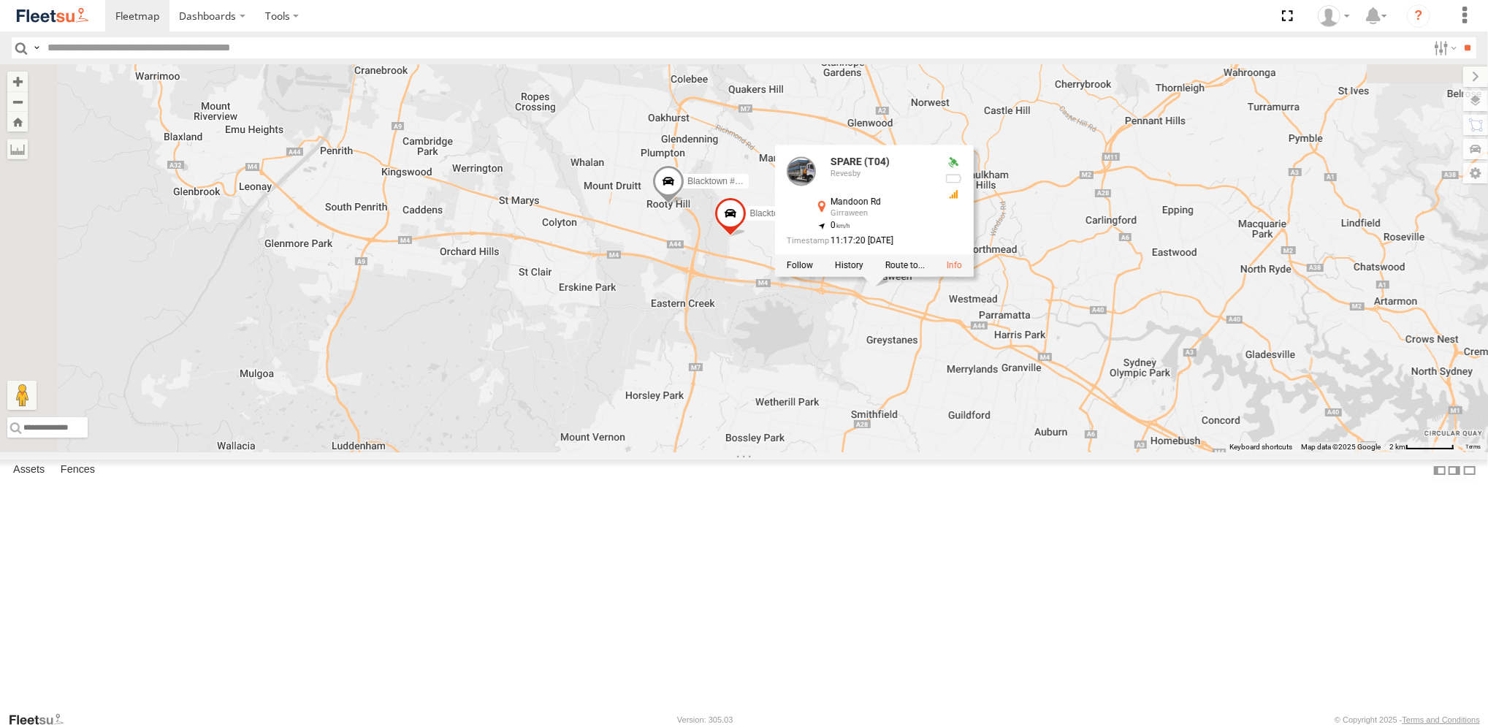
click at [993, 452] on div "Revesby (T07 - [PERSON_NAME]) Brookvale (T10 - [PERSON_NAME]) Rural (T08 - [PER…" at bounding box center [744, 258] width 1488 height 388
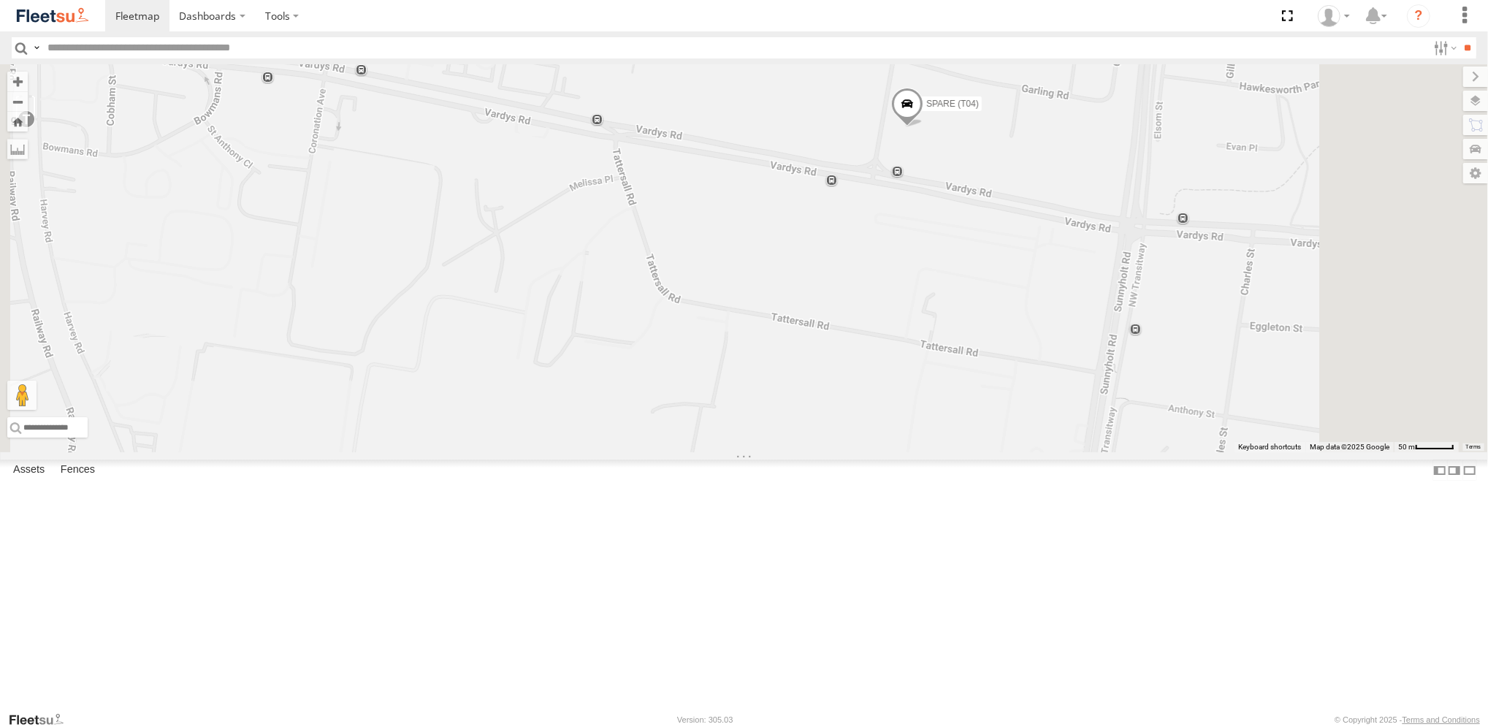
drag, startPoint x: 1101, startPoint y: 254, endPoint x: 1082, endPoint y: 369, distance: 116.2
click at [1082, 368] on div "Blacktown #1 (T09 - Brian) Blacktown #2 (T05 - Tony) SPARE (T04) Brookvale (T10…" at bounding box center [744, 258] width 1488 height 388
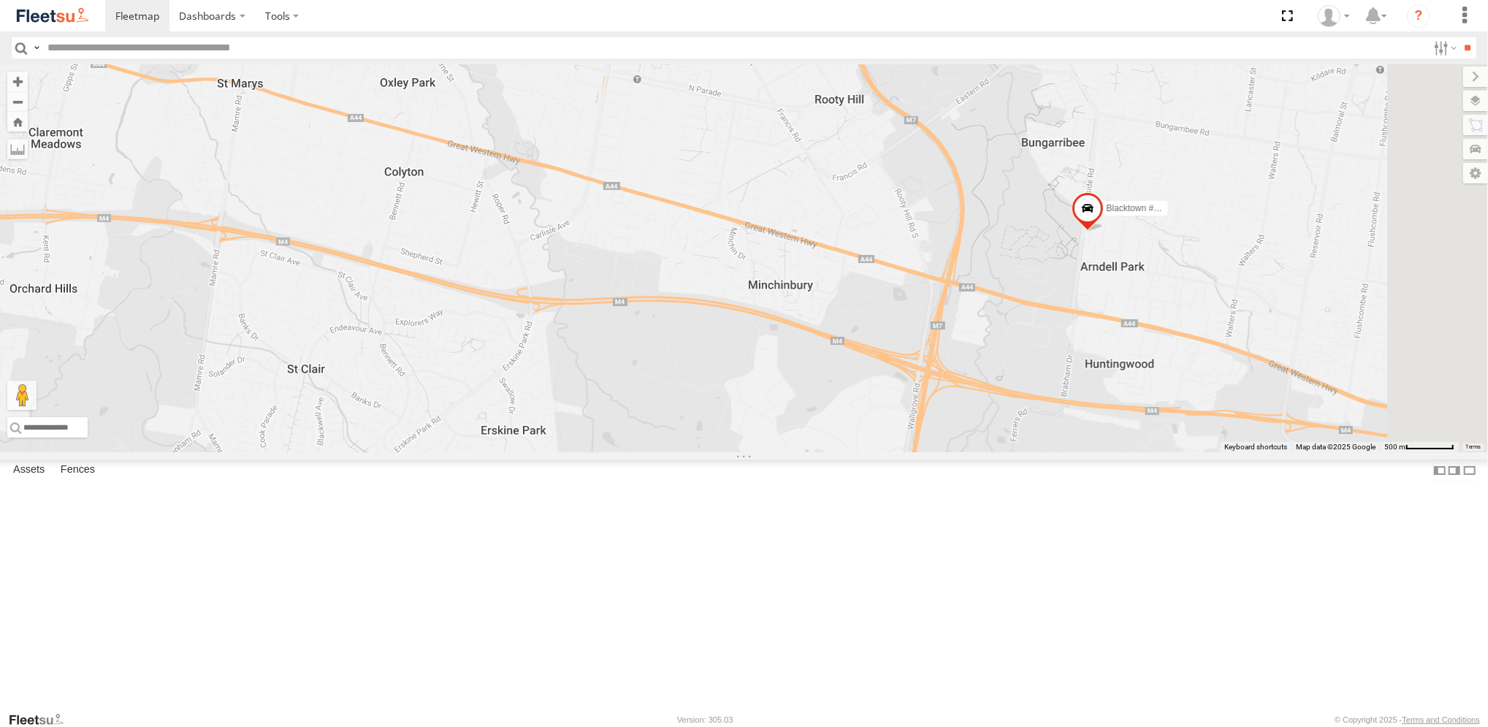
drag, startPoint x: 1114, startPoint y: 492, endPoint x: 823, endPoint y: 595, distance: 308.6
click at [823, 452] on div "Brookvale (T10 - Gary) Rural (T08 - Matt) Blacktown #1 (T09 - Brian) Blacktown …" at bounding box center [744, 258] width 1488 height 388
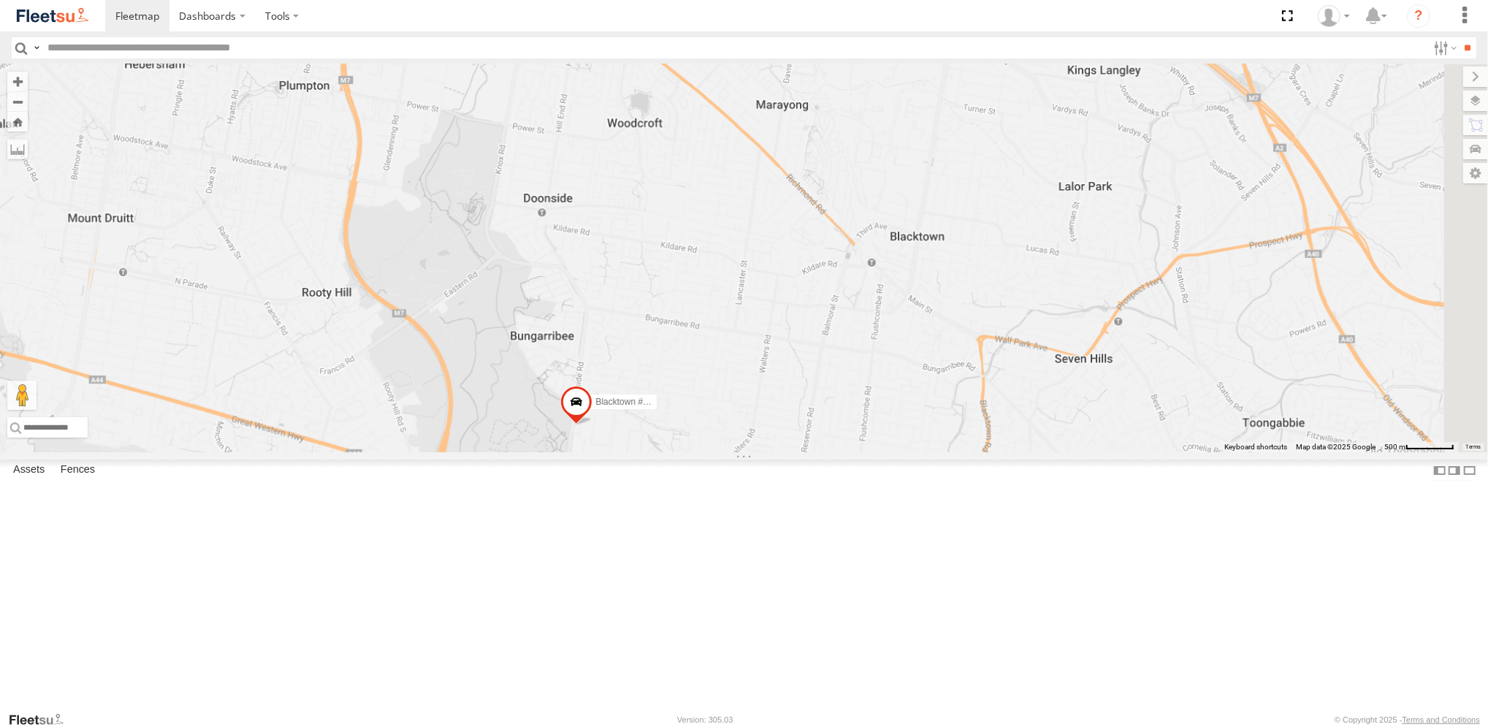
drag, startPoint x: 1120, startPoint y: 357, endPoint x: 863, endPoint y: 441, distance: 270.5
click at [863, 440] on div "Brookvale (T10 - Gary) Rural (T08 - Matt) Blacktown #1 (T09 - Brian) Blacktown …" at bounding box center [744, 258] width 1488 height 388
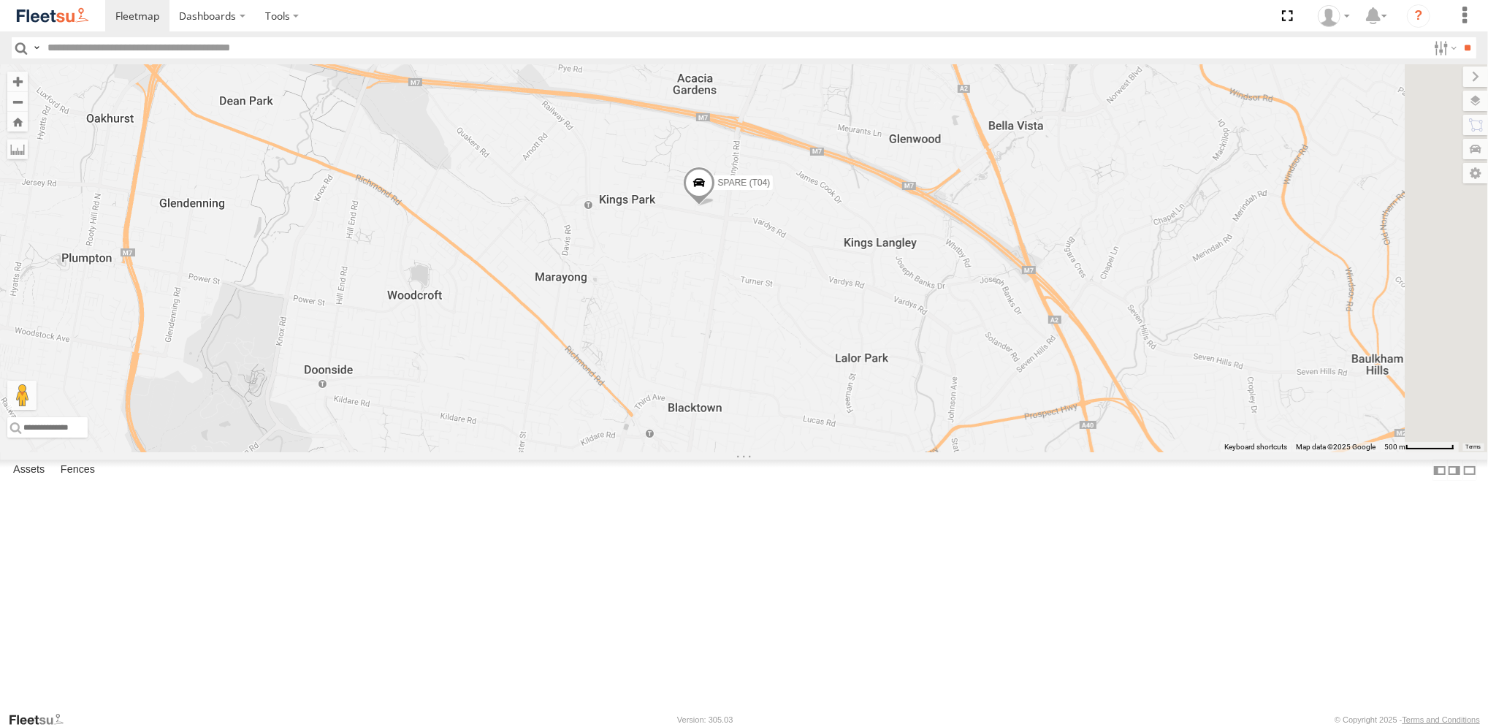
drag, startPoint x: 890, startPoint y: 256, endPoint x: 806, endPoint y: 392, distance: 160.0
click at [806, 392] on div "Brookvale (T10 - Gary) Rural (T08 - Matt) Blacktown #1 (T09 - Brian) Blacktown …" at bounding box center [744, 258] width 1488 height 388
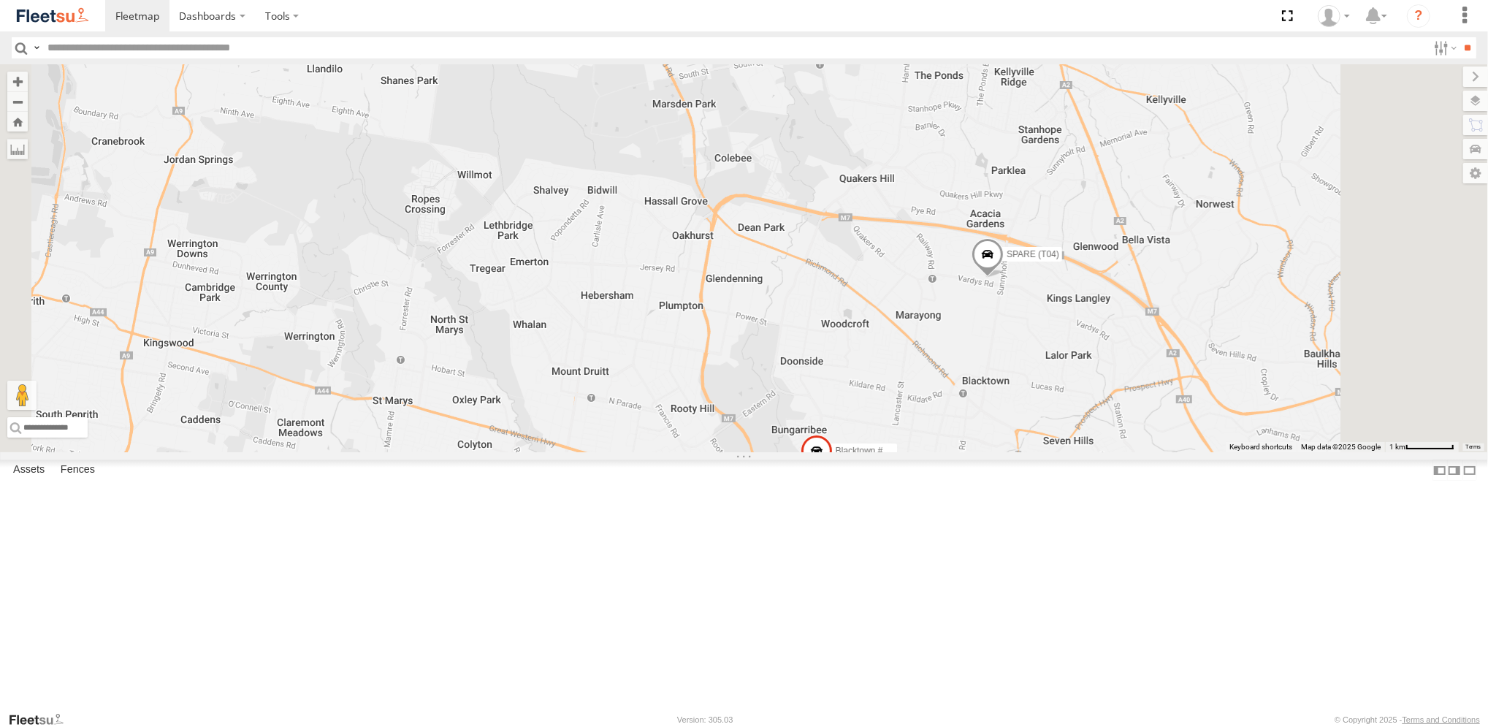
click at [1003, 277] on span at bounding box center [987, 256] width 32 height 39
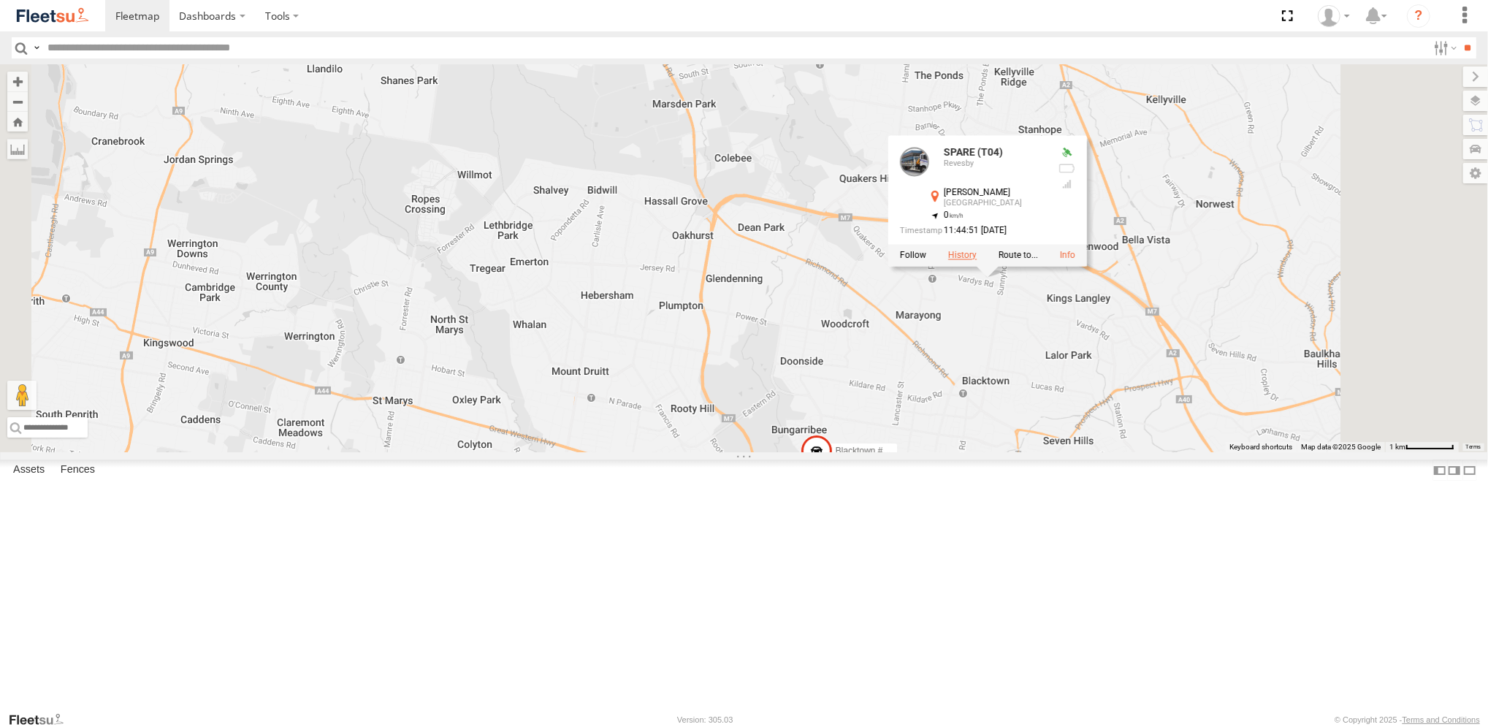
click at [976, 260] on label at bounding box center [962, 255] width 28 height 10
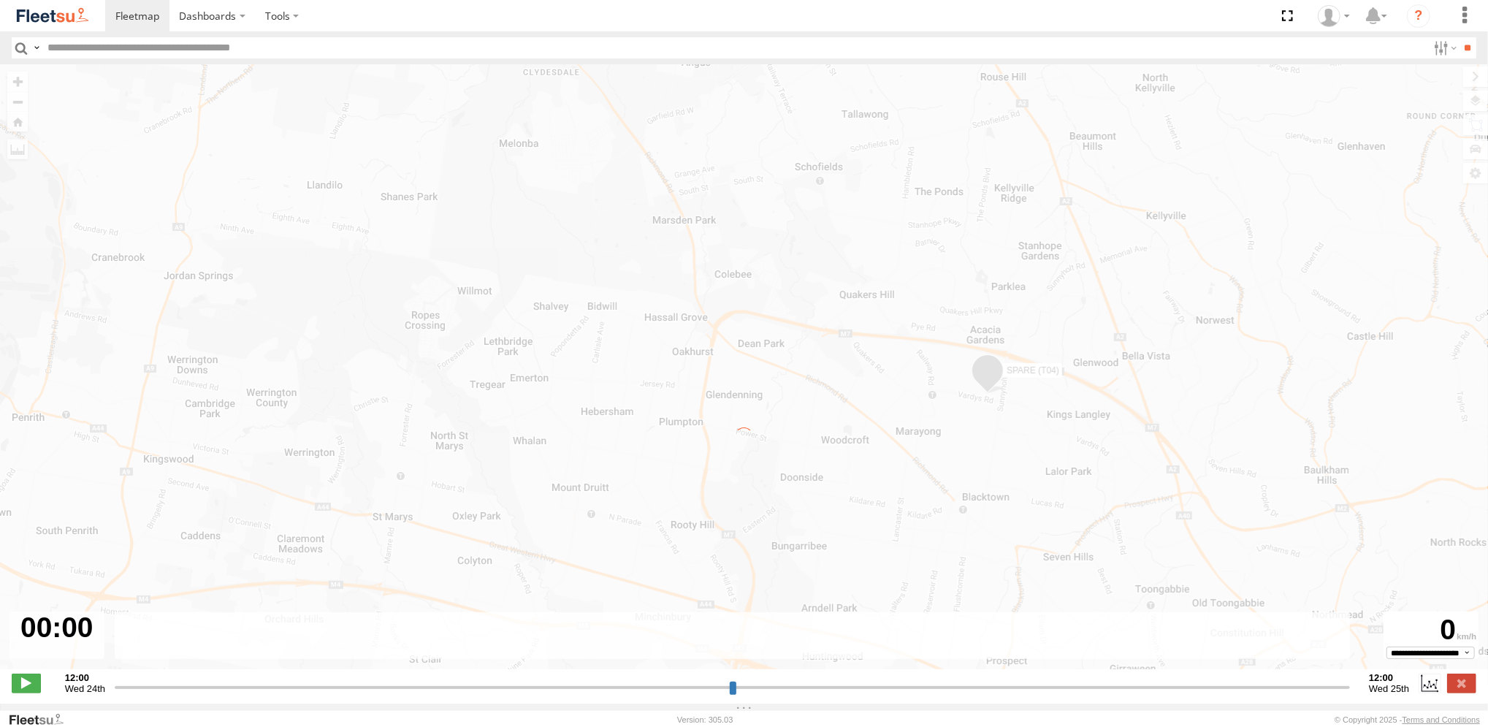
type input "**********"
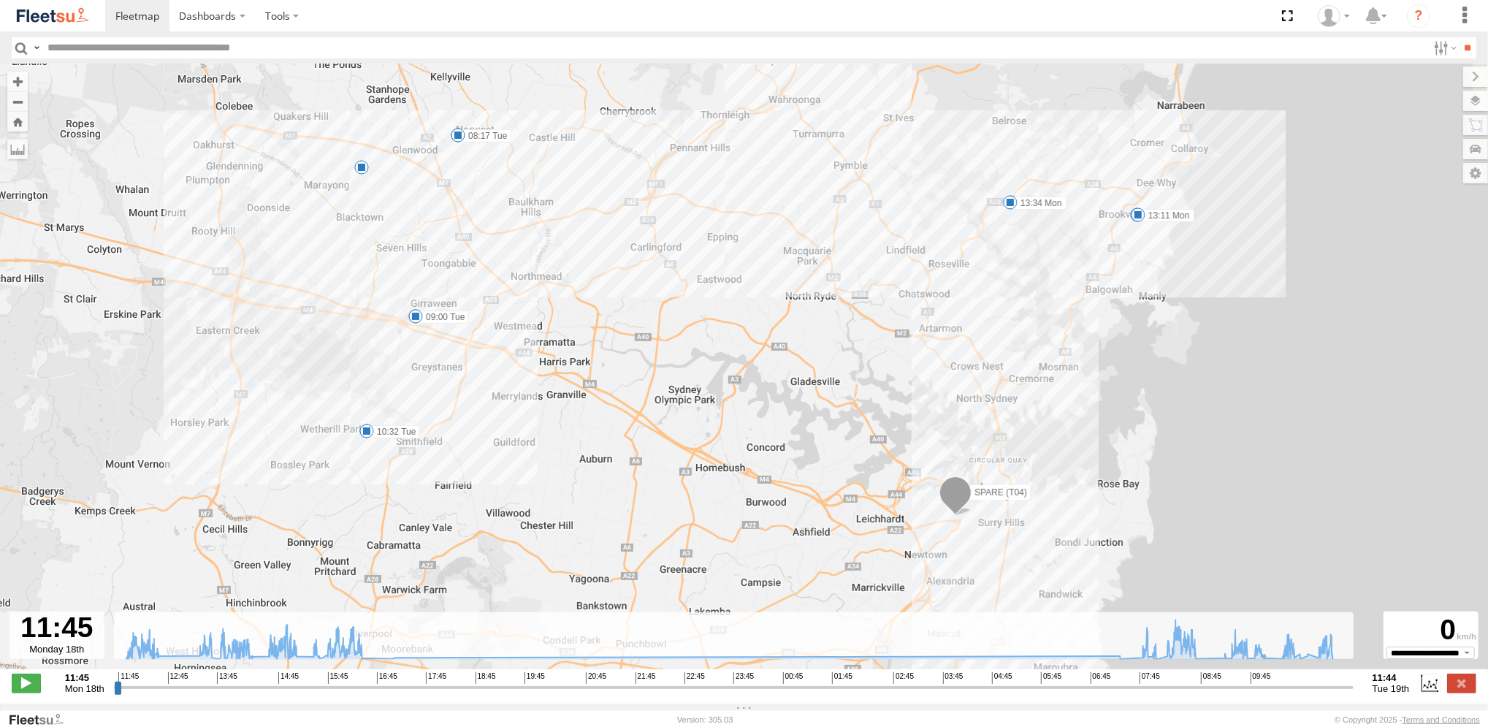
drag, startPoint x: 410, startPoint y: 537, endPoint x: 326, endPoint y: 410, distance: 151.7
click at [326, 410] on div "SPARE (T04) 12:36 Mon 13:11 Mon 13:27 Mon 13:34 Mon 08:06 Tue 08:17 Tue 08:58 T…" at bounding box center [744, 374] width 1488 height 620
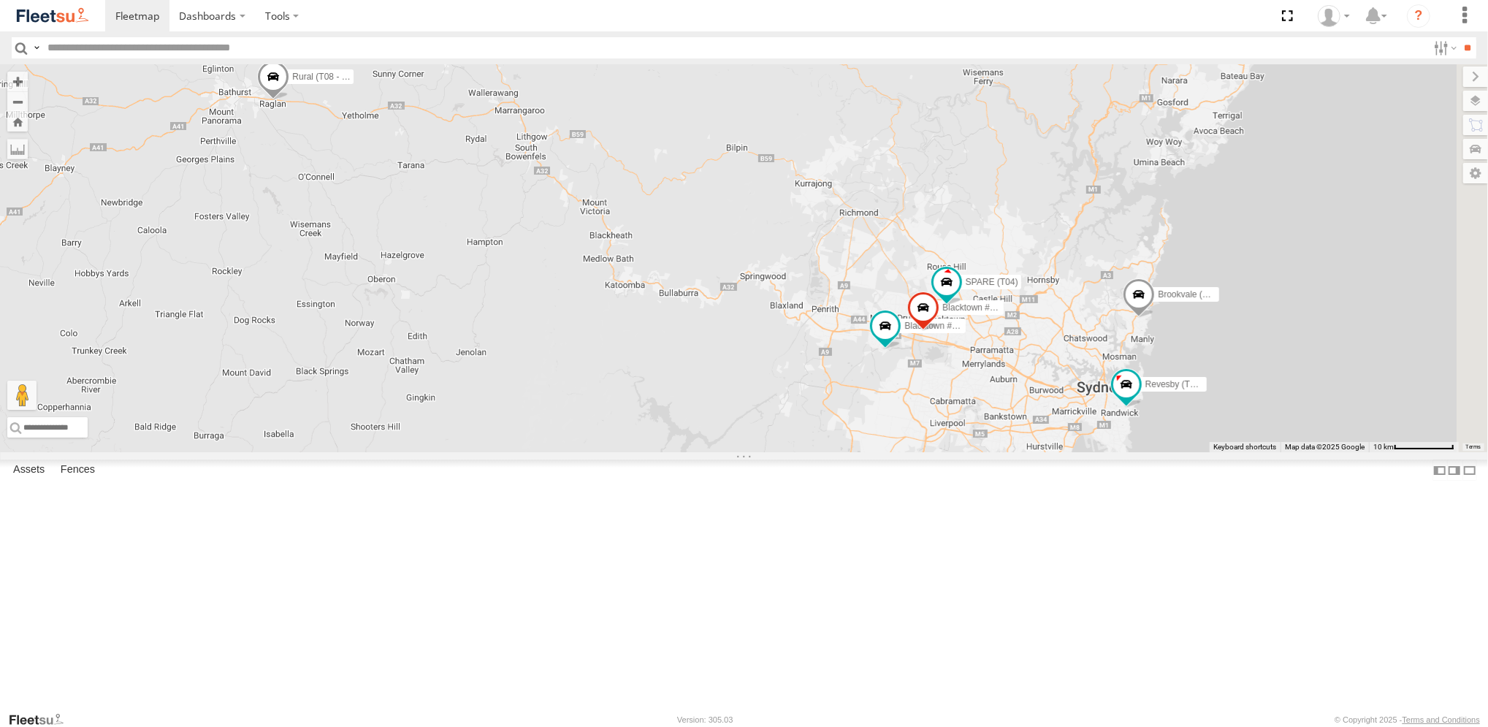
drag, startPoint x: 1113, startPoint y: 398, endPoint x: 1025, endPoint y: 375, distance: 90.7
click at [1025, 375] on div "Brookvale (T10 - [PERSON_NAME]) Rural (T08 - [PERSON_NAME]) Blacktown #1 (T09 -…" at bounding box center [744, 258] width 1488 height 388
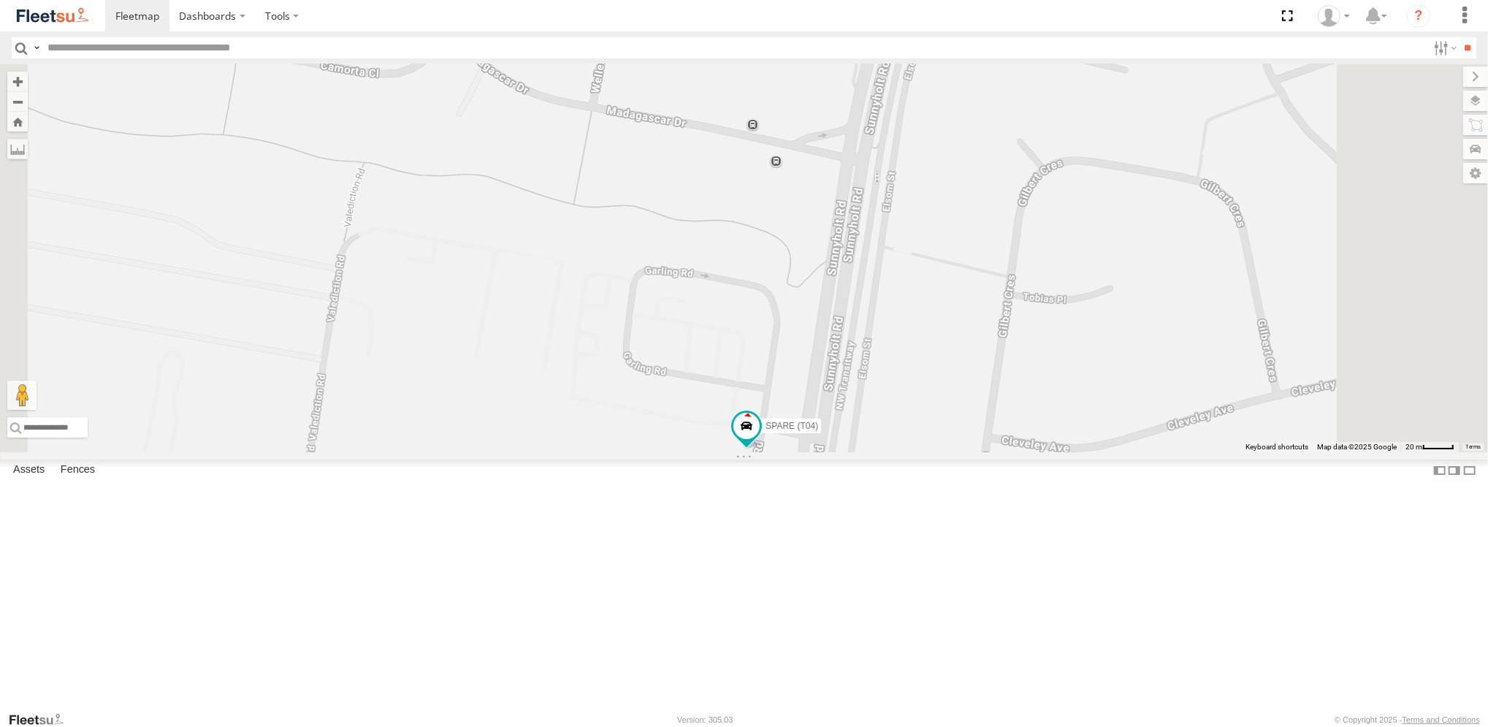
drag, startPoint x: 790, startPoint y: 571, endPoint x: 968, endPoint y: 416, distance: 236.0
click at [954, 446] on div "Brookvale (T10 - [PERSON_NAME]) Rural (T08 - [PERSON_NAME]) Blacktown #1 (T09 -…" at bounding box center [744, 258] width 1488 height 388
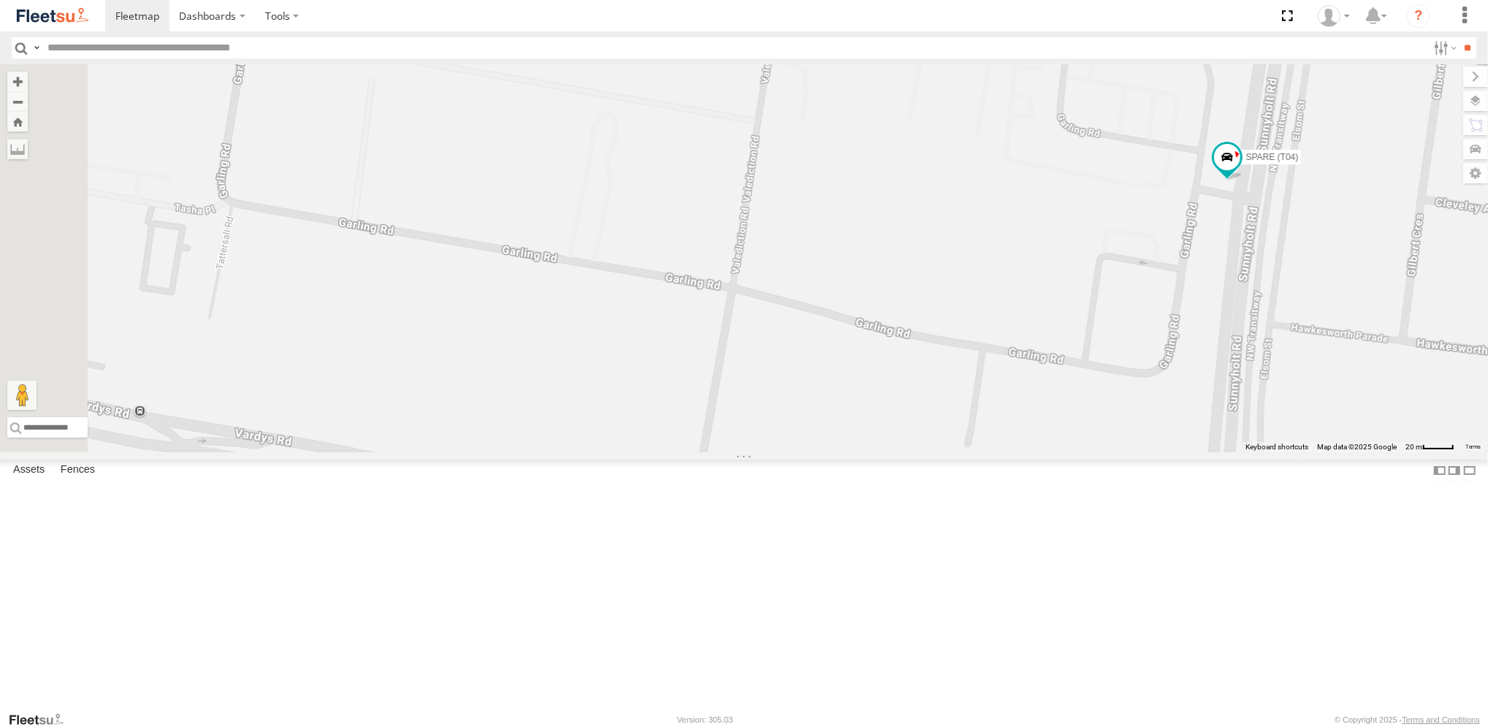
drag, startPoint x: 873, startPoint y: 341, endPoint x: 947, endPoint y: 392, distance: 89.1
click at [947, 392] on div "Brookvale (T10 - [PERSON_NAME]) Rural (T08 - [PERSON_NAME]) Blacktown #1 (T09 -…" at bounding box center [744, 258] width 1488 height 388
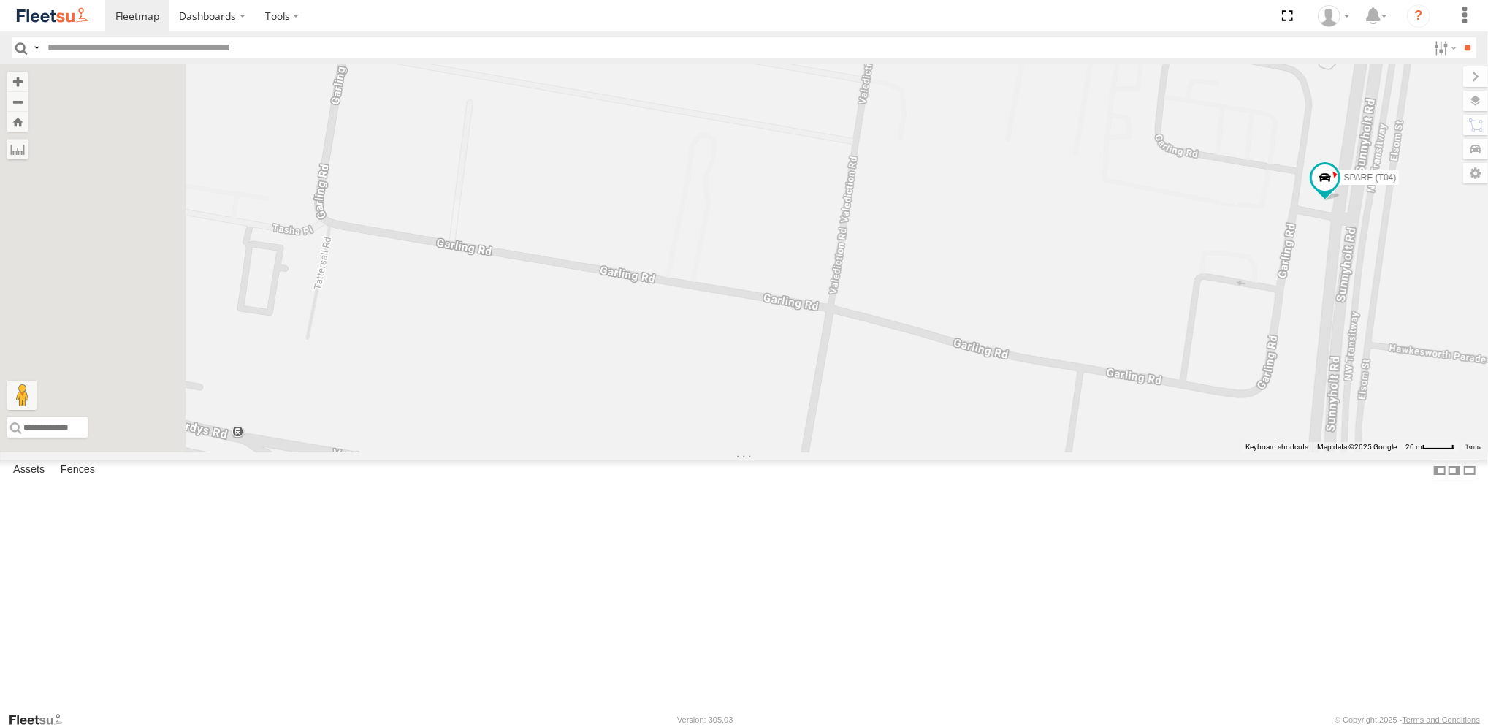
drag, startPoint x: 945, startPoint y: 393, endPoint x: 1044, endPoint y: 413, distance: 101.4
click at [1044, 413] on div "Brookvale (T10 - Gary) Rural (T08 - Matt) Blacktown #1 (T09 - Brian) Blacktown …" at bounding box center [744, 258] width 1488 height 388
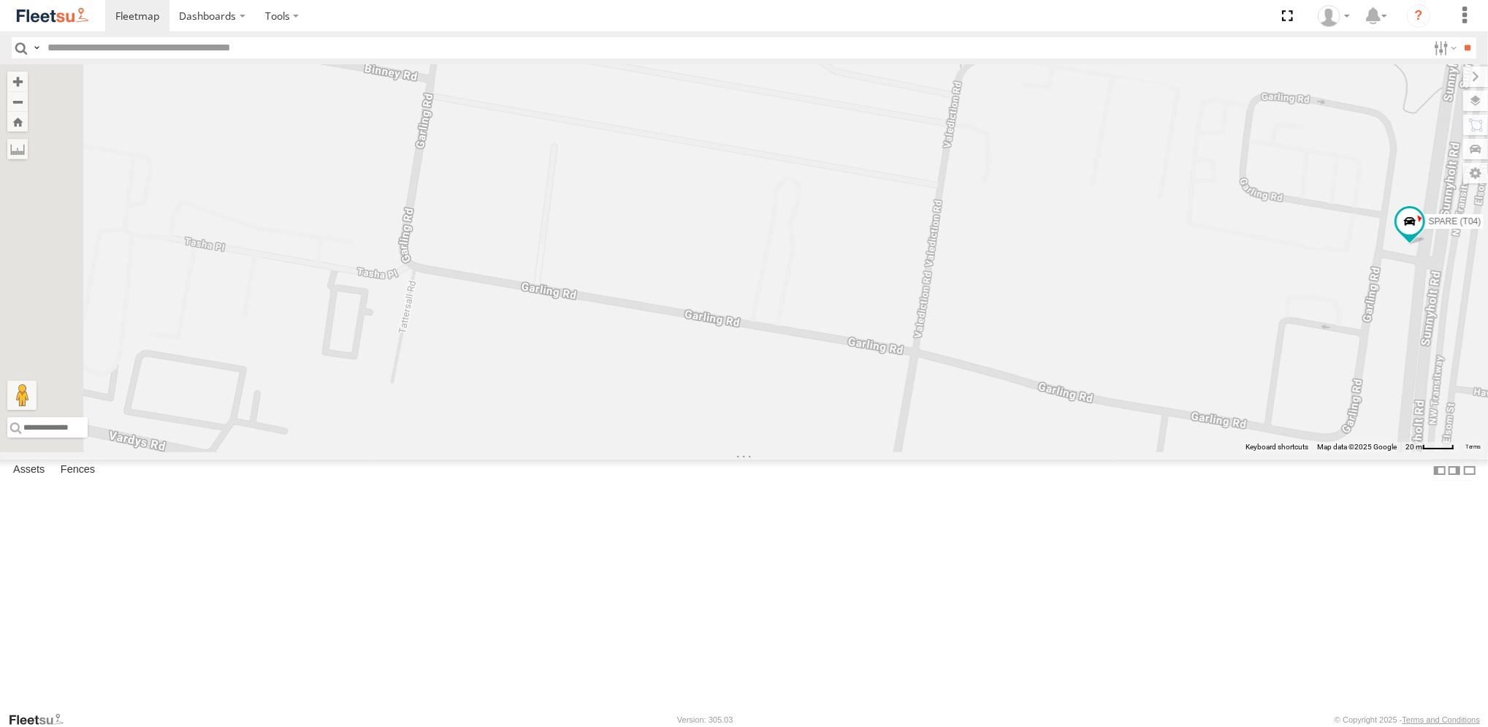
drag, startPoint x: 1022, startPoint y: 347, endPoint x: 1114, endPoint y: 397, distance: 104.6
click at [1114, 397] on div "Brookvale (T10 - Gary) Rural (T08 - Matt) Blacktown #1 (T09 - Brian) Blacktown …" at bounding box center [744, 258] width 1488 height 388
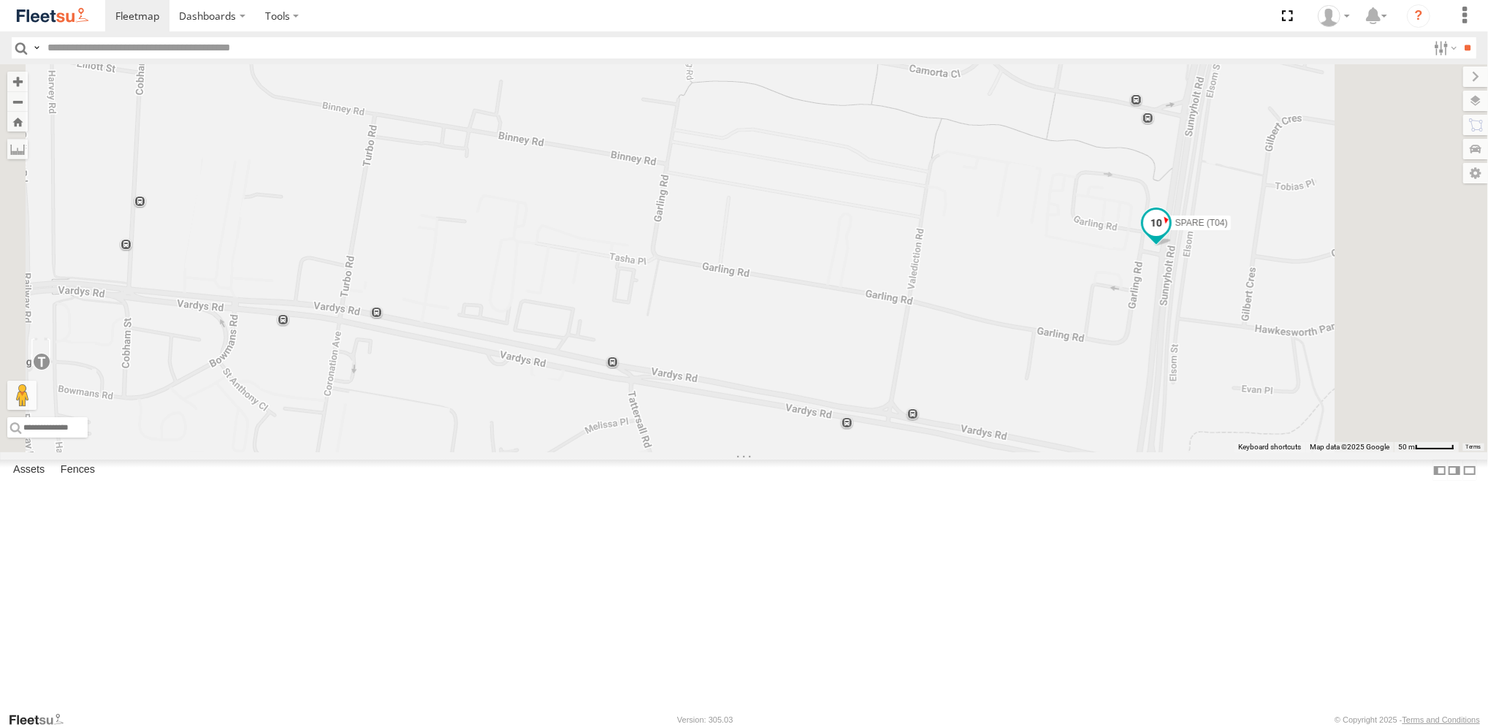
click at [1169, 236] on span at bounding box center [1155, 223] width 26 height 26
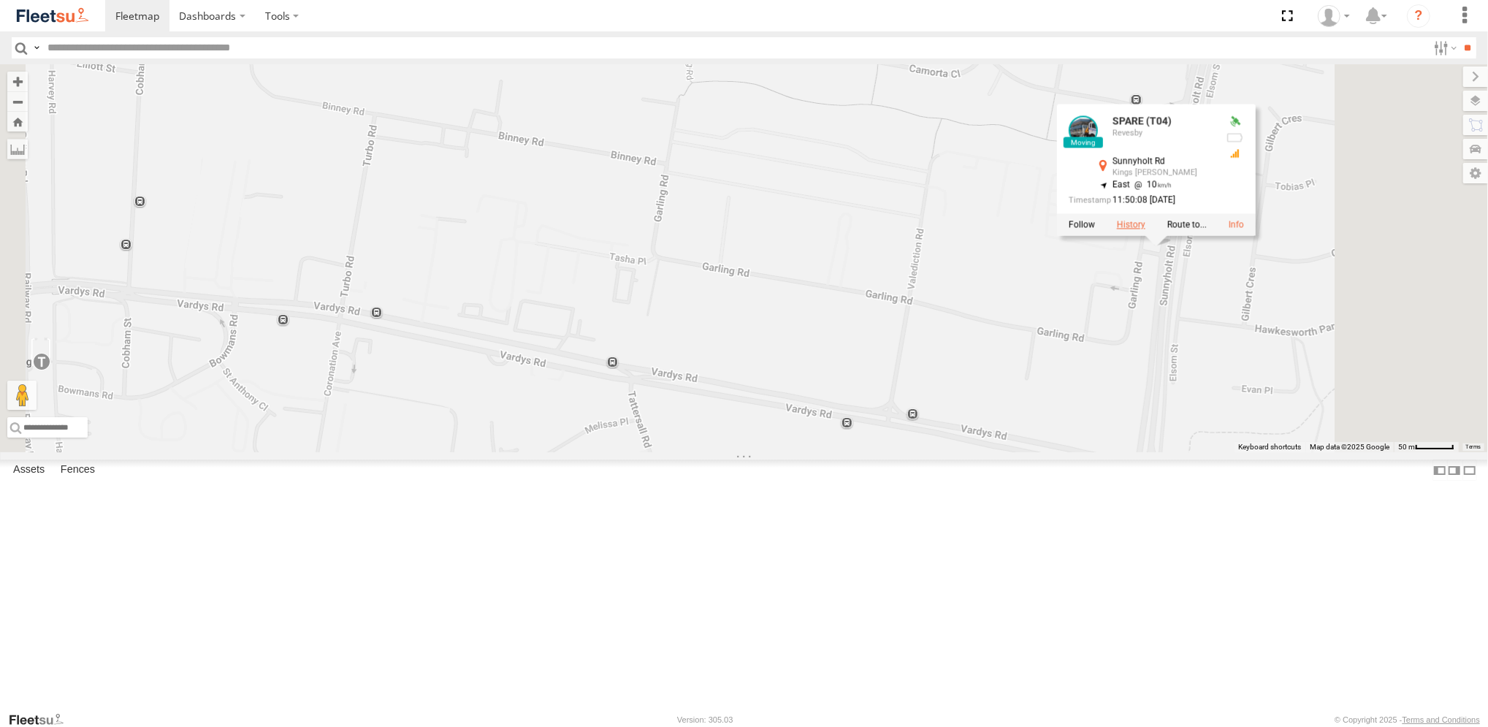
click at [1144, 229] on label at bounding box center [1130, 224] width 28 height 10
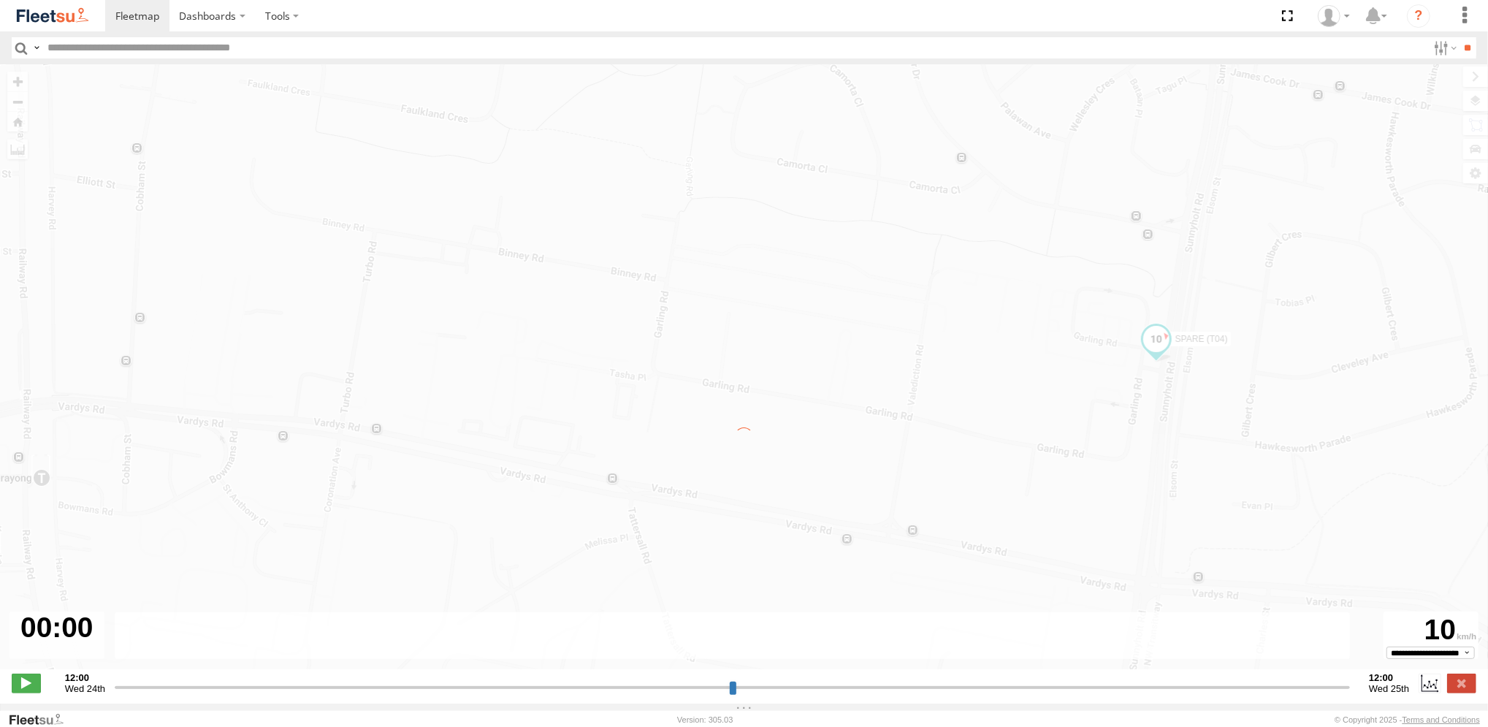
type input "**********"
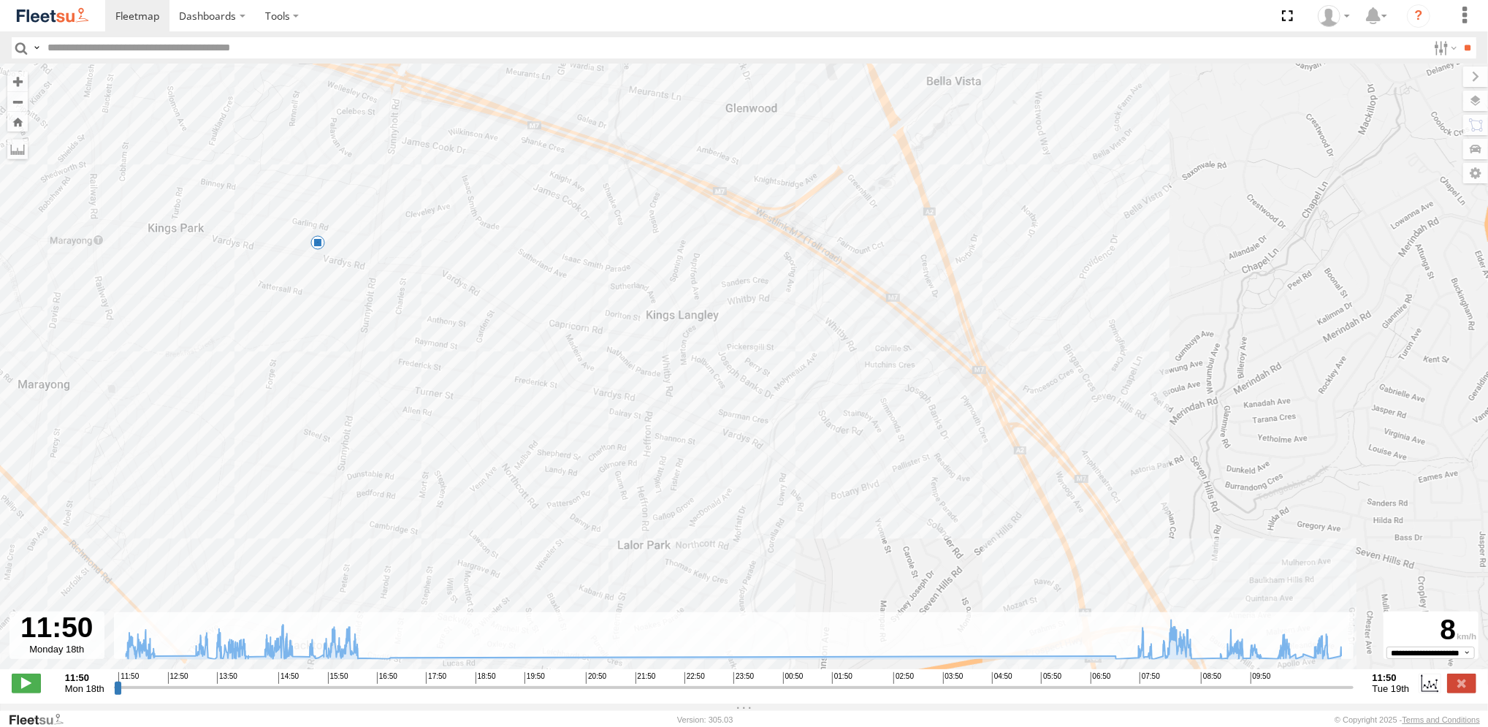
drag, startPoint x: 222, startPoint y: 234, endPoint x: 263, endPoint y: 248, distance: 43.4
click at [270, 288] on div "SPARE (T04) 12:36 Mon 13:11 Mon 13:27 Mon 13:34 Mon 08:06 Tue 08:17 Tue 08:58 T…" at bounding box center [744, 374] width 1488 height 620
